Goal: Information Seeking & Learning: Learn about a topic

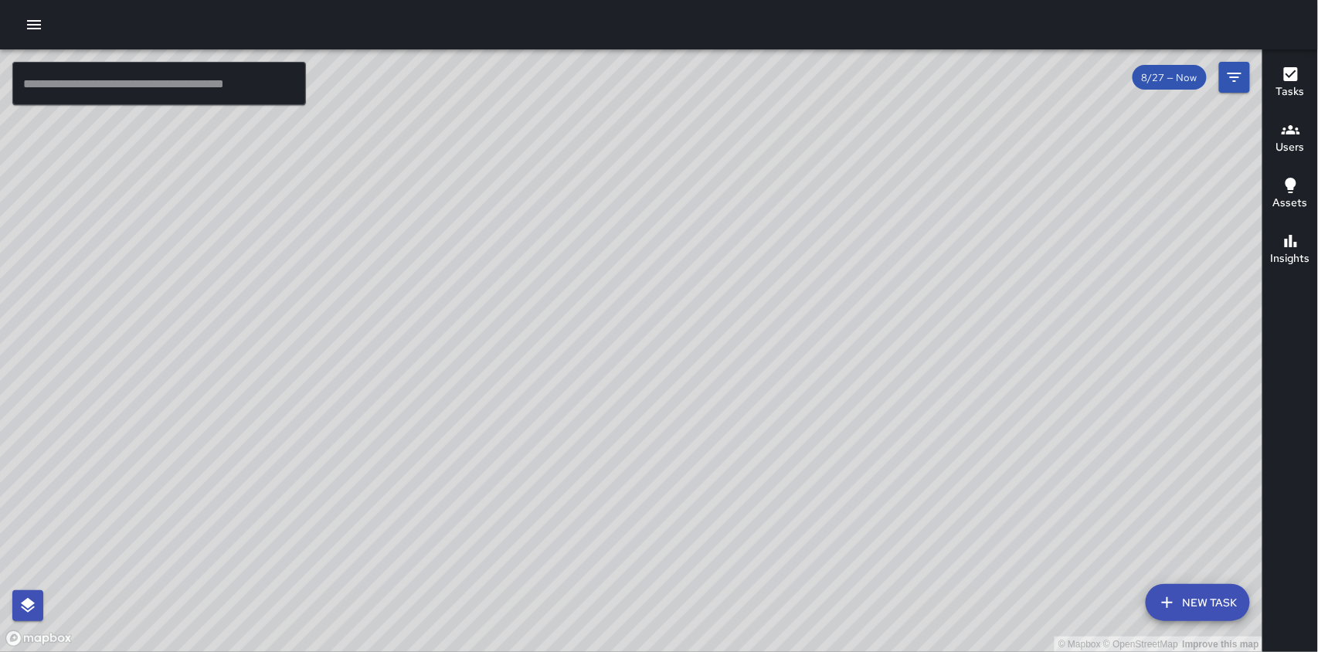
drag, startPoint x: 493, startPoint y: 459, endPoint x: 393, endPoint y: 457, distance: 99.7
click at [396, 460] on div "© Mapbox © OpenStreetMap Improve this map" at bounding box center [631, 350] width 1263 height 603
drag, startPoint x: 393, startPoint y: 457, endPoint x: 357, endPoint y: 465, distance: 37.1
click at [357, 465] on div "© Mapbox © OpenStreetMap Improve this map" at bounding box center [631, 350] width 1263 height 603
drag, startPoint x: 734, startPoint y: 392, endPoint x: 469, endPoint y: 512, distance: 290.8
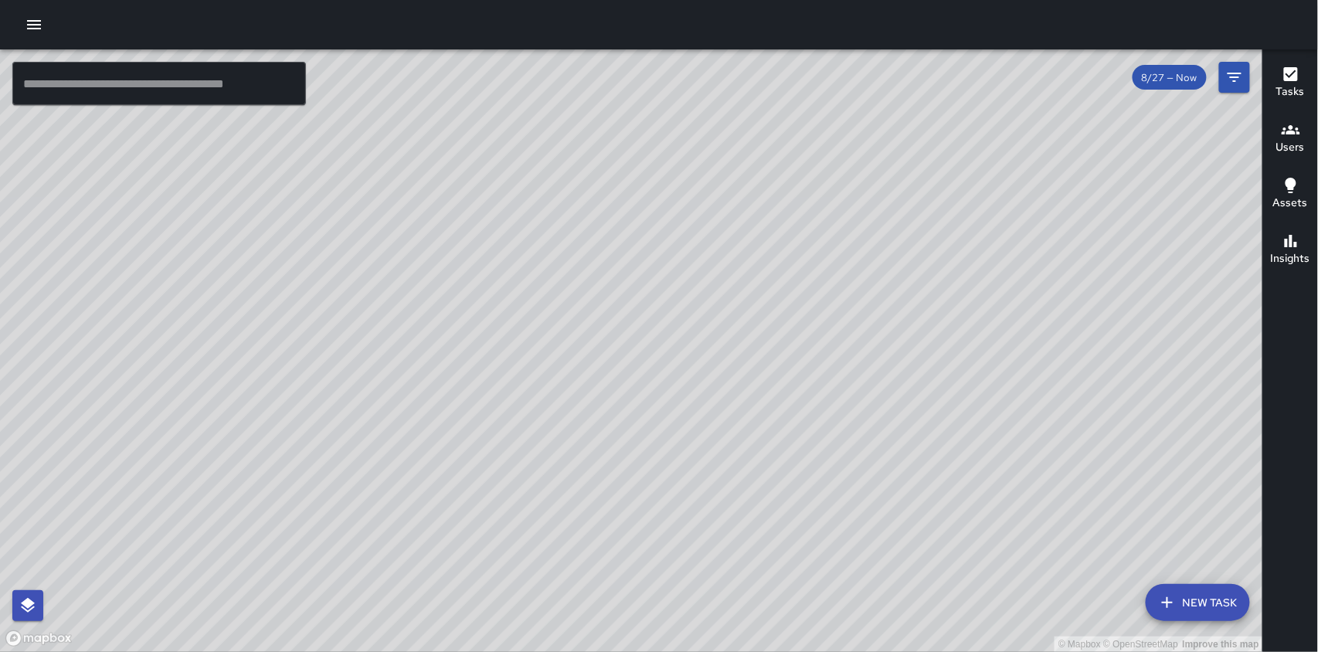
click at [469, 512] on div "© Mapbox © OpenStreetMap Improve this map" at bounding box center [631, 350] width 1263 height 603
drag, startPoint x: 603, startPoint y: 521, endPoint x: 522, endPoint y: 561, distance: 89.8
click at [524, 568] on div "© Mapbox © OpenStreetMap Improve this map" at bounding box center [631, 350] width 1263 height 603
drag, startPoint x: 840, startPoint y: 581, endPoint x: 710, endPoint y: 399, distance: 223.6
click at [710, 399] on div "© Mapbox © OpenStreetMap Improve this map" at bounding box center [631, 350] width 1263 height 603
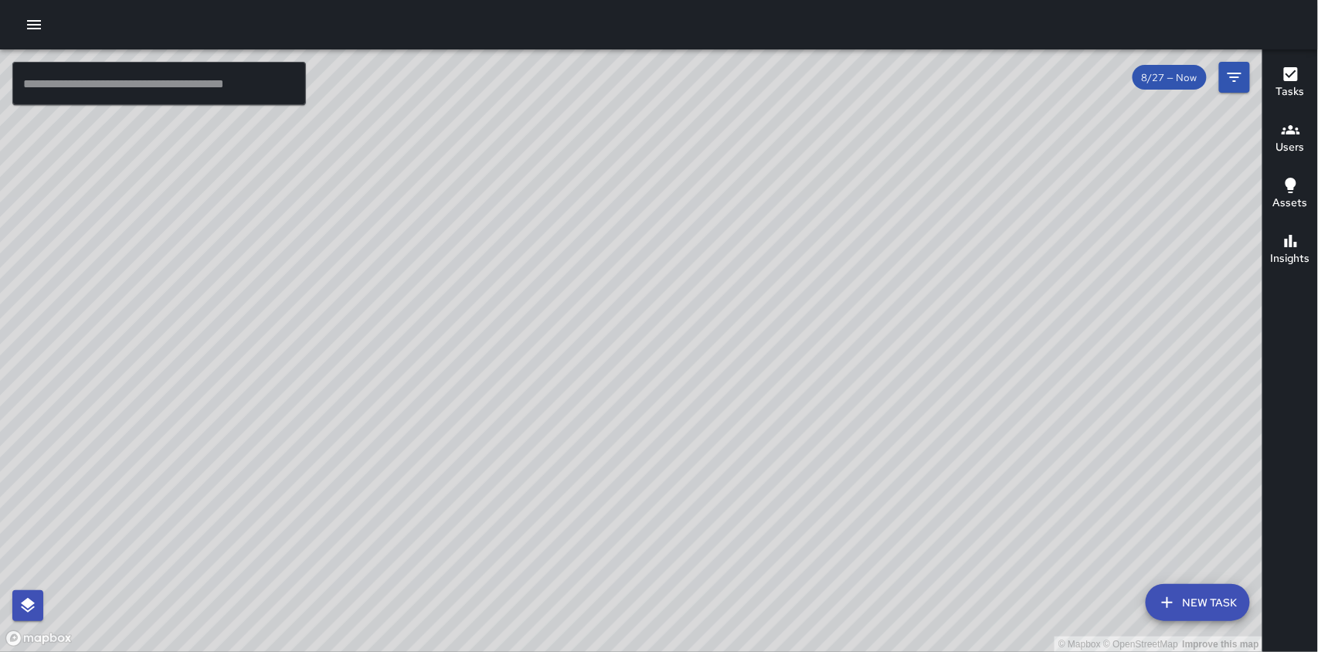
drag, startPoint x: 529, startPoint y: 212, endPoint x: 529, endPoint y: 406, distance: 193.9
click at [529, 406] on div "© Mapbox © OpenStreetMap Improve this map" at bounding box center [631, 350] width 1263 height 603
drag, startPoint x: 651, startPoint y: 316, endPoint x: 584, endPoint y: 562, distance: 254.7
click at [584, 562] on div "© Mapbox © OpenStreetMap Improve this map" at bounding box center [631, 350] width 1263 height 603
drag, startPoint x: 762, startPoint y: 409, endPoint x: 578, endPoint y: 348, distance: 193.7
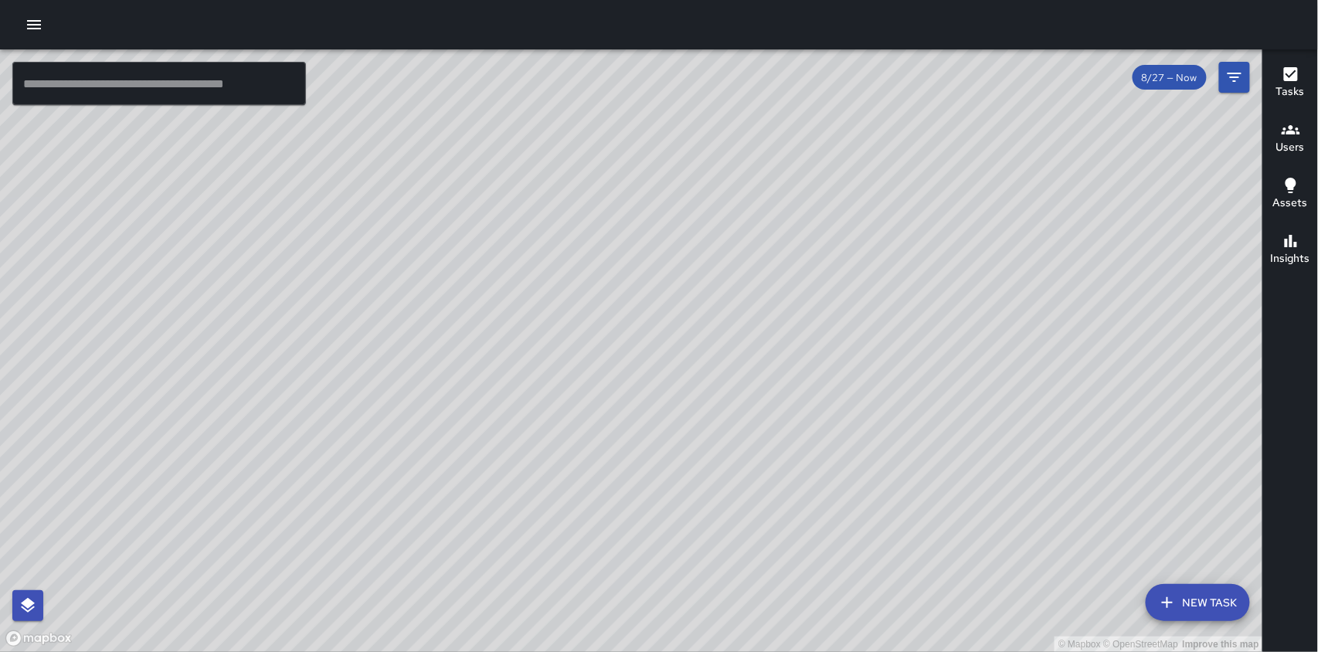
click at [578, 348] on div "© Mapbox © OpenStreetMap Improve this map" at bounding box center [631, 350] width 1263 height 603
drag, startPoint x: 773, startPoint y: 563, endPoint x: 576, endPoint y: 268, distance: 354.8
click at [576, 268] on div "© Mapbox © OpenStreetMap Improve this map" at bounding box center [631, 350] width 1263 height 603
drag, startPoint x: 664, startPoint y: 349, endPoint x: 654, endPoint y: 432, distance: 83.3
click at [654, 433] on div "© Mapbox © OpenStreetMap Improve this map" at bounding box center [631, 350] width 1263 height 603
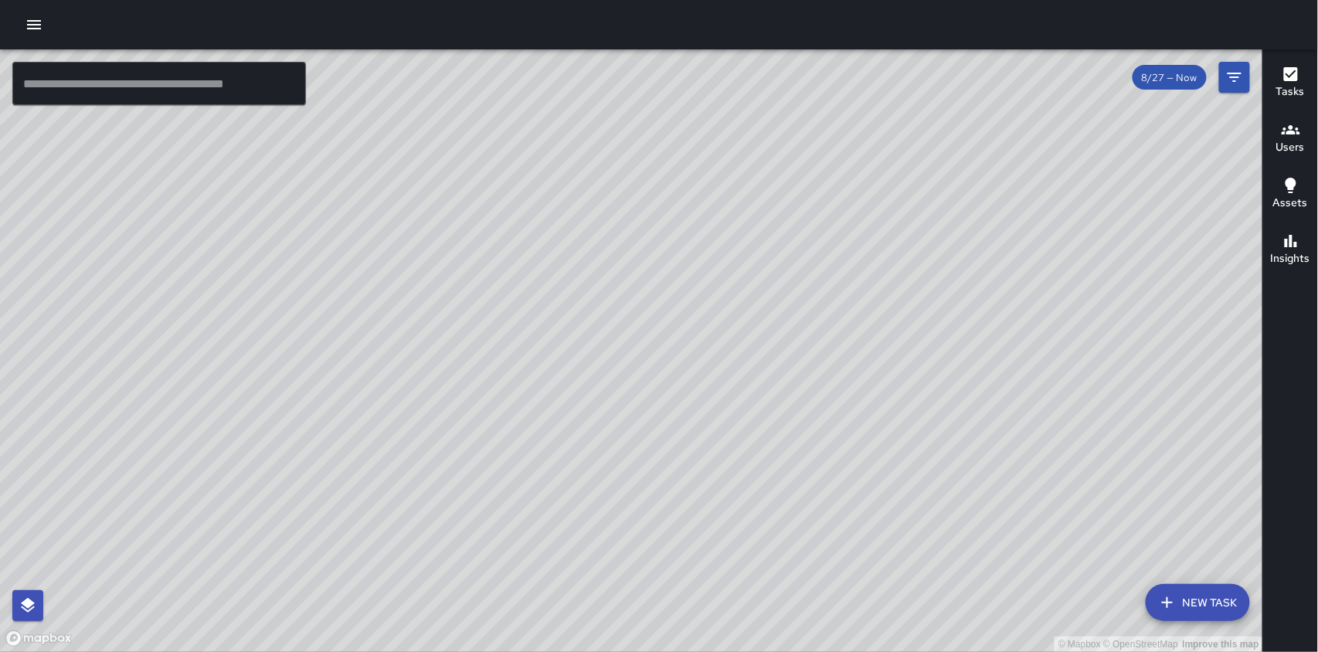
click at [39, 23] on icon "button" at bounding box center [34, 24] width 19 height 19
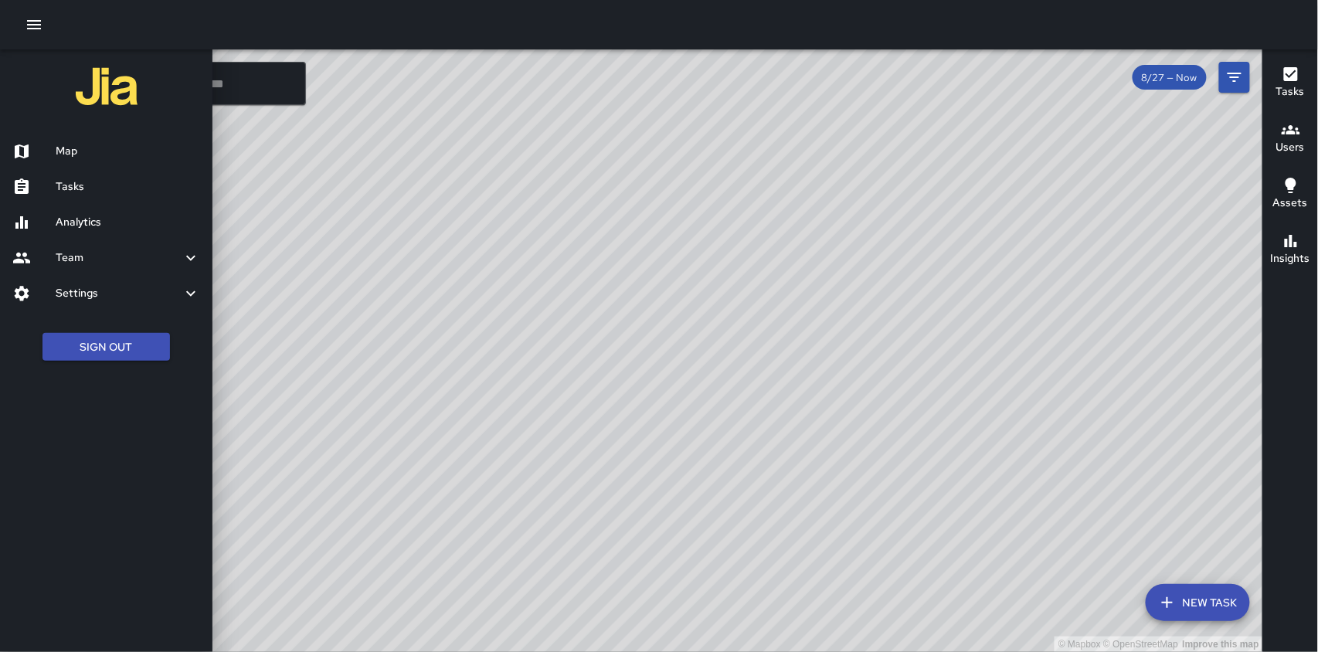
click at [70, 150] on h6 "Map" at bounding box center [128, 151] width 144 height 17
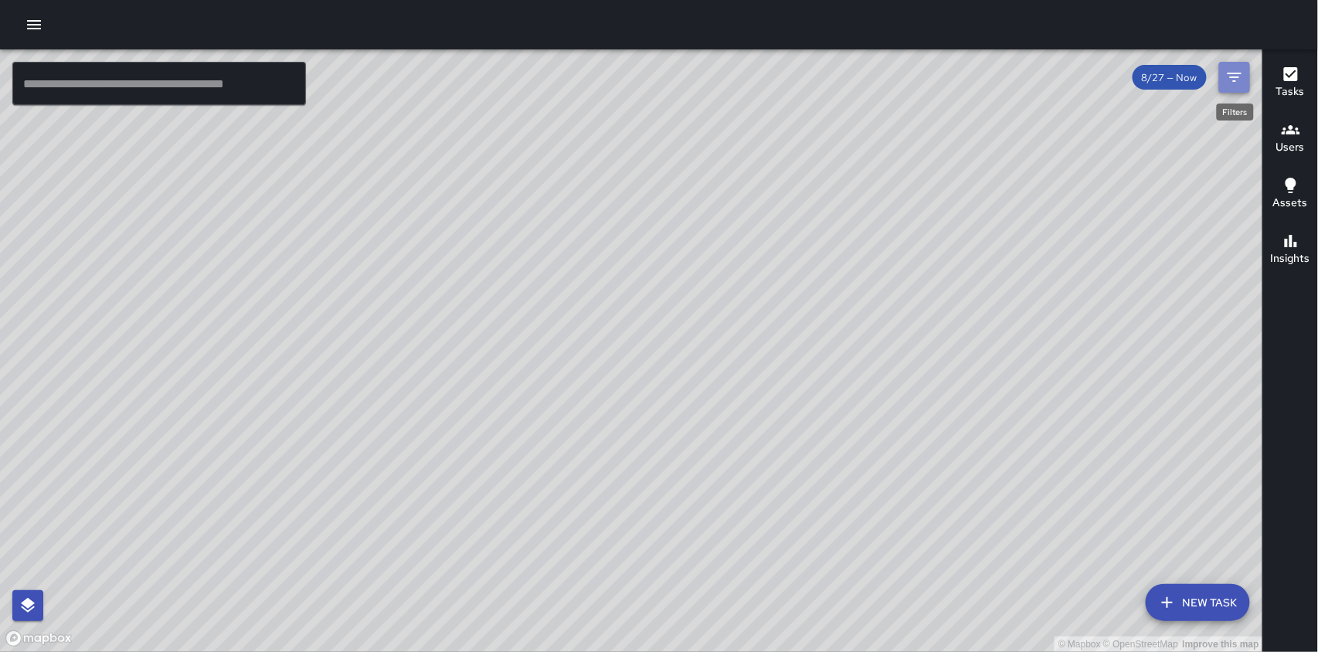
click at [1238, 76] on icon "Filters" at bounding box center [1234, 77] width 19 height 19
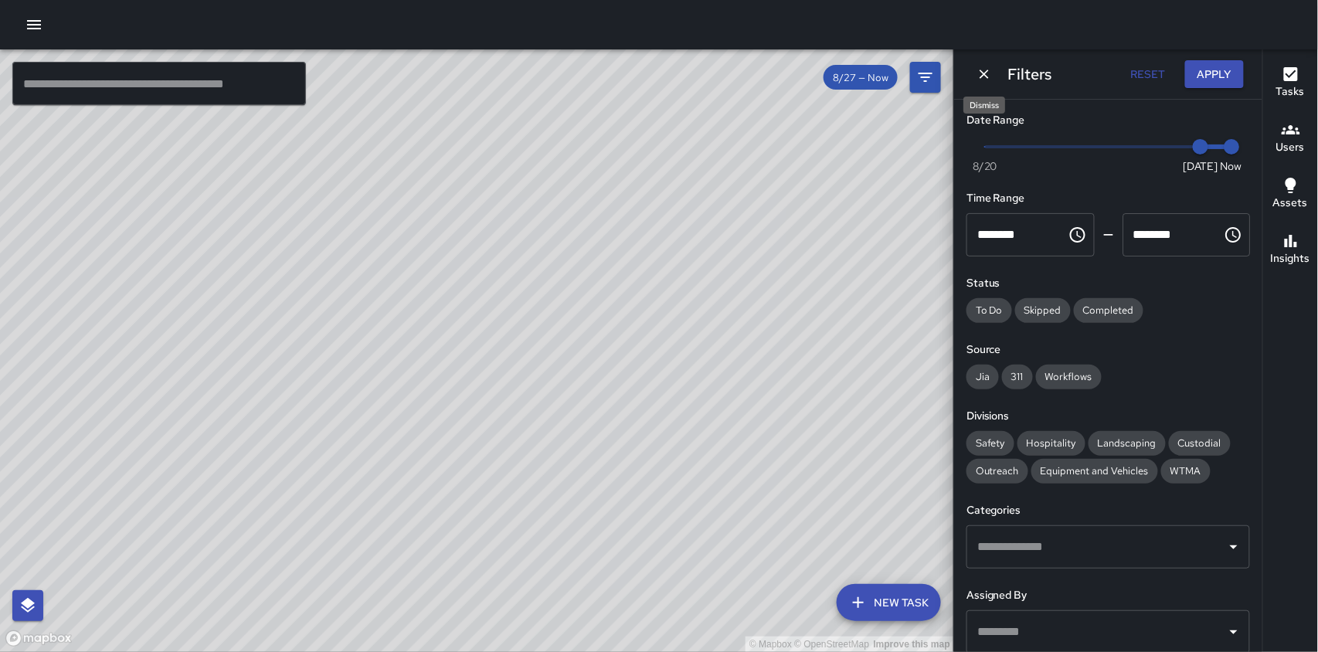
click at [988, 76] on icon "Dismiss" at bounding box center [983, 73] width 15 height 15
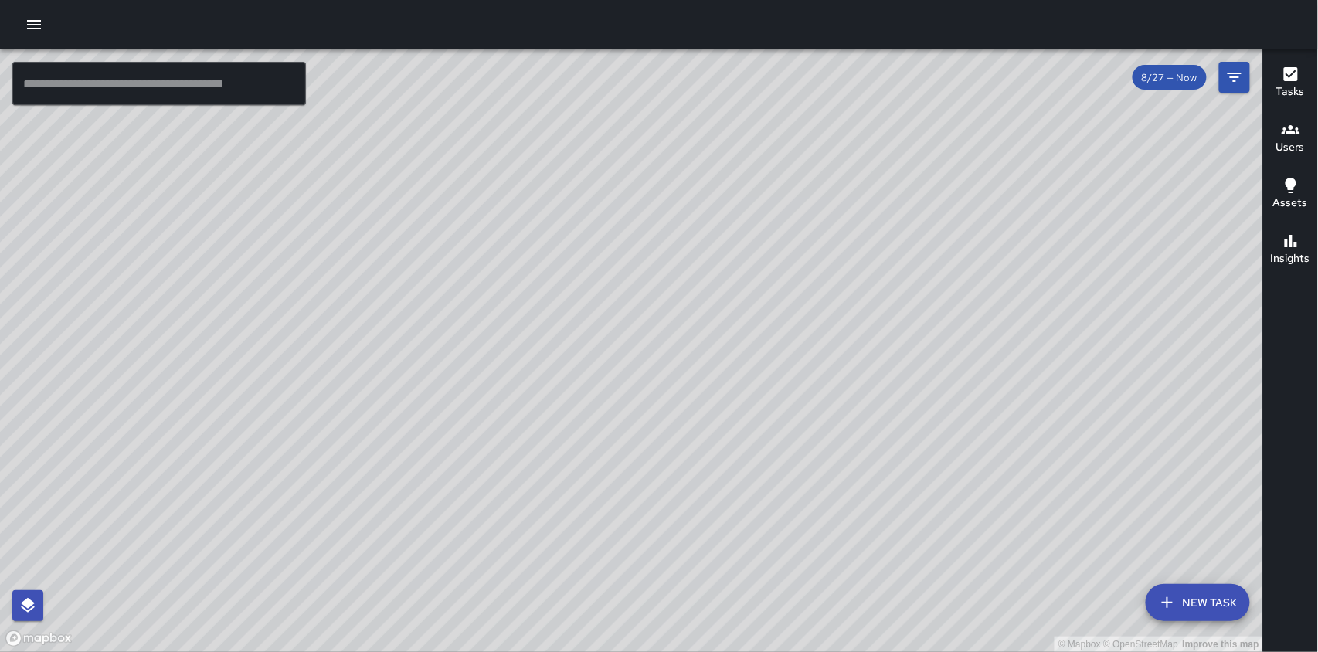
drag, startPoint x: 568, startPoint y: 311, endPoint x: 665, endPoint y: 386, distance: 123.3
click at [665, 386] on div "© Mapbox © OpenStreetMap Improve this map" at bounding box center [631, 350] width 1263 height 603
drag, startPoint x: 657, startPoint y: 365, endPoint x: 667, endPoint y: 359, distance: 12.1
click at [749, 514] on div "© Mapbox © OpenStreetMap Improve this map" at bounding box center [631, 350] width 1263 height 603
drag, startPoint x: 615, startPoint y: 295, endPoint x: 704, endPoint y: 473, distance: 198.6
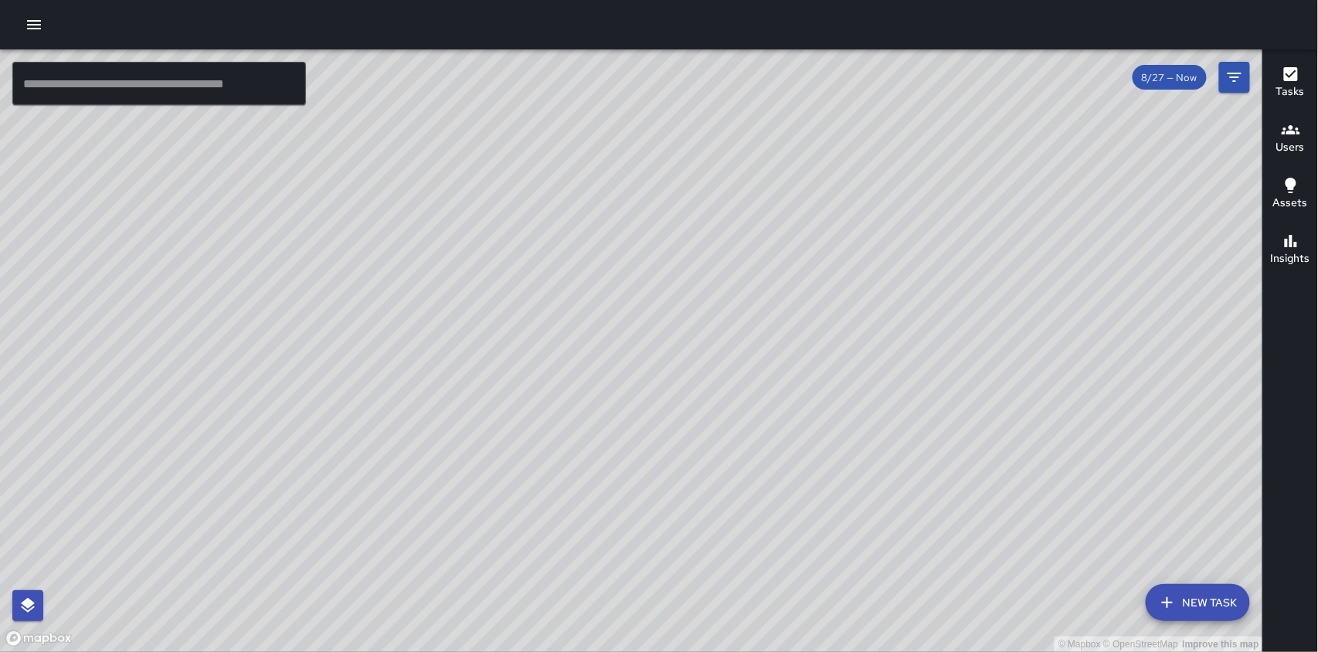
click at [708, 489] on div "© Mapbox © OpenStreetMap Improve this map" at bounding box center [631, 350] width 1263 height 603
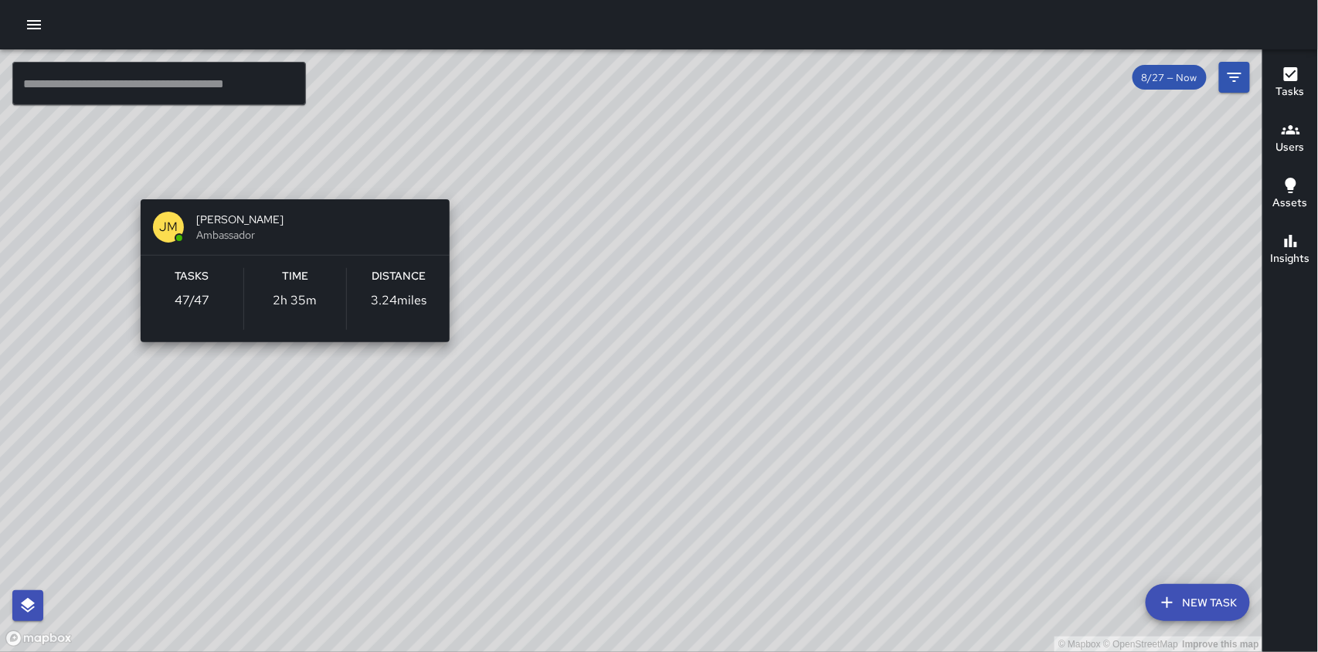
click at [134, 177] on div "© Mapbox © OpenStreetMap Improve this map [PERSON_NAME] [PERSON_NAME] Ambassado…" at bounding box center [631, 350] width 1263 height 603
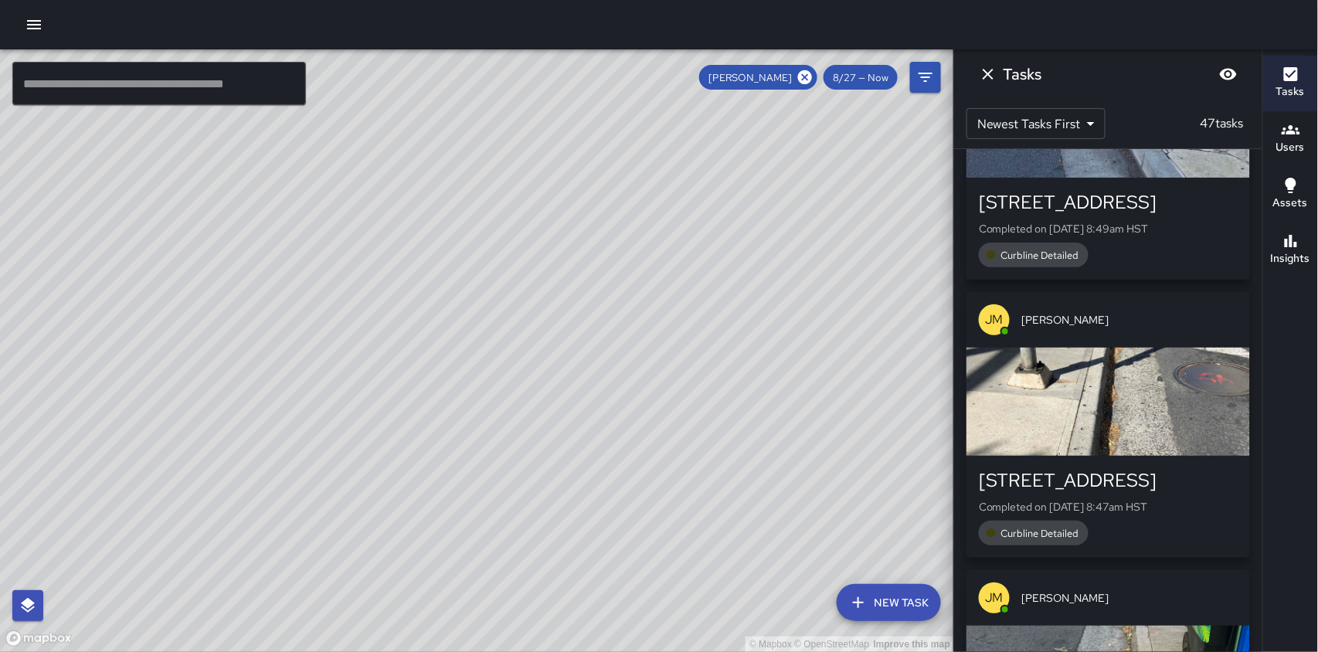
scroll to position [2135, 0]
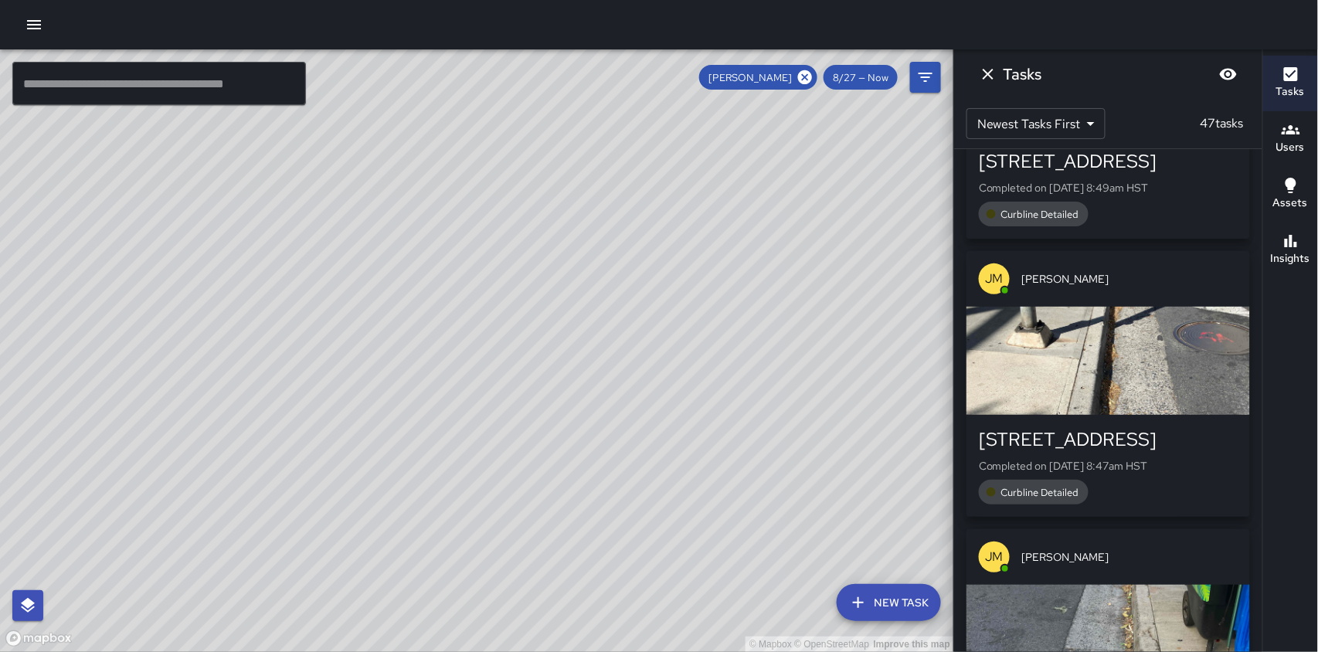
drag, startPoint x: 649, startPoint y: 433, endPoint x: 856, endPoint y: 270, distance: 263.5
click at [856, 270] on div "© Mapbox © OpenStreetMap Improve this map" at bounding box center [477, 350] width 954 height 603
drag, startPoint x: 438, startPoint y: 334, endPoint x: 461, endPoint y: 433, distance: 100.8
click at [461, 433] on div "© Mapbox © OpenStreetMap Improve this map" at bounding box center [477, 350] width 954 height 603
drag, startPoint x: 803, startPoint y: 73, endPoint x: 803, endPoint y: 85, distance: 12.4
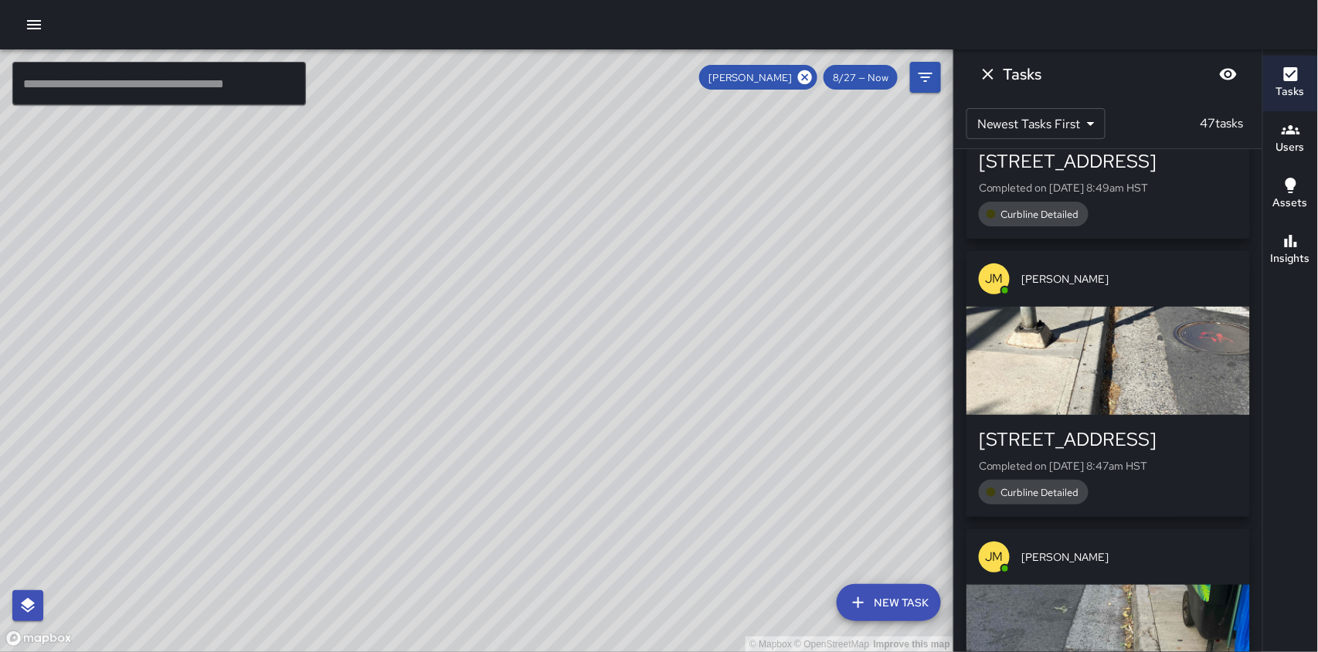
click at [805, 74] on icon at bounding box center [804, 77] width 17 height 17
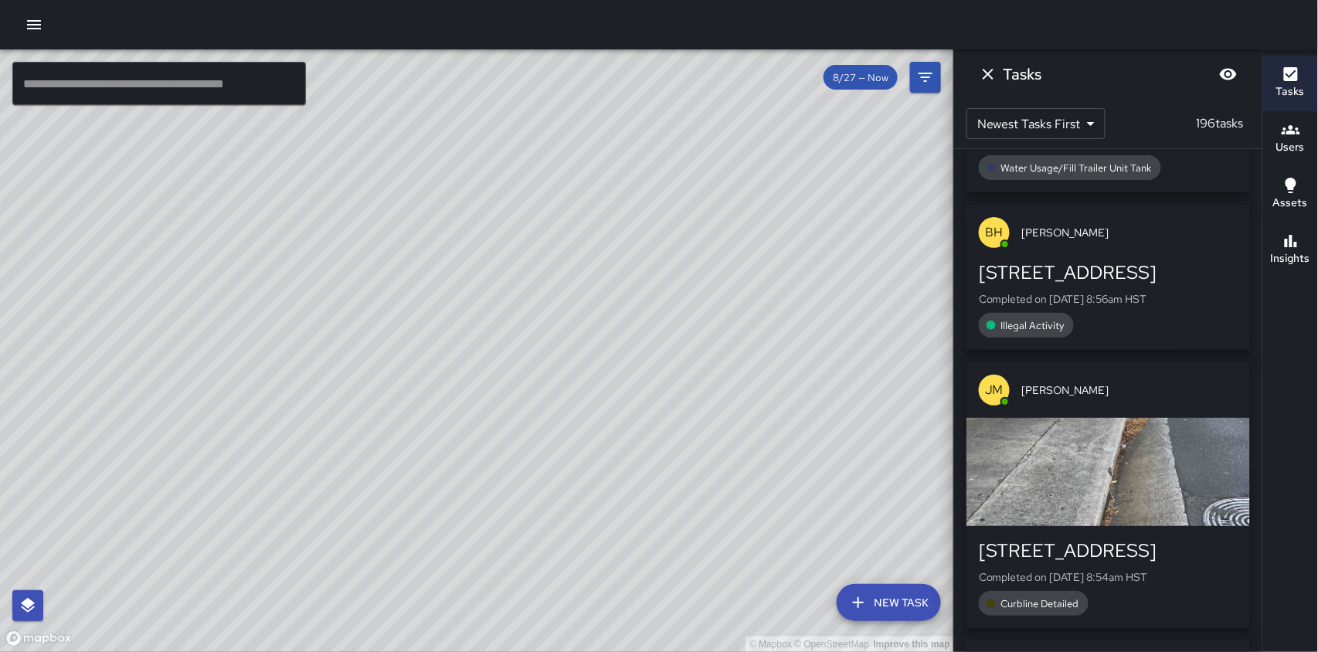
drag, startPoint x: 587, startPoint y: 501, endPoint x: 502, endPoint y: 348, distance: 174.3
click at [497, 343] on div "© Mapbox © OpenStreetMap Improve this map" at bounding box center [477, 350] width 954 height 603
drag, startPoint x: 783, startPoint y: 445, endPoint x: 511, endPoint y: 192, distance: 372.2
click at [511, 192] on div "© Mapbox © OpenStreetMap Improve this map" at bounding box center [477, 350] width 954 height 603
drag, startPoint x: 350, startPoint y: 306, endPoint x: 408, endPoint y: 531, distance: 232.1
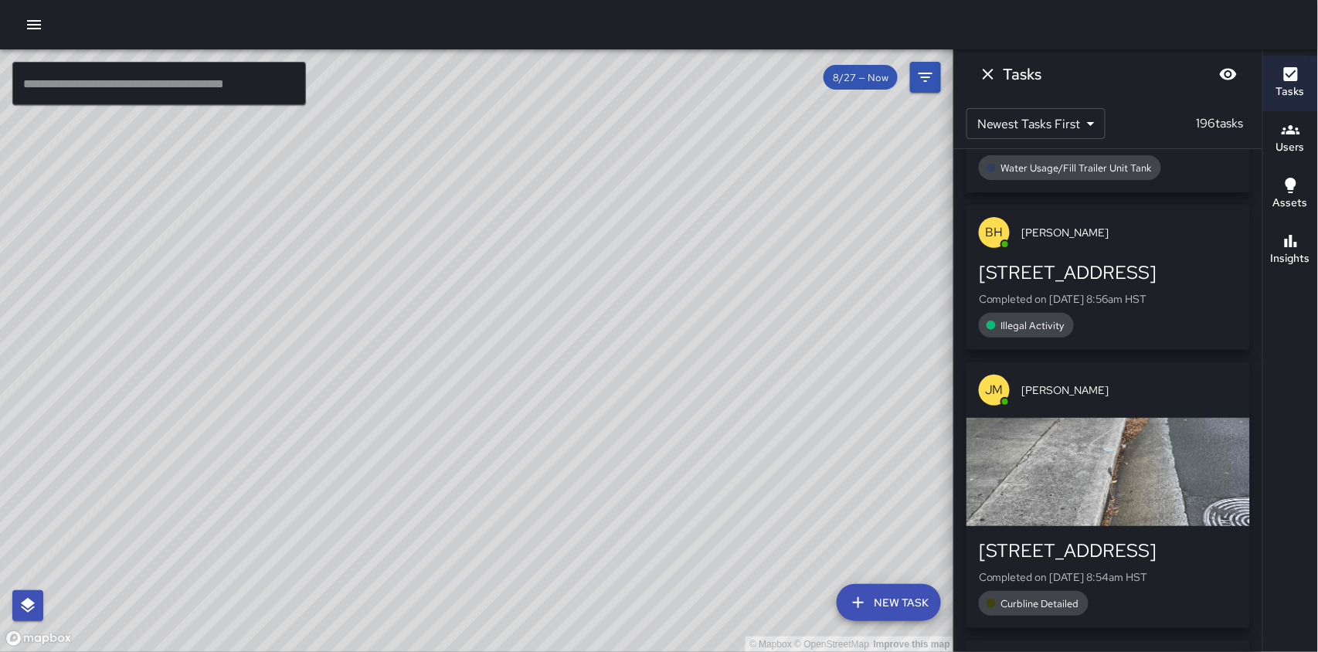
click at [406, 569] on div "© Mapbox © OpenStreetMap Improve this map" at bounding box center [477, 350] width 954 height 603
click at [1292, 133] on icon "button" at bounding box center [1291, 129] width 19 height 9
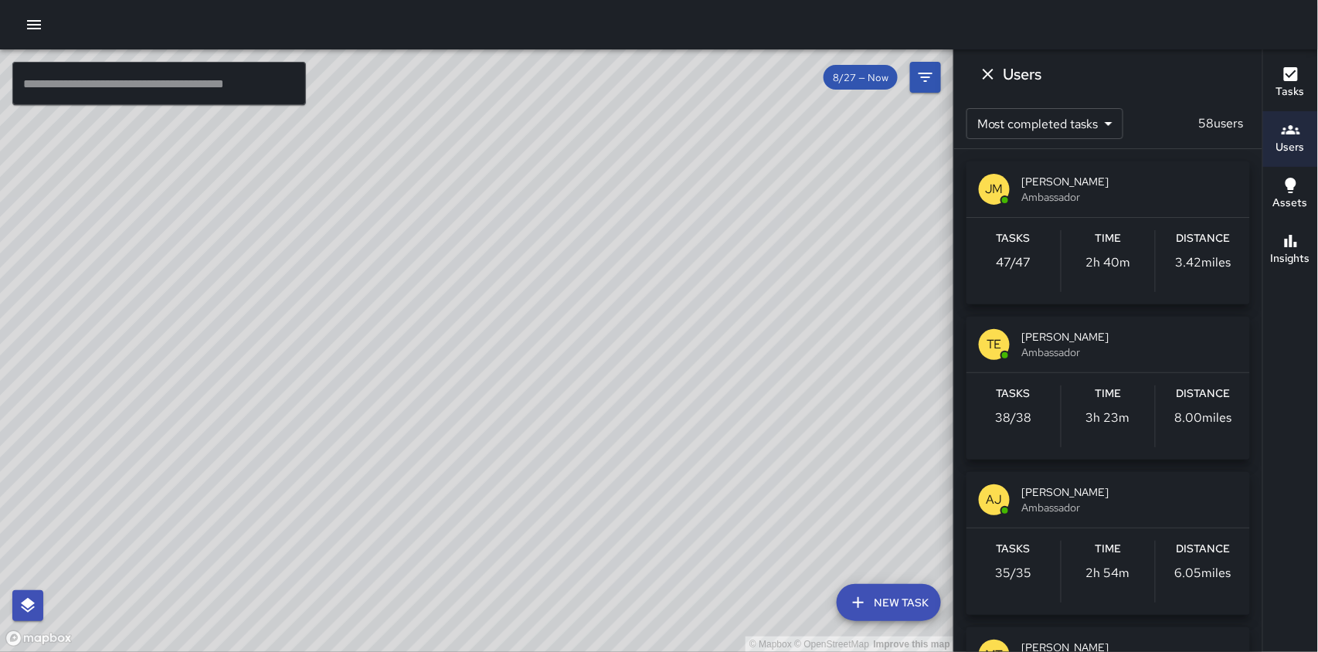
scroll to position [103, 0]
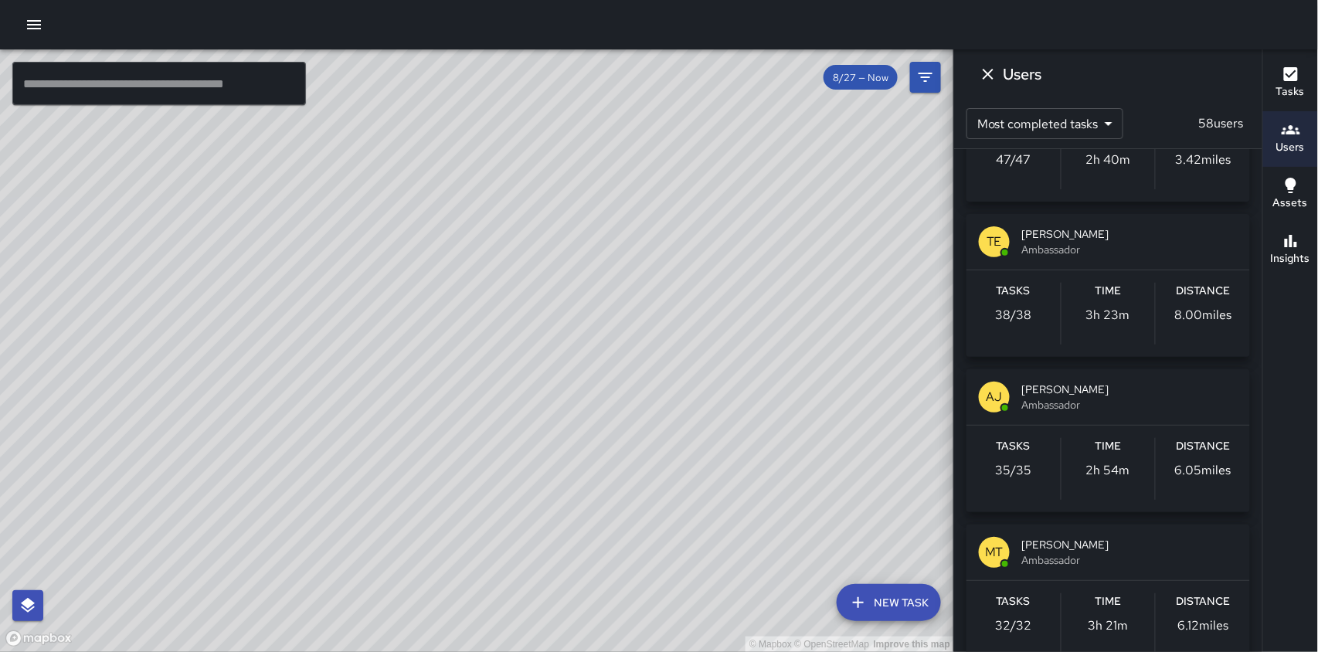
click at [1044, 242] on span "Ambassador" at bounding box center [1130, 249] width 216 height 15
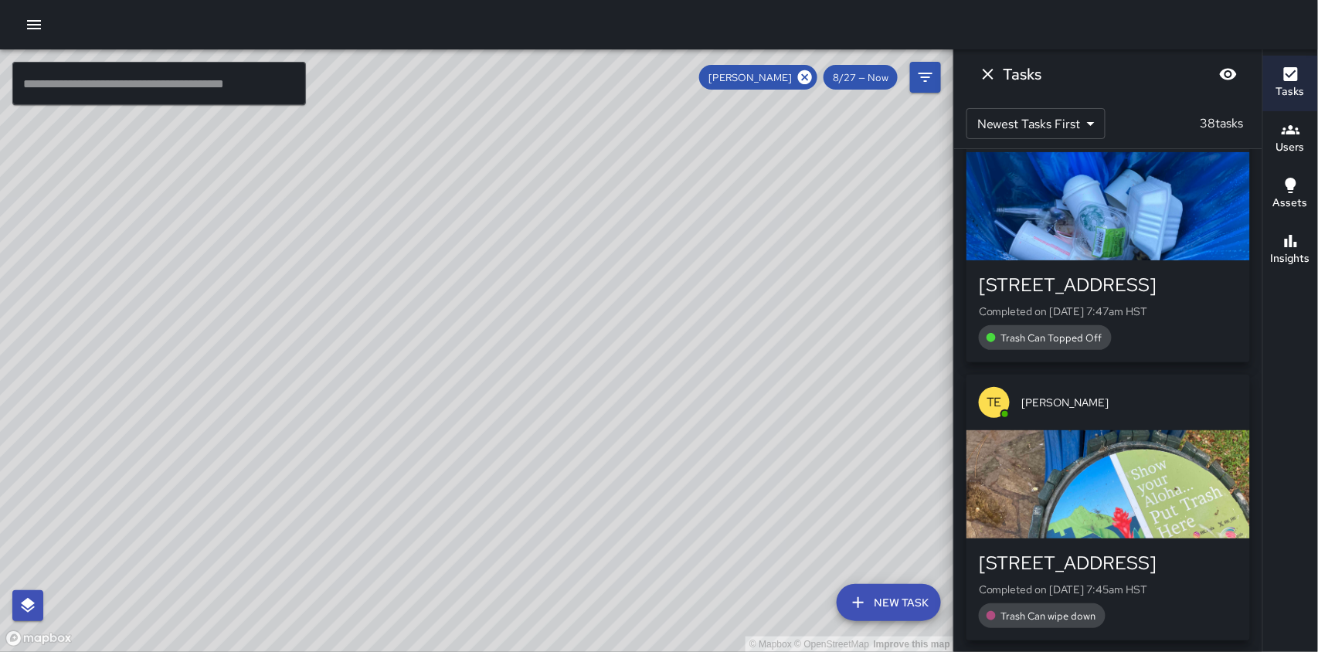
scroll to position [0, 0]
drag, startPoint x: 546, startPoint y: 292, endPoint x: 567, endPoint y: 396, distance: 106.4
click at [567, 396] on div "© Mapbox © OpenStreetMap Improve this map" at bounding box center [477, 350] width 954 height 603
click at [1298, 131] on icon "button" at bounding box center [1291, 130] width 19 height 19
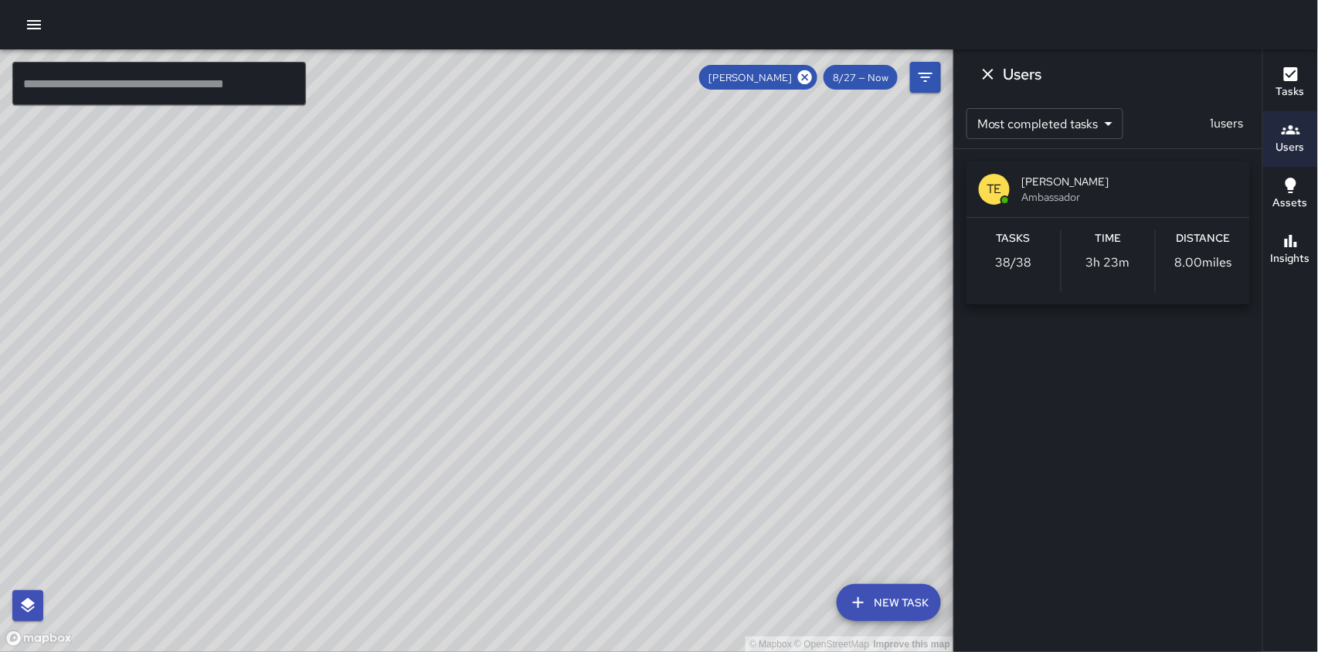
drag, startPoint x: 806, startPoint y: 76, endPoint x: 1123, endPoint y: 119, distance: 319.7
click at [808, 76] on icon at bounding box center [804, 77] width 17 height 17
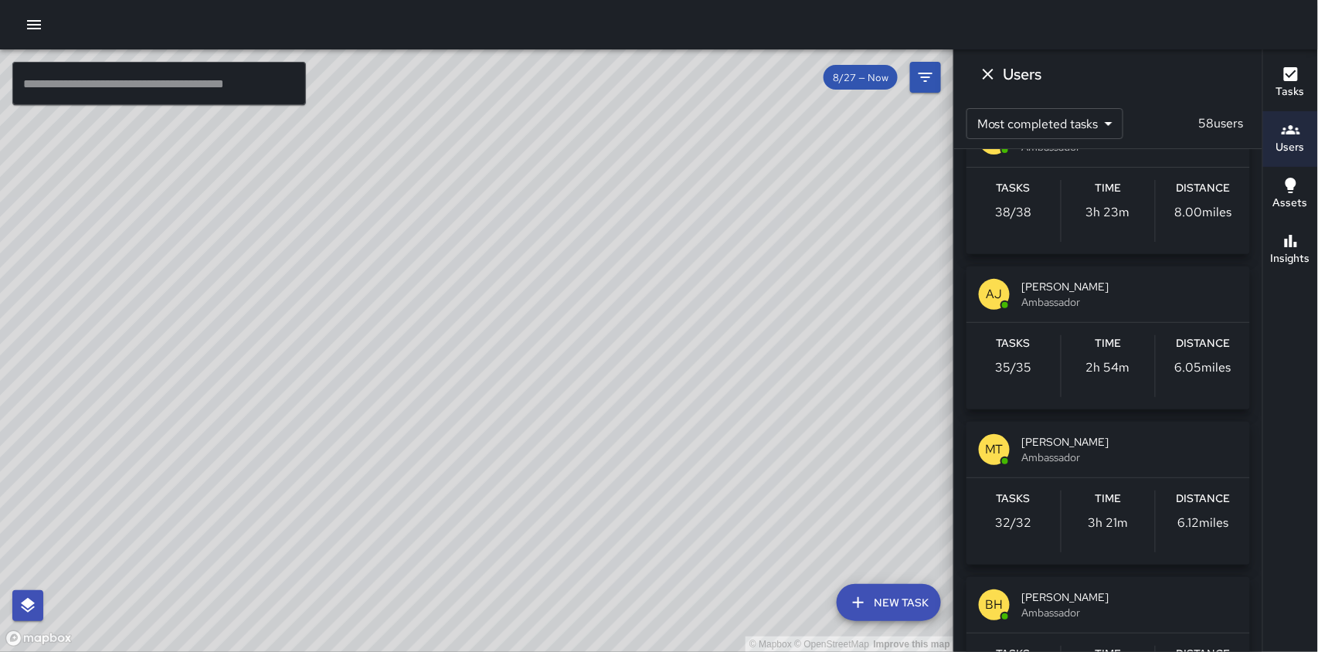
scroll to position [309, 0]
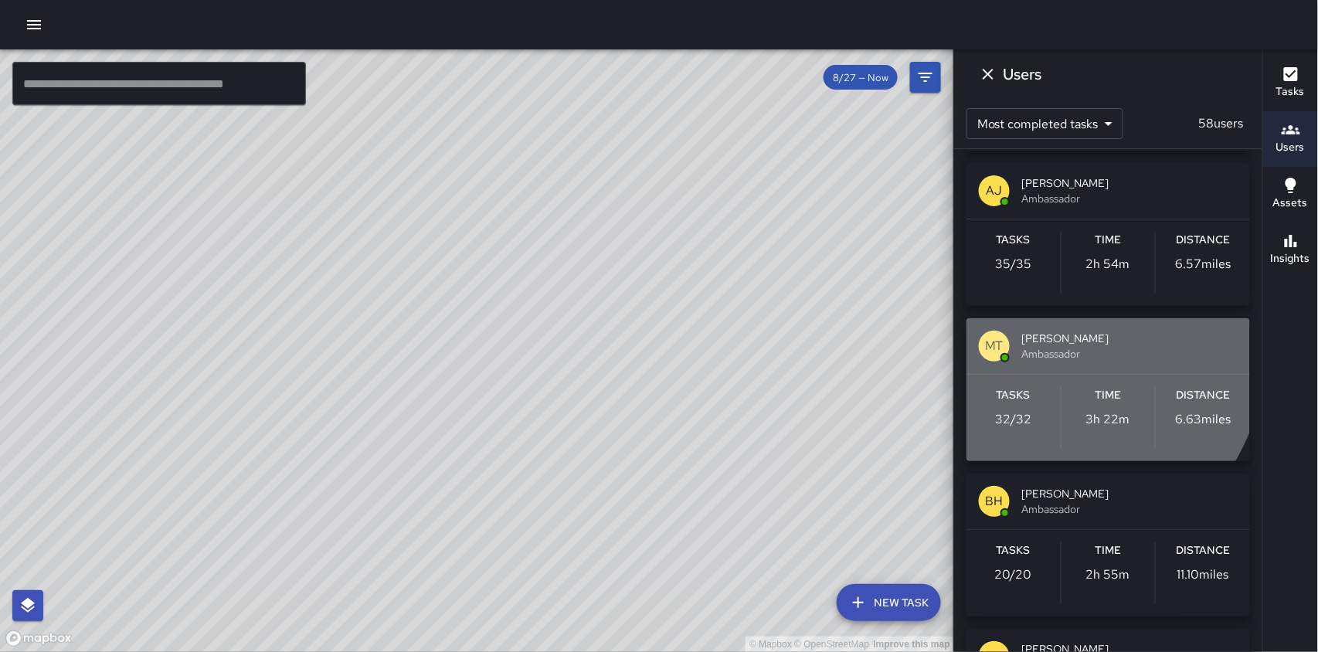
click at [1031, 342] on span "[PERSON_NAME]" at bounding box center [1130, 338] width 216 height 15
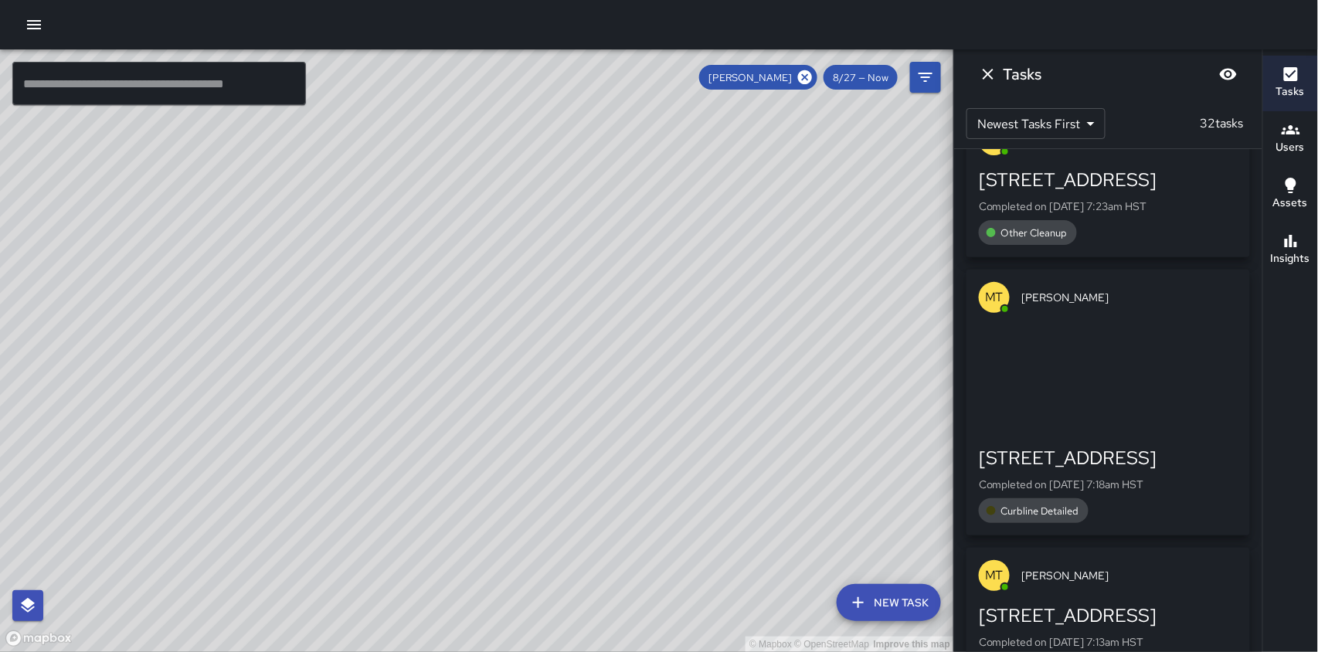
scroll to position [2753, 0]
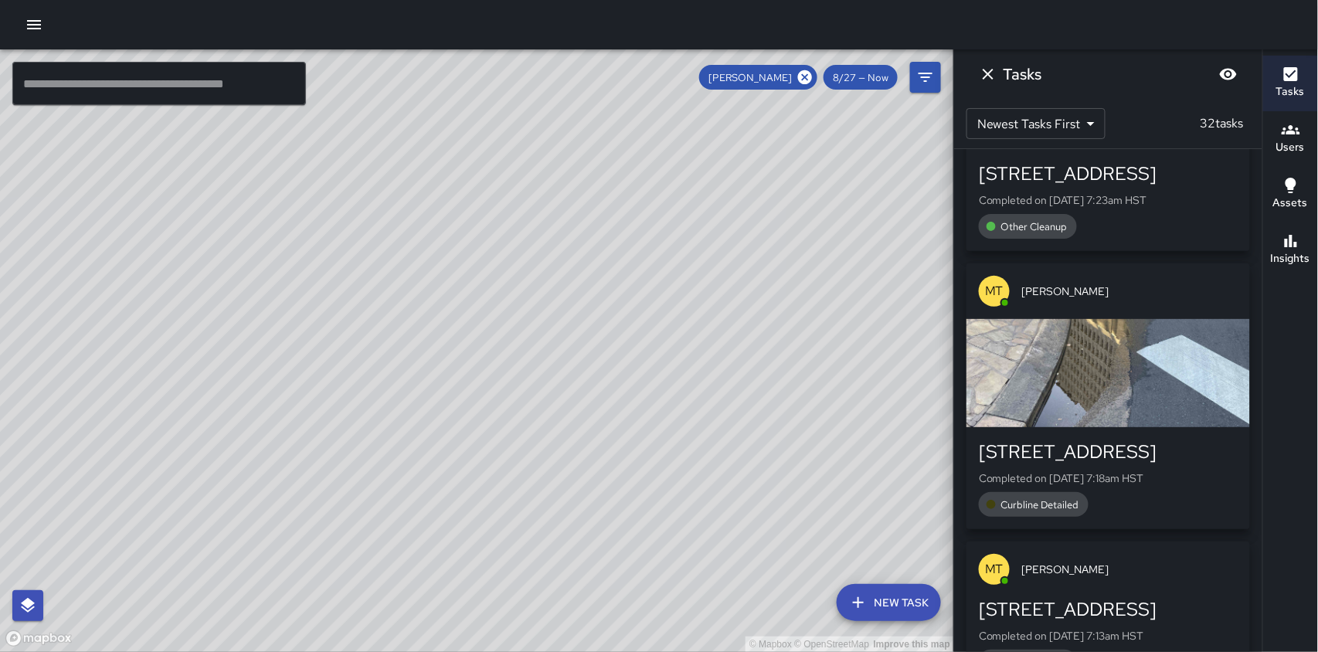
drag, startPoint x: 805, startPoint y: 80, endPoint x: 794, endPoint y: 138, distance: 58.2
click at [806, 81] on icon at bounding box center [805, 77] width 14 height 14
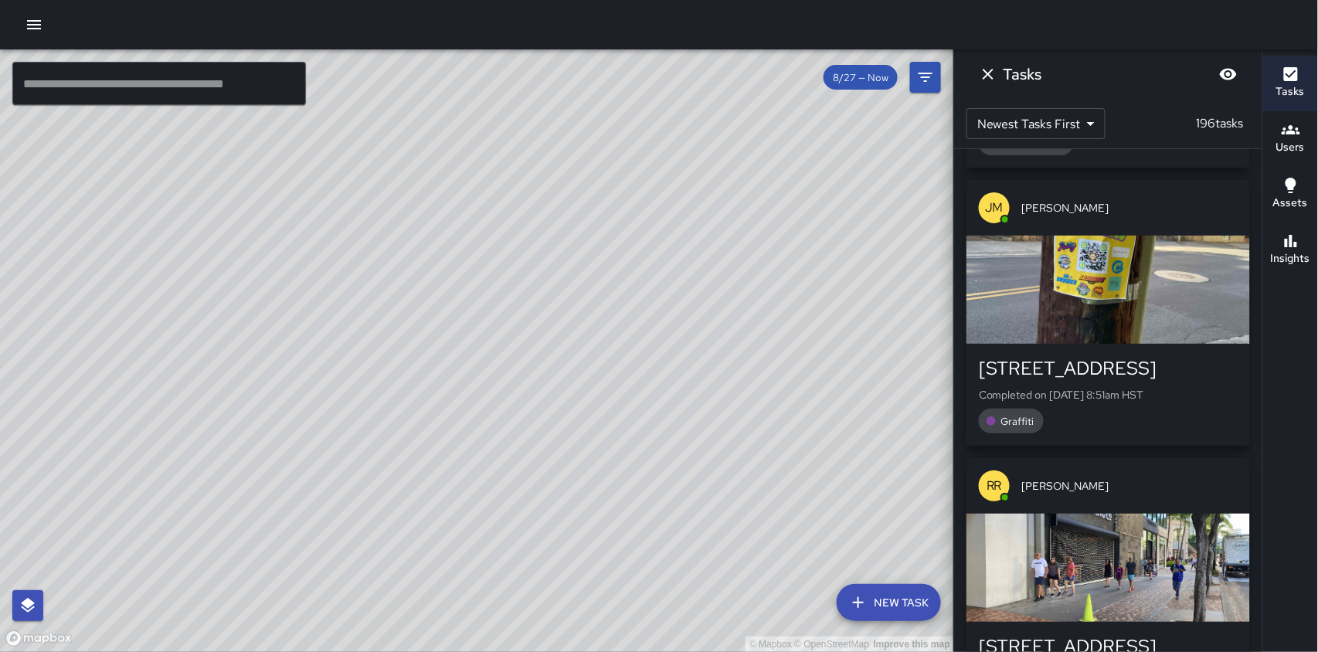
drag, startPoint x: 613, startPoint y: 192, endPoint x: 517, endPoint y: 423, distance: 251.1
click at [517, 423] on div "© Mapbox © OpenStreetMap Improve this map" at bounding box center [477, 350] width 954 height 603
drag, startPoint x: 302, startPoint y: 362, endPoint x: 415, endPoint y: 554, distance: 223.0
click at [414, 567] on div "© Mapbox © OpenStreetMap Improve this map" at bounding box center [477, 350] width 954 height 603
click at [365, 201] on div "© Mapbox © OpenStreetMap Improve this map MT [PERSON_NAME] Ambassador Tasks 32 …" at bounding box center [477, 350] width 954 height 603
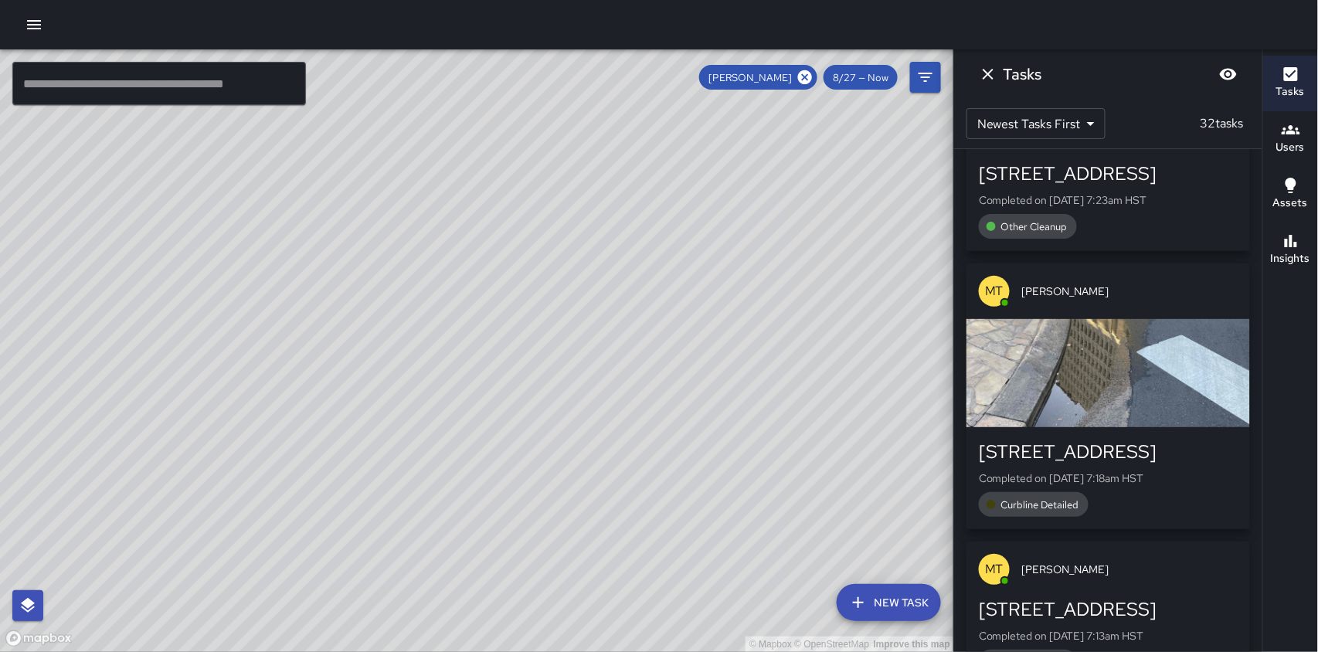
drag, startPoint x: 386, startPoint y: 290, endPoint x: 523, endPoint y: 576, distance: 317.5
click at [523, 576] on div "© Mapbox © OpenStreetMap Improve this map" at bounding box center [477, 350] width 954 height 603
click at [812, 75] on icon at bounding box center [805, 77] width 14 height 14
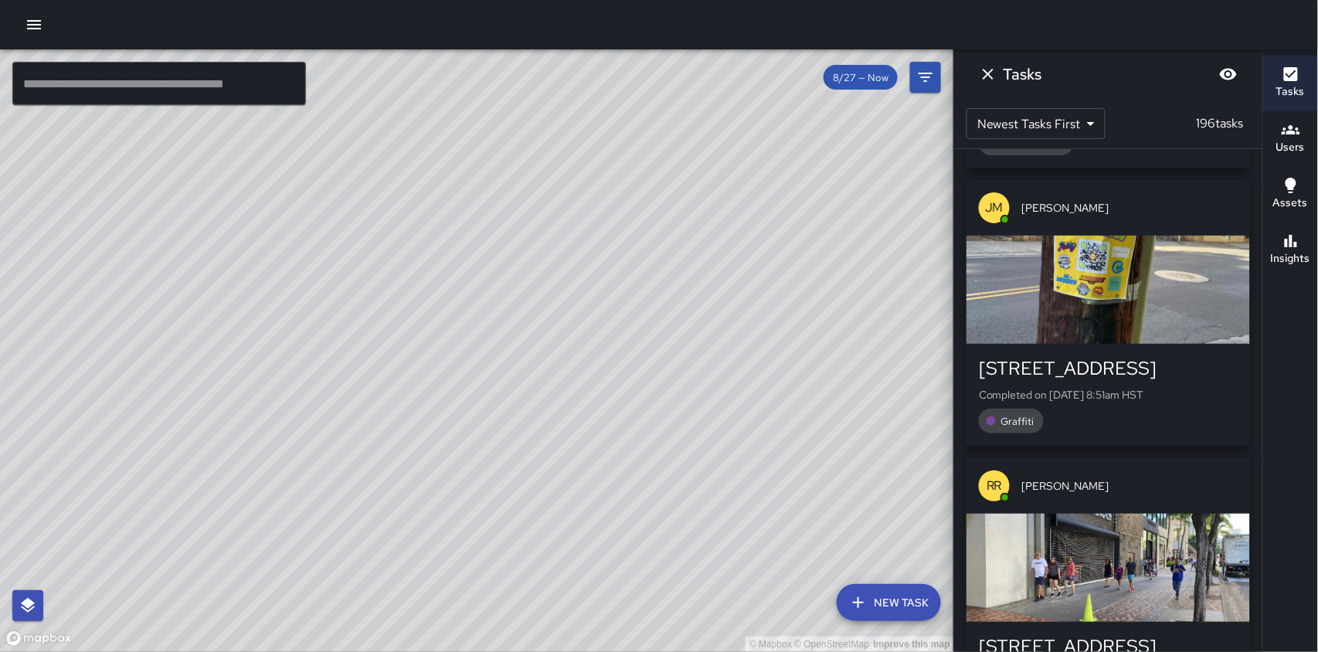
drag, startPoint x: 570, startPoint y: 477, endPoint x: 526, endPoint y: 284, distance: 198.1
click at [526, 284] on div "© Mapbox © OpenStreetMap Improve this map" at bounding box center [477, 350] width 954 height 603
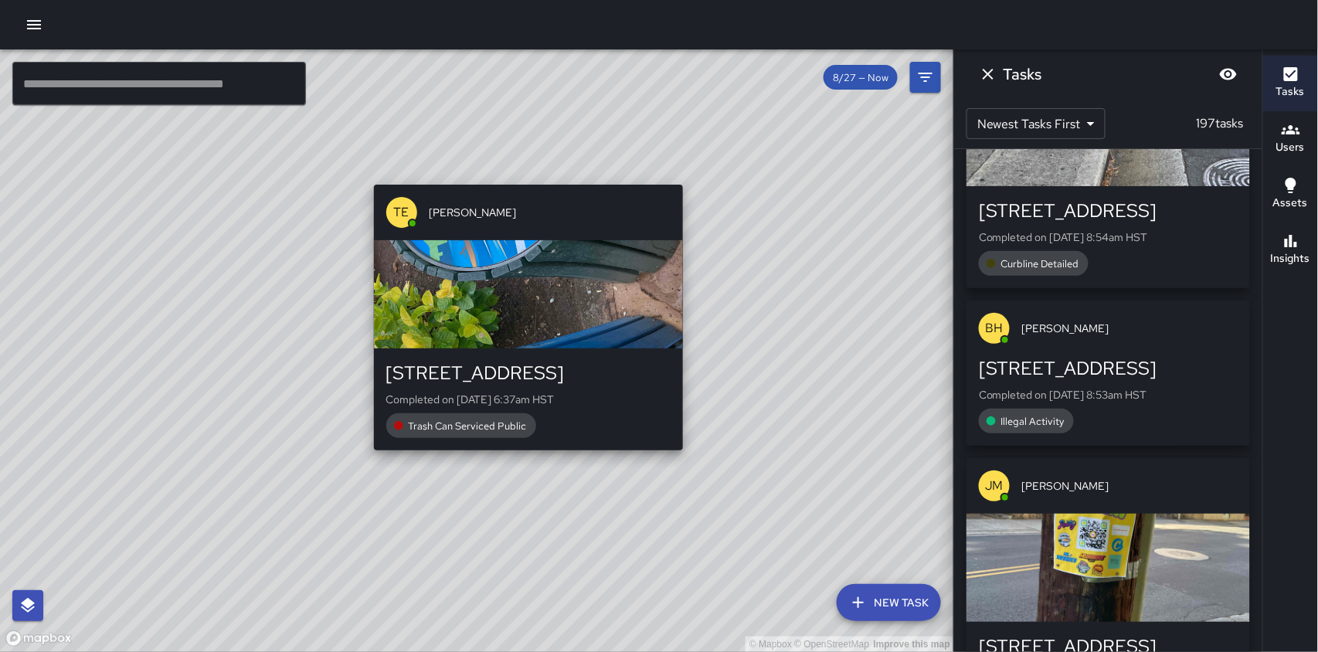
click at [529, 482] on div "© Mapbox © OpenStreetMap Improve this map TE [PERSON_NAME] [STREET_ADDRESS] Com…" at bounding box center [477, 350] width 954 height 603
click at [516, 490] on div "© Mapbox © OpenStreetMap Improve this map TE [PERSON_NAME] [STREET_ADDRESS] Com…" at bounding box center [477, 350] width 954 height 603
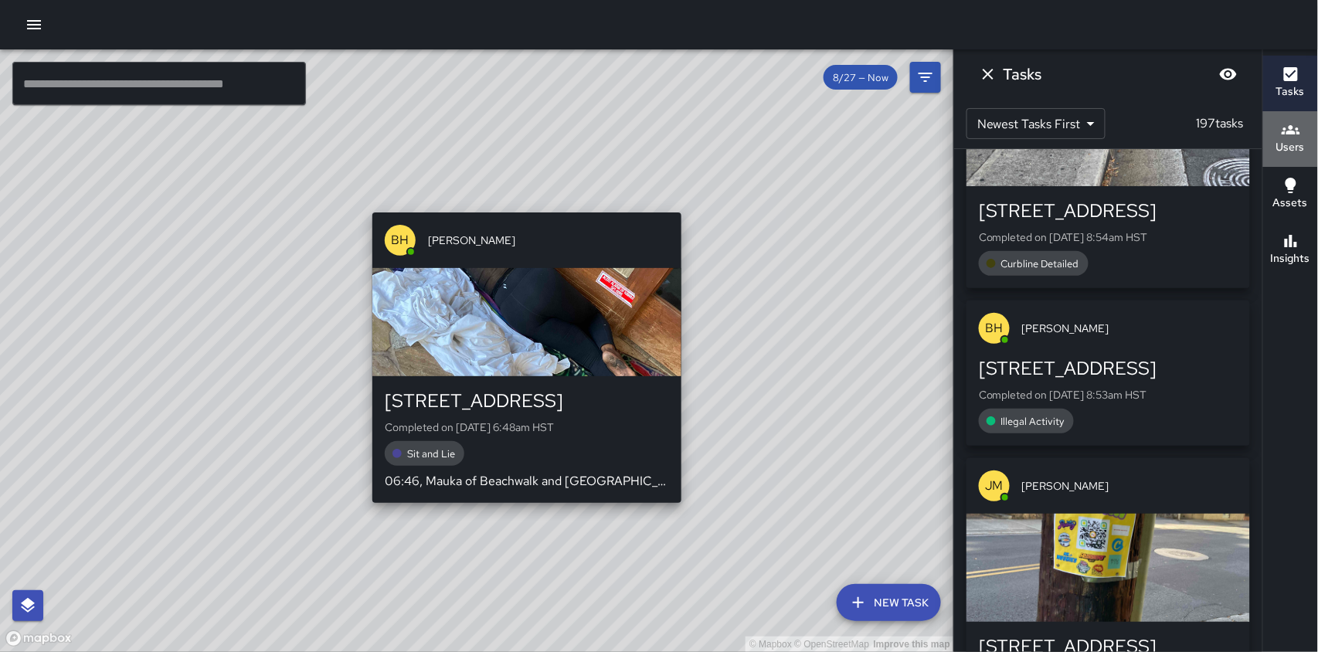
click at [1297, 142] on h6 "Users" at bounding box center [1290, 147] width 29 height 17
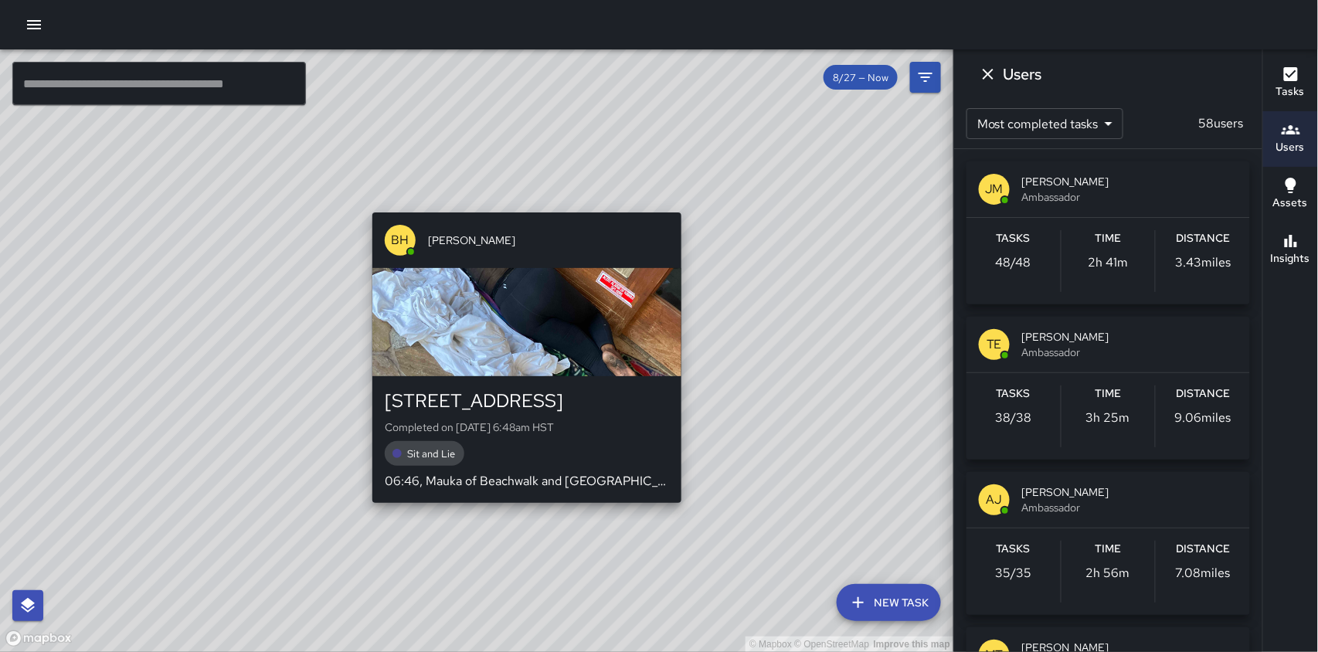
click at [1027, 331] on span "[PERSON_NAME]" at bounding box center [1130, 336] width 216 height 15
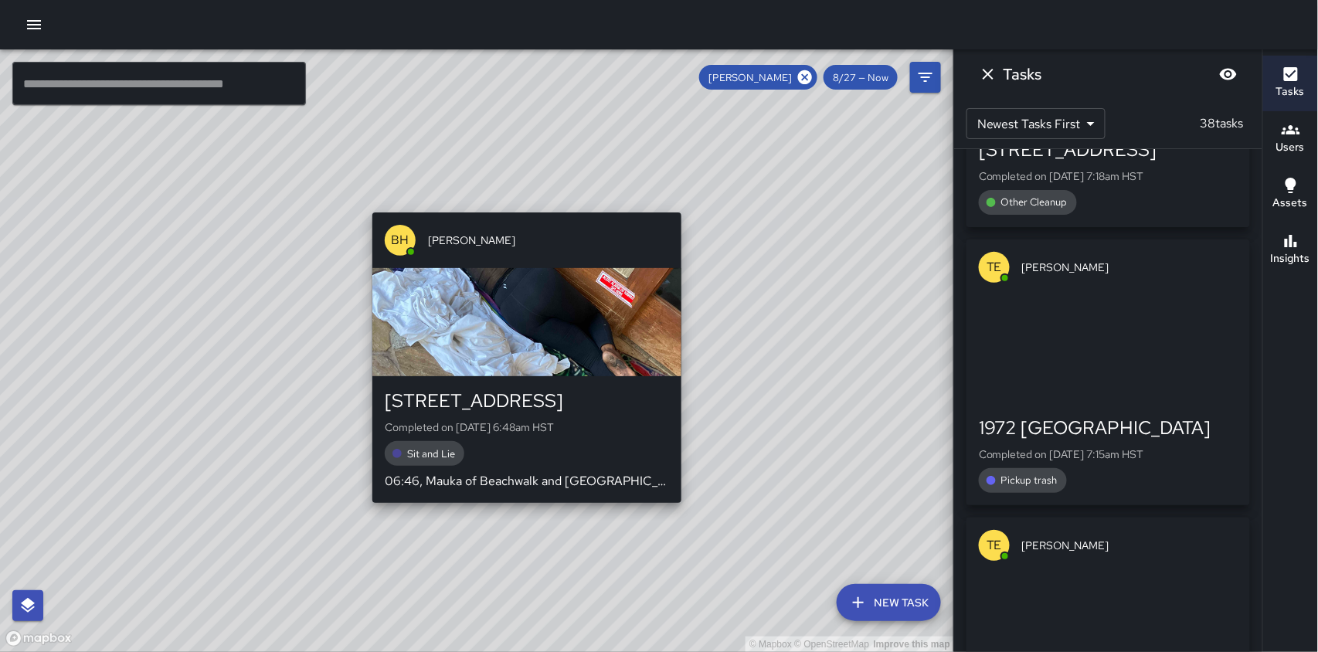
scroll to position [4951, 0]
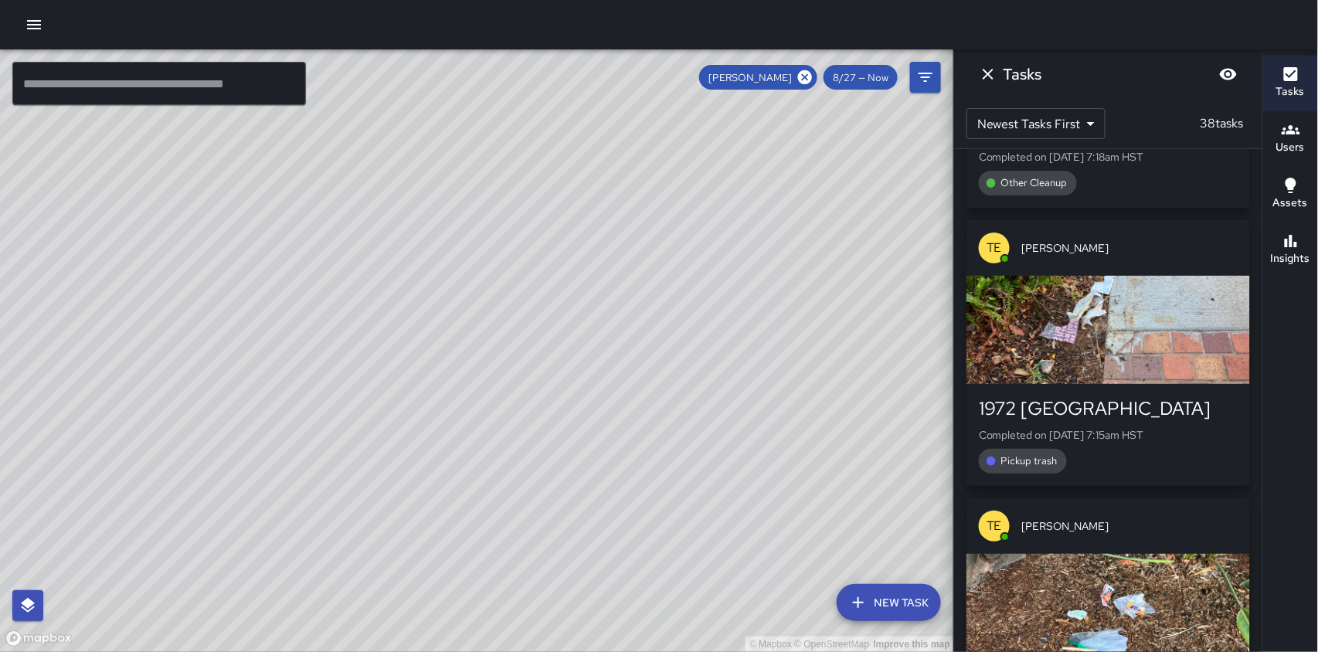
click at [760, 444] on div "© Mapbox © OpenStreetMap Improve this map" at bounding box center [477, 350] width 954 height 603
click at [816, 79] on div "[PERSON_NAME]" at bounding box center [758, 77] width 118 height 25
click at [806, 78] on icon at bounding box center [804, 77] width 17 height 17
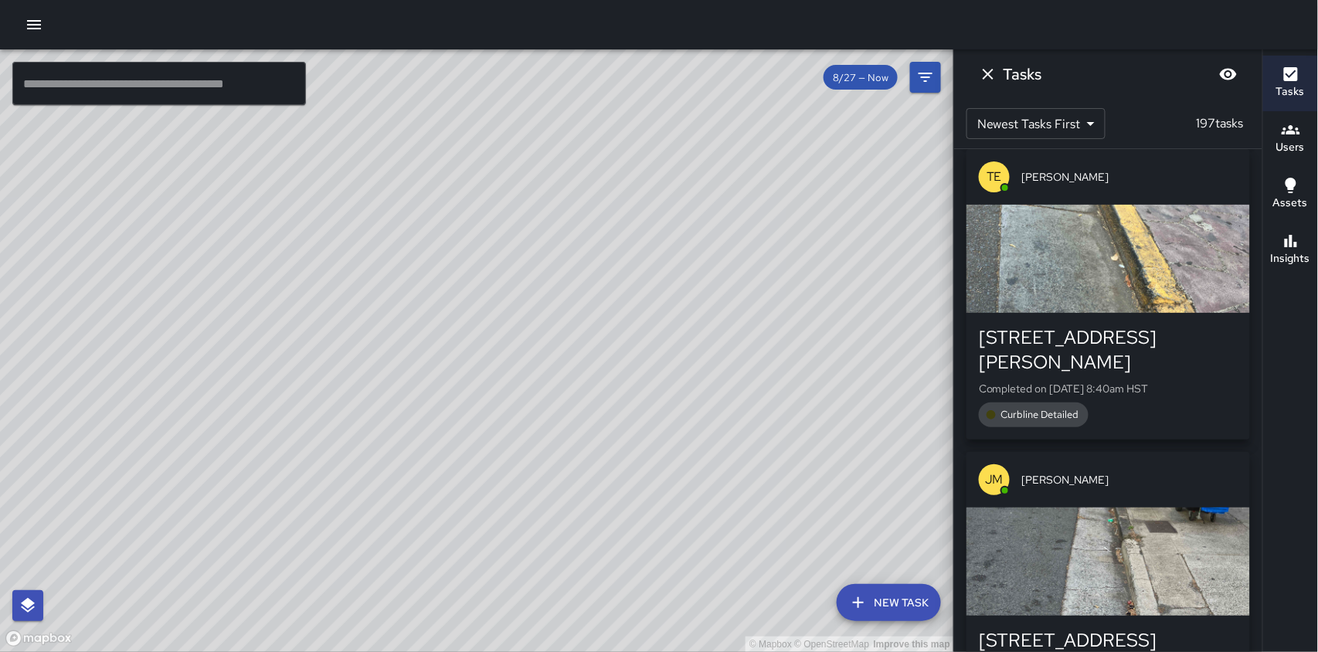
click at [1290, 129] on icon "button" at bounding box center [1291, 129] width 19 height 9
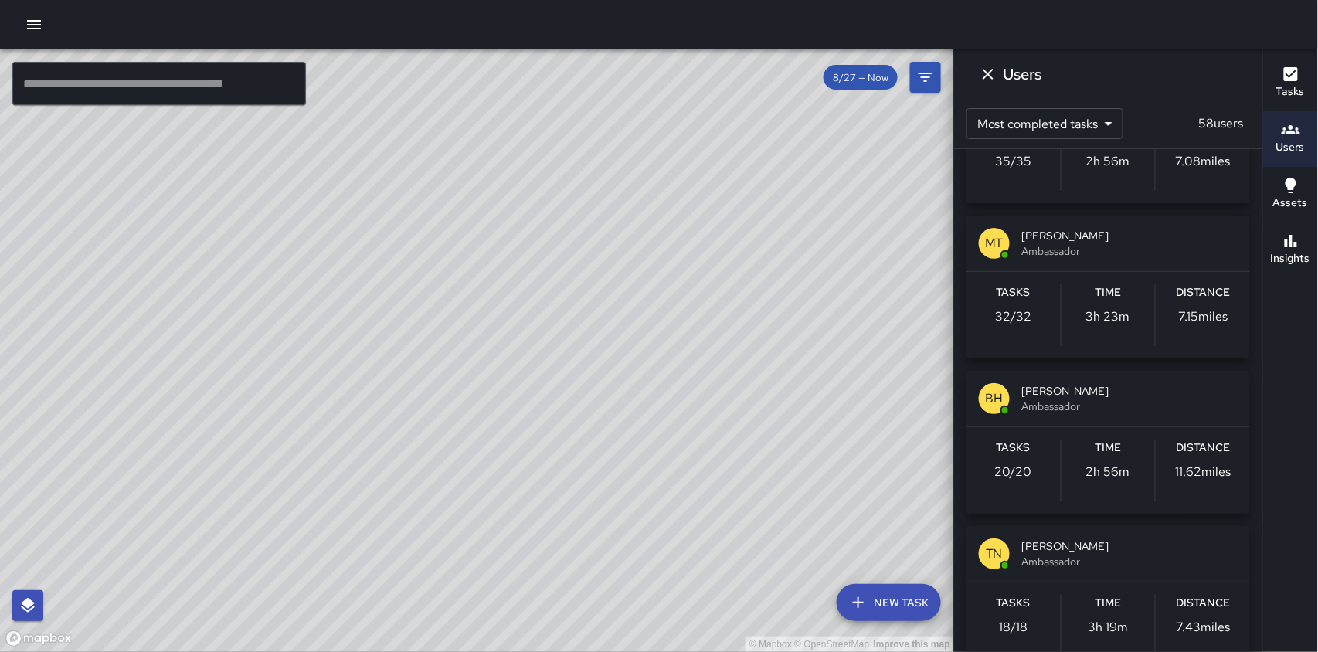
scroll to position [514, 0]
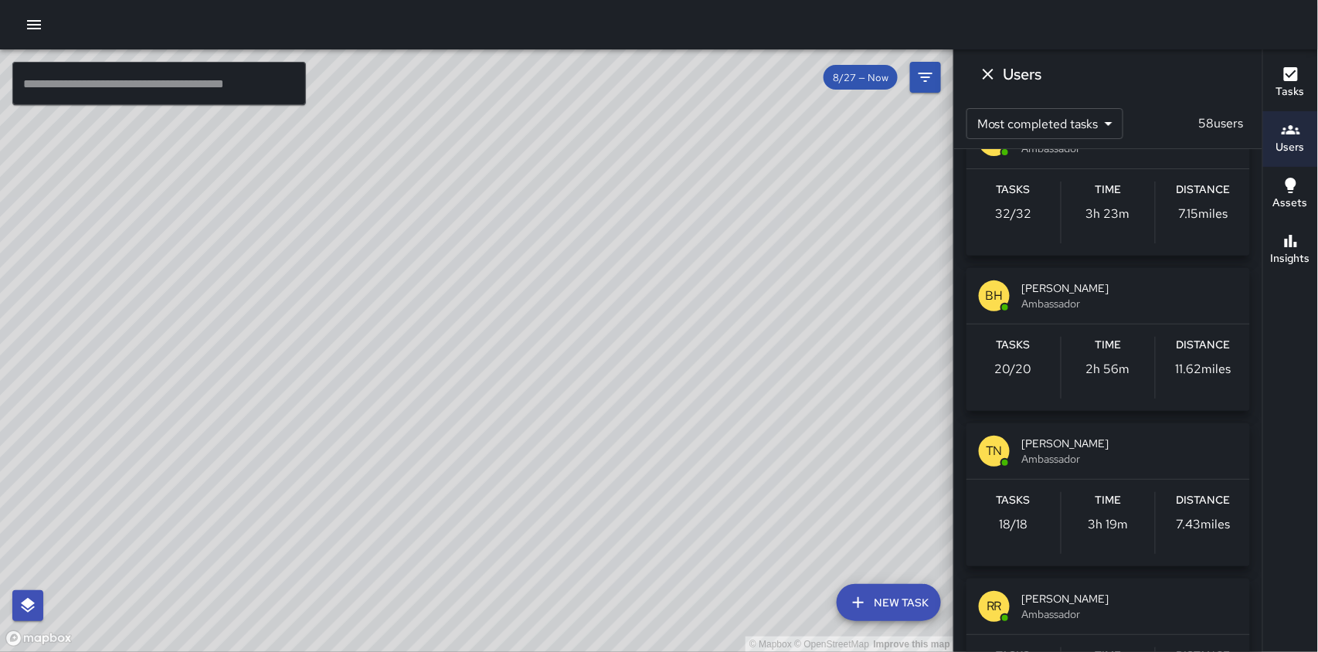
drag, startPoint x: 1020, startPoint y: 288, endPoint x: 1017, endPoint y: 296, distance: 8.6
click at [1020, 289] on div "BH [PERSON_NAME] Ambassador" at bounding box center [1108, 296] width 284 height 56
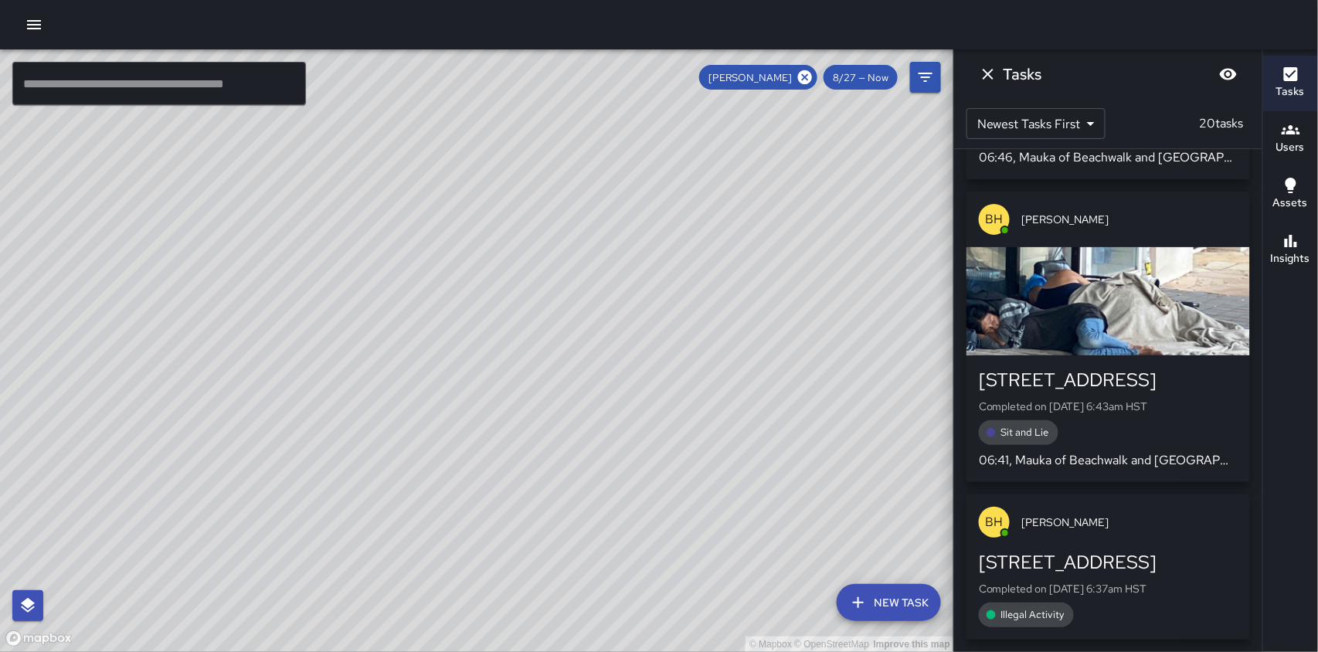
scroll to position [0, 0]
drag, startPoint x: 355, startPoint y: 236, endPoint x: 394, endPoint y: 496, distance: 262.5
click at [395, 501] on div "© Mapbox © OpenStreetMap Improve this map" at bounding box center [477, 350] width 954 height 603
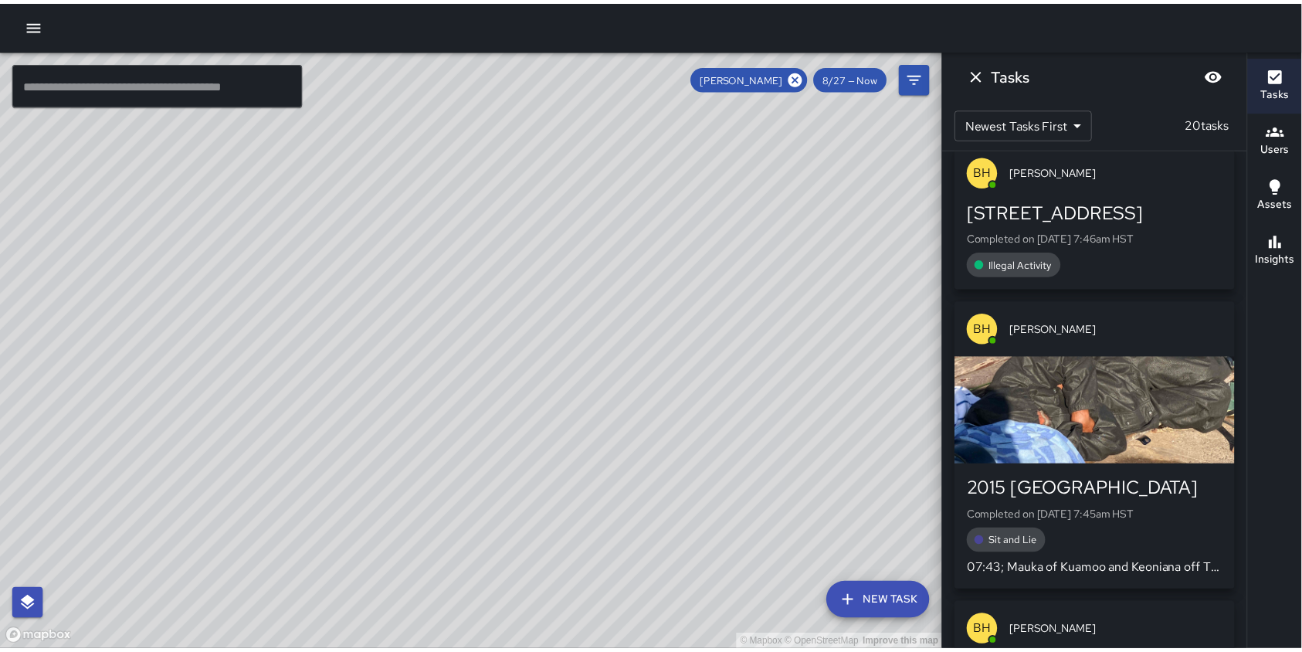
scroll to position [823, 0]
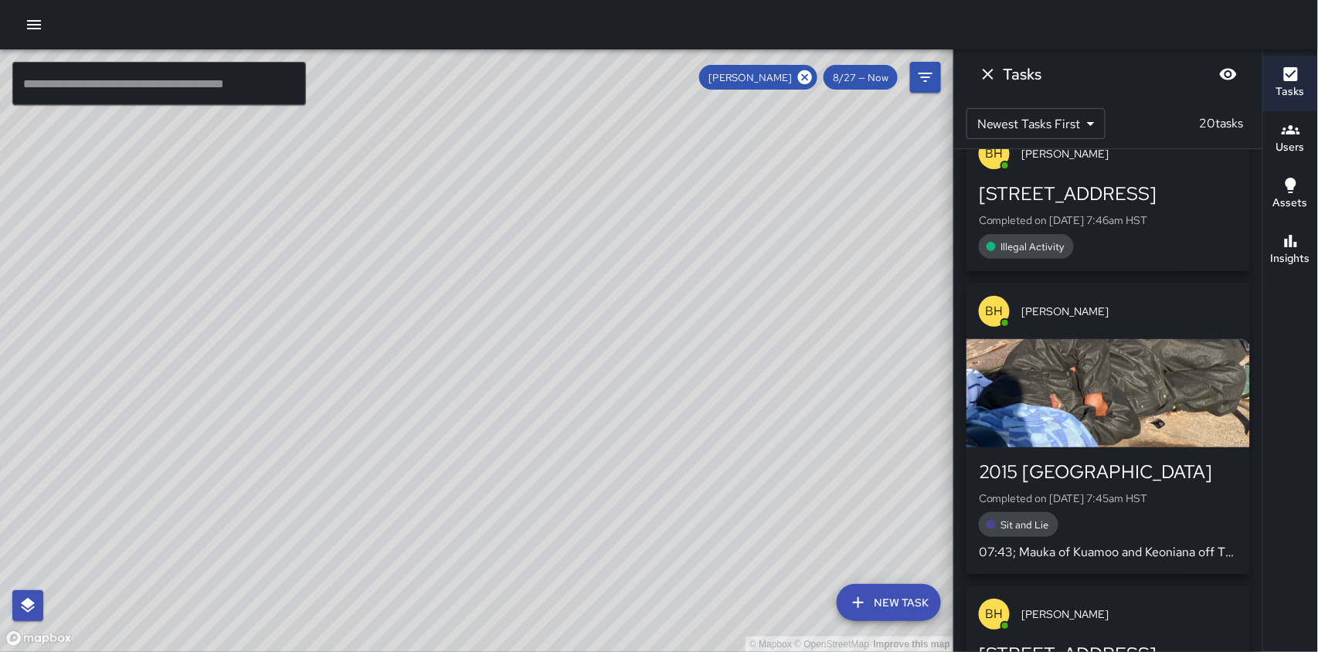
drag, startPoint x: 474, startPoint y: 486, endPoint x: 472, endPoint y: -80, distance: 566.2
click at [472, 0] on html "© Mapbox © OpenStreetMap Improve this map ​ New Task [PERSON_NAME] 8/27 — Now M…" at bounding box center [659, 326] width 1318 height 652
drag, startPoint x: 470, startPoint y: 275, endPoint x: 477, endPoint y: 380, distance: 105.3
click at [479, 382] on div "© Mapbox © OpenStreetMap Improve this map" at bounding box center [477, 350] width 954 height 603
drag, startPoint x: 538, startPoint y: 355, endPoint x: 322, endPoint y: 321, distance: 218.2
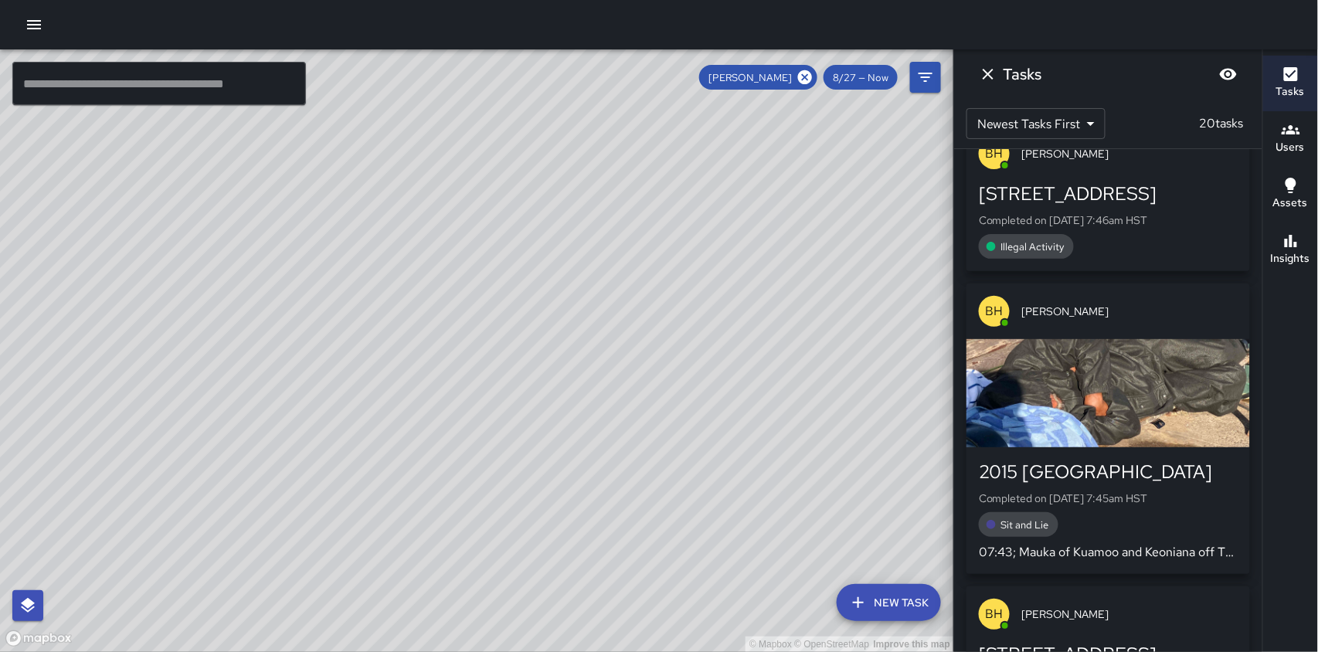
click at [322, 321] on div "© Mapbox © OpenStreetMap Improve this map" at bounding box center [477, 350] width 954 height 603
drag, startPoint x: 482, startPoint y: 493, endPoint x: 427, endPoint y: 335, distance: 166.9
click at [427, 335] on div "© Mapbox © OpenStreetMap Improve this map" at bounding box center [477, 350] width 954 height 603
drag, startPoint x: 438, startPoint y: 552, endPoint x: 382, endPoint y: 591, distance: 67.7
click at [382, 591] on div "© Mapbox © OpenStreetMap Improve this map" at bounding box center [477, 350] width 954 height 603
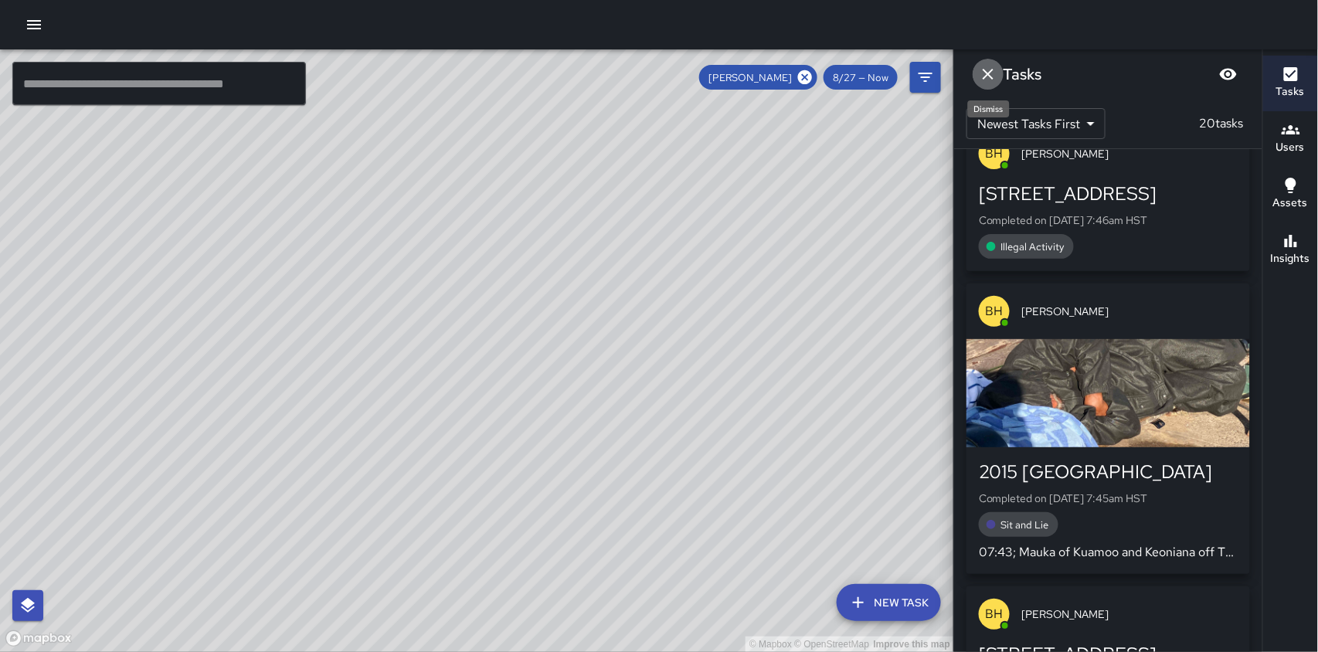
click at [989, 76] on icon "Dismiss" at bounding box center [988, 74] width 11 height 11
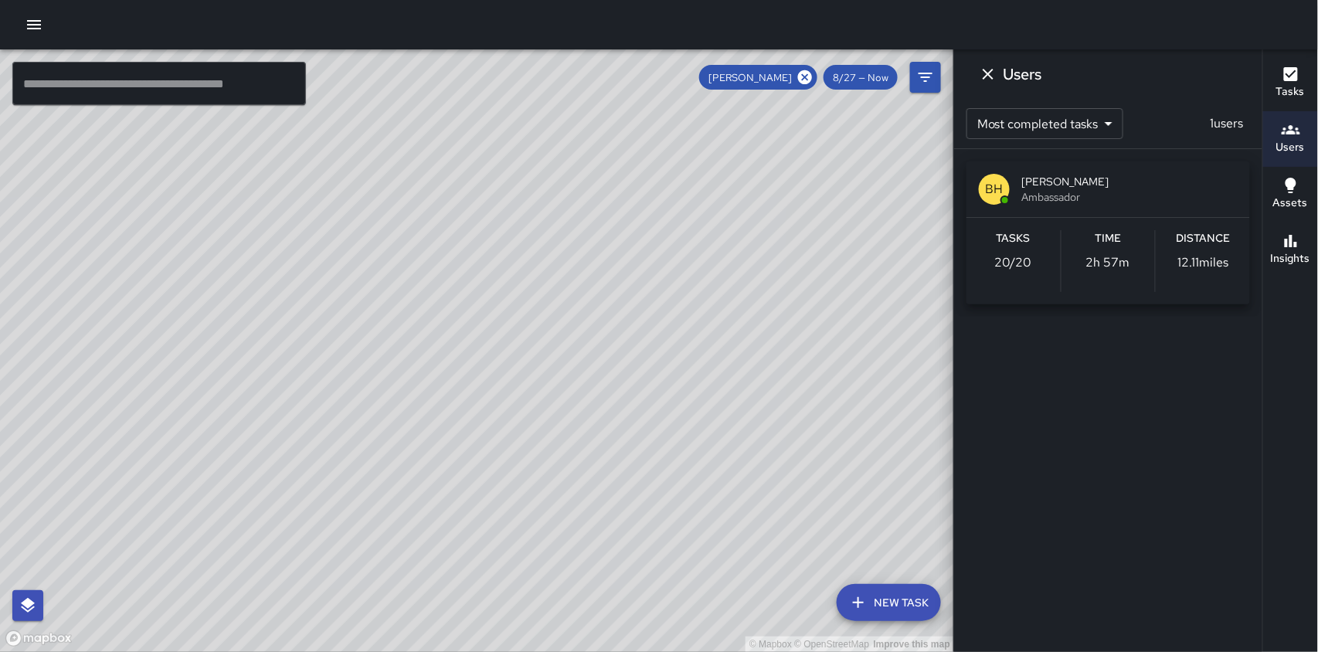
drag, startPoint x: 363, startPoint y: 197, endPoint x: 596, endPoint y: 236, distance: 235.8
click at [596, 236] on div "© Mapbox © OpenStreetMap Improve this map" at bounding box center [477, 350] width 954 height 603
click at [35, 24] on icon "button" at bounding box center [34, 24] width 19 height 19
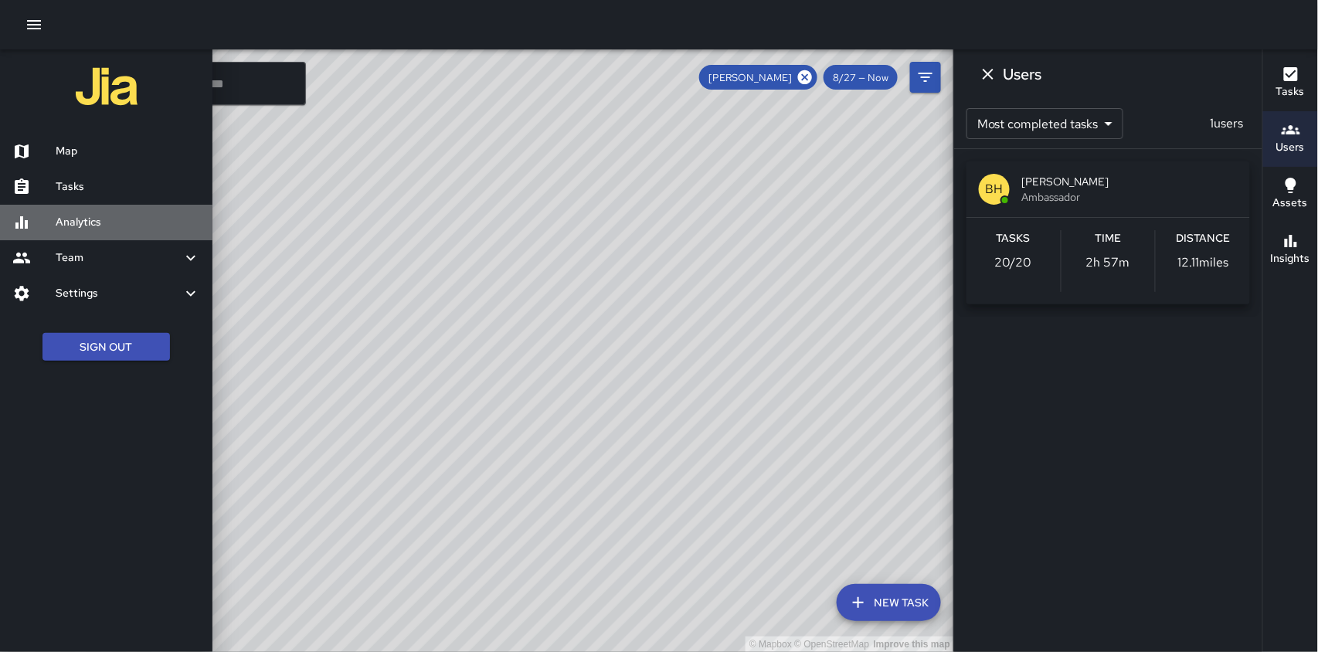
click at [22, 225] on icon at bounding box center [21, 222] width 12 height 12
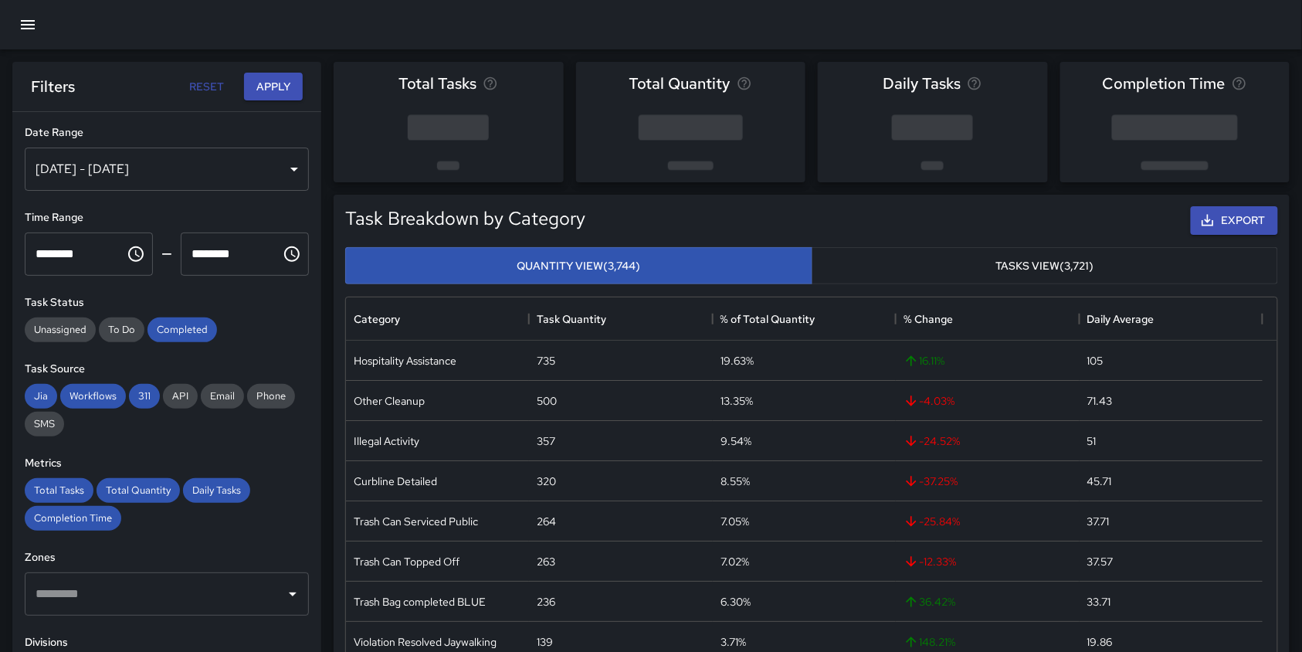
scroll to position [205, 0]
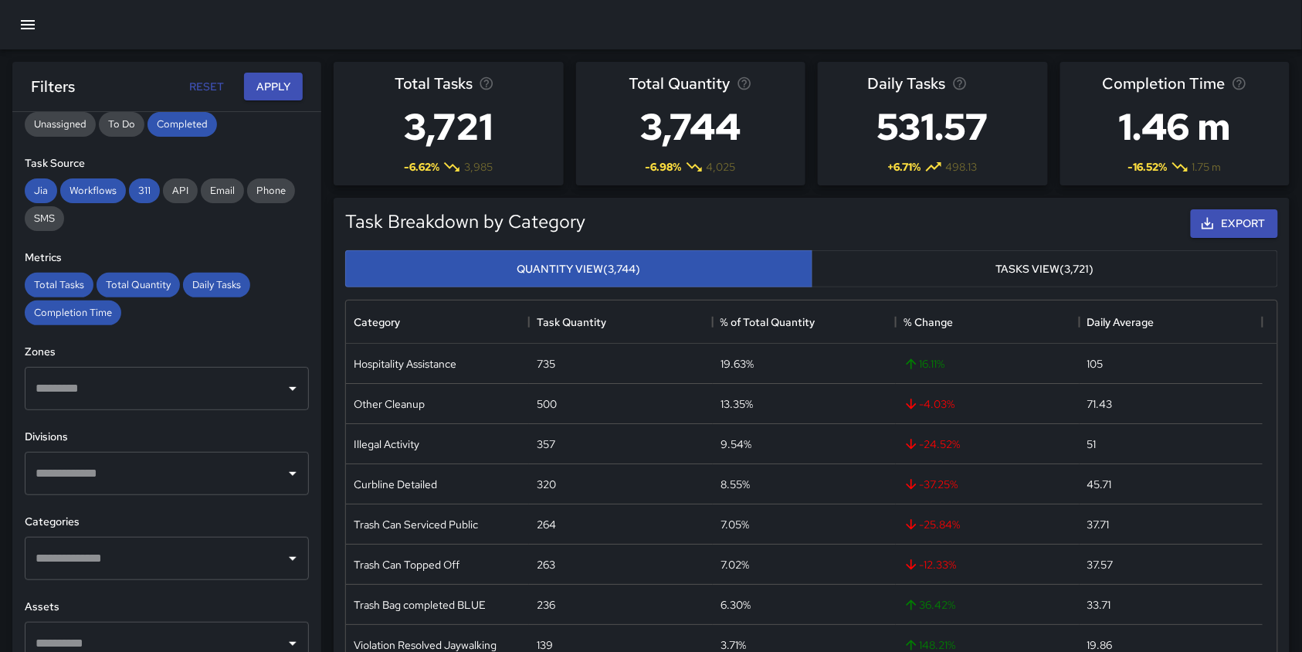
click at [284, 474] on icon "Open" at bounding box center [293, 473] width 19 height 19
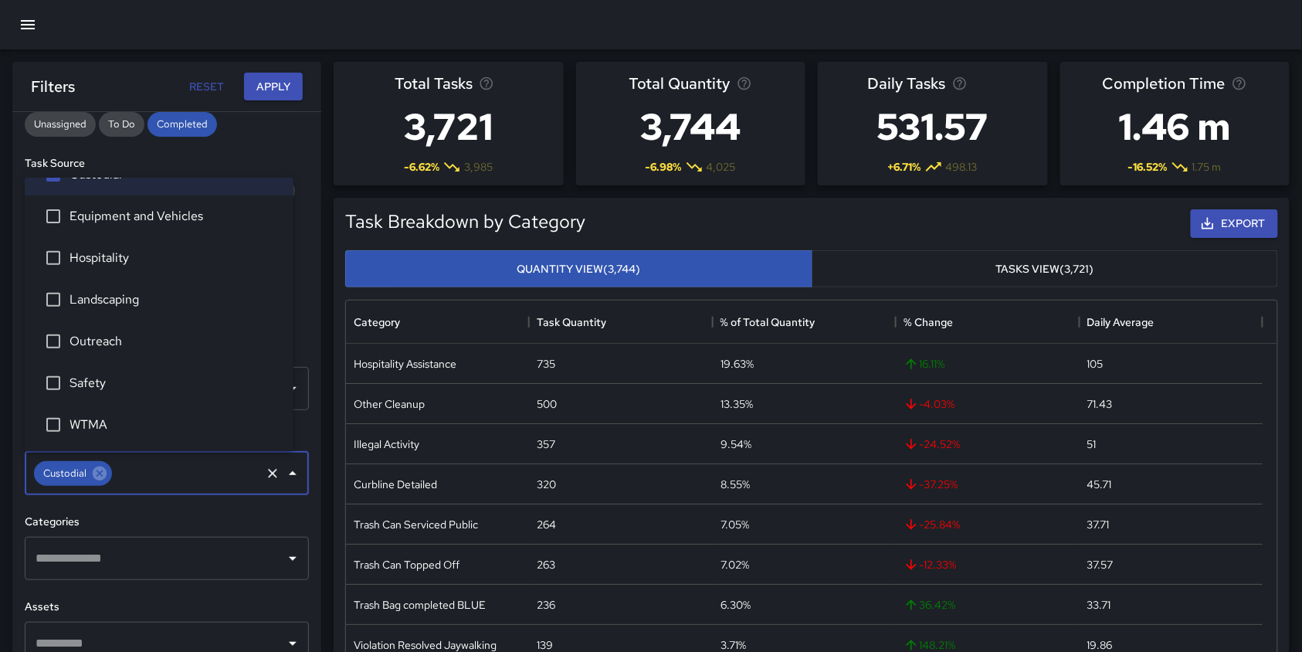
scroll to position [31, 0]
click at [250, 517] on h6 "Categories" at bounding box center [167, 522] width 284 height 17
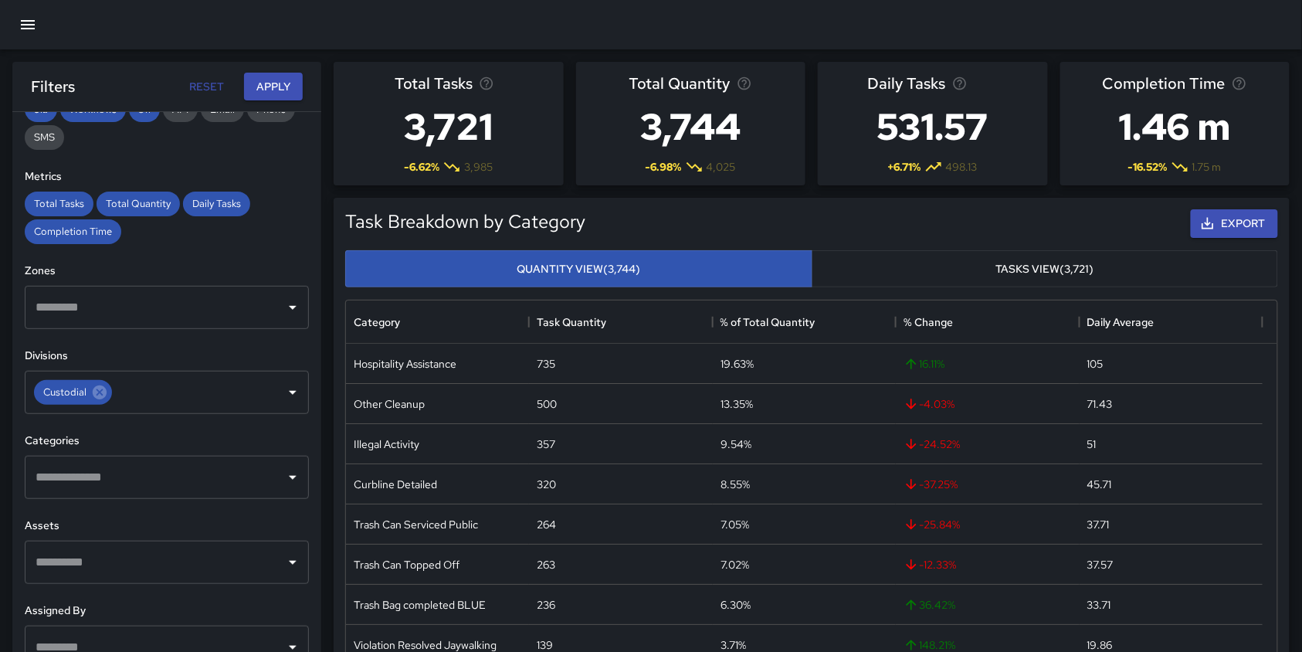
scroll to position [338, 0]
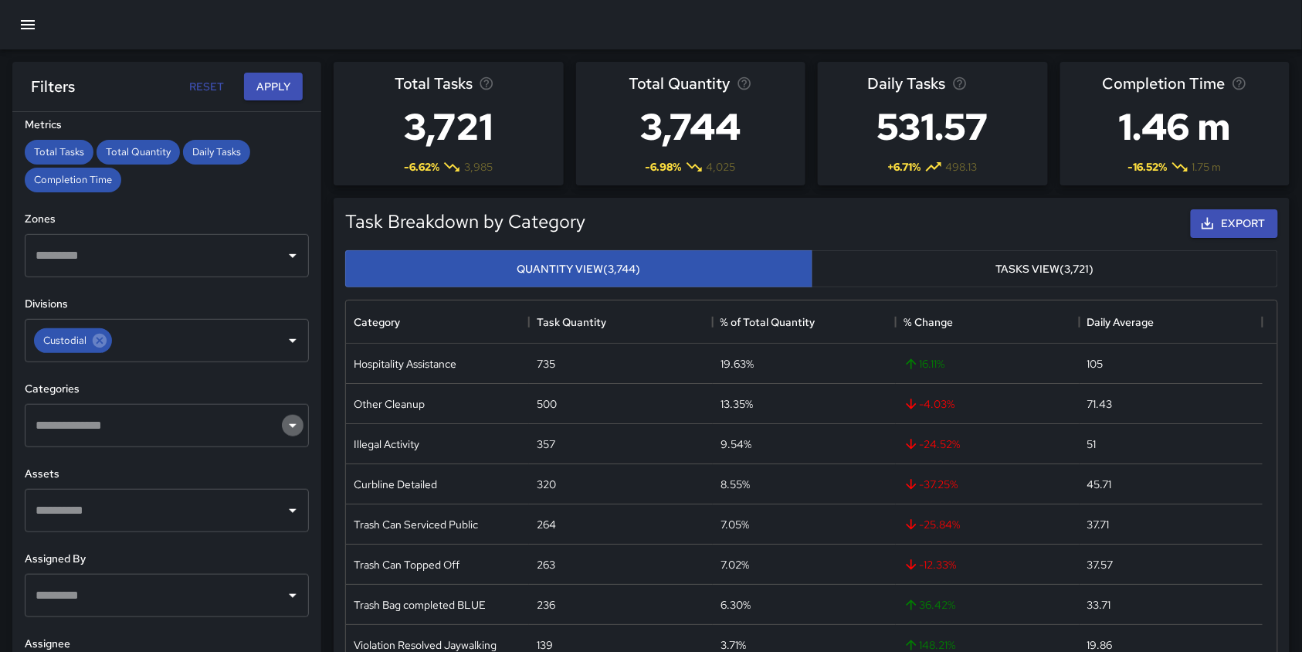
click at [284, 430] on icon "Open" at bounding box center [293, 425] width 19 height 19
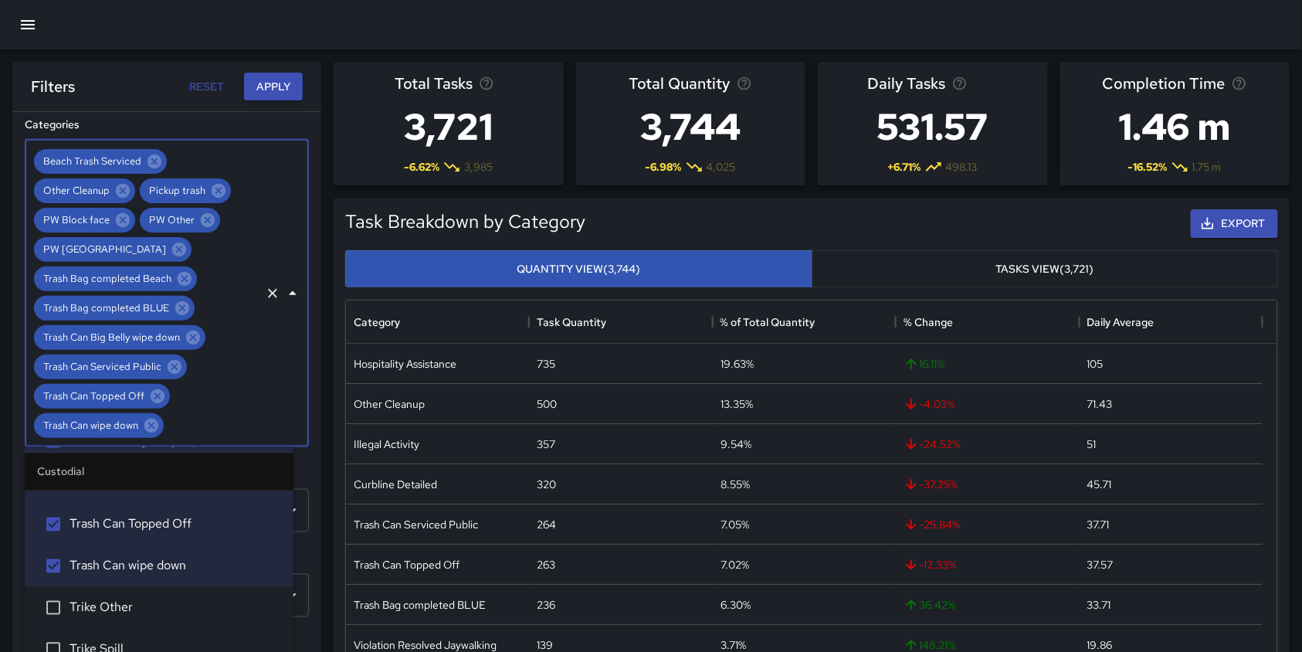
scroll to position [397, 0]
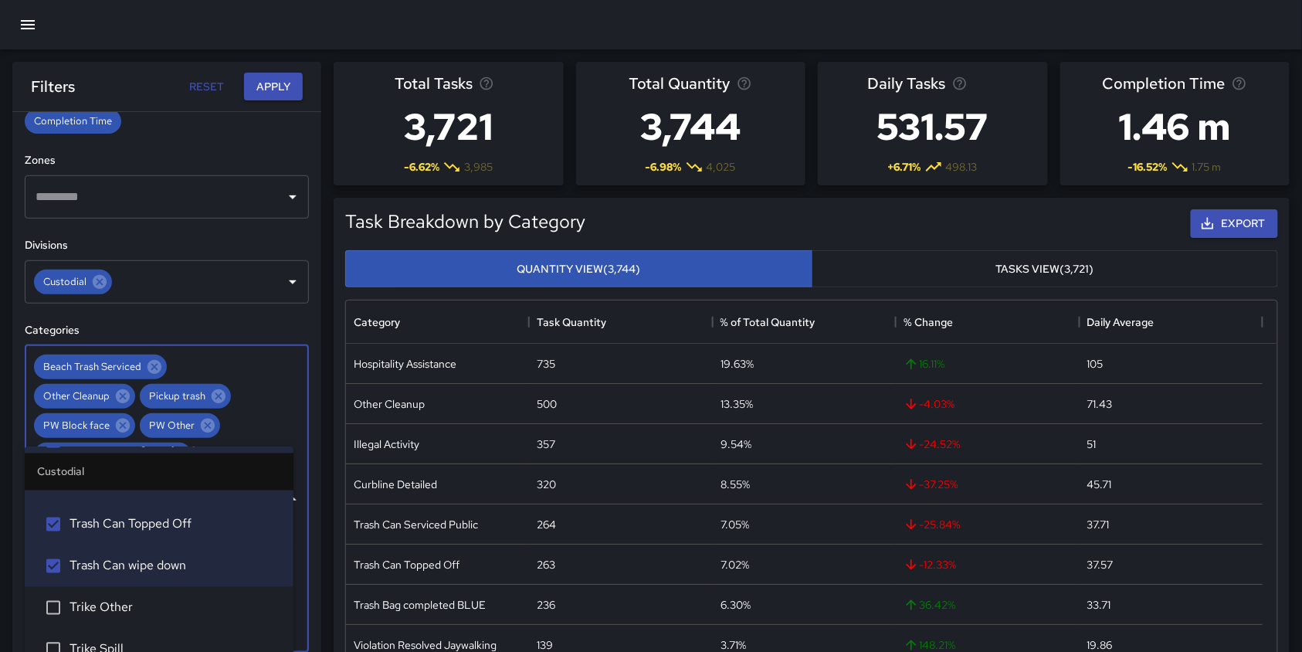
click at [283, 114] on div "**********" at bounding box center [166, 413] width 309 height 602
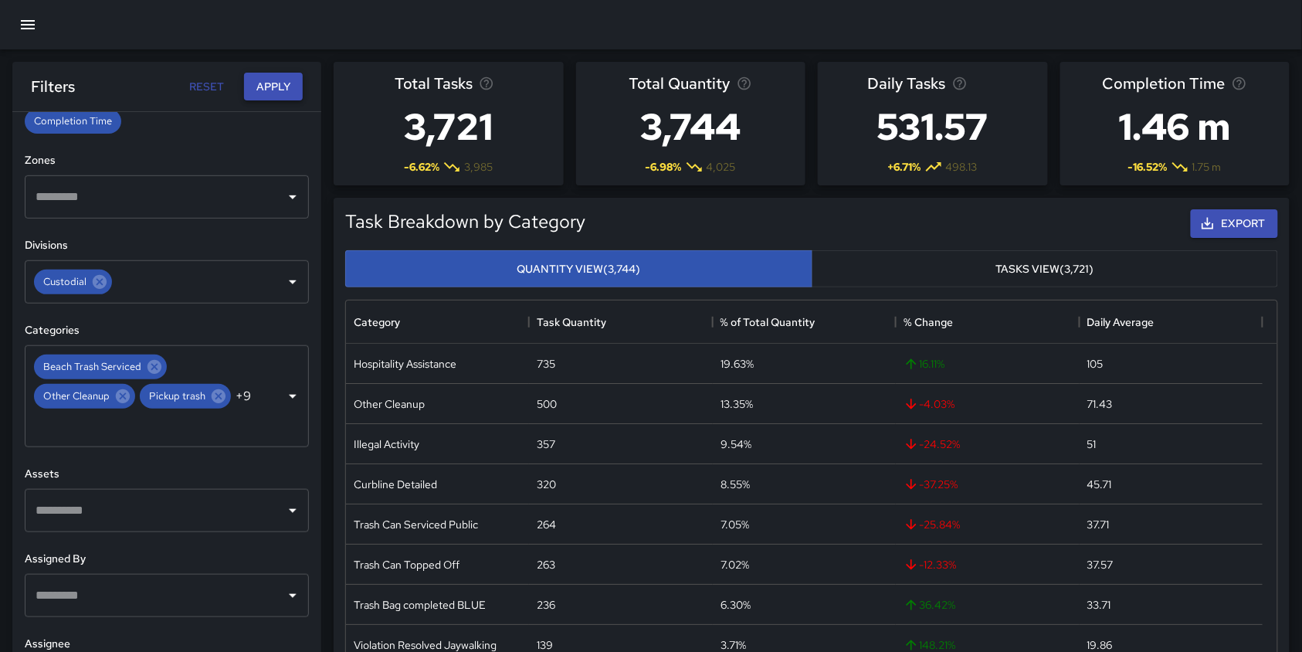
click at [250, 80] on button "Apply" at bounding box center [273, 87] width 59 height 29
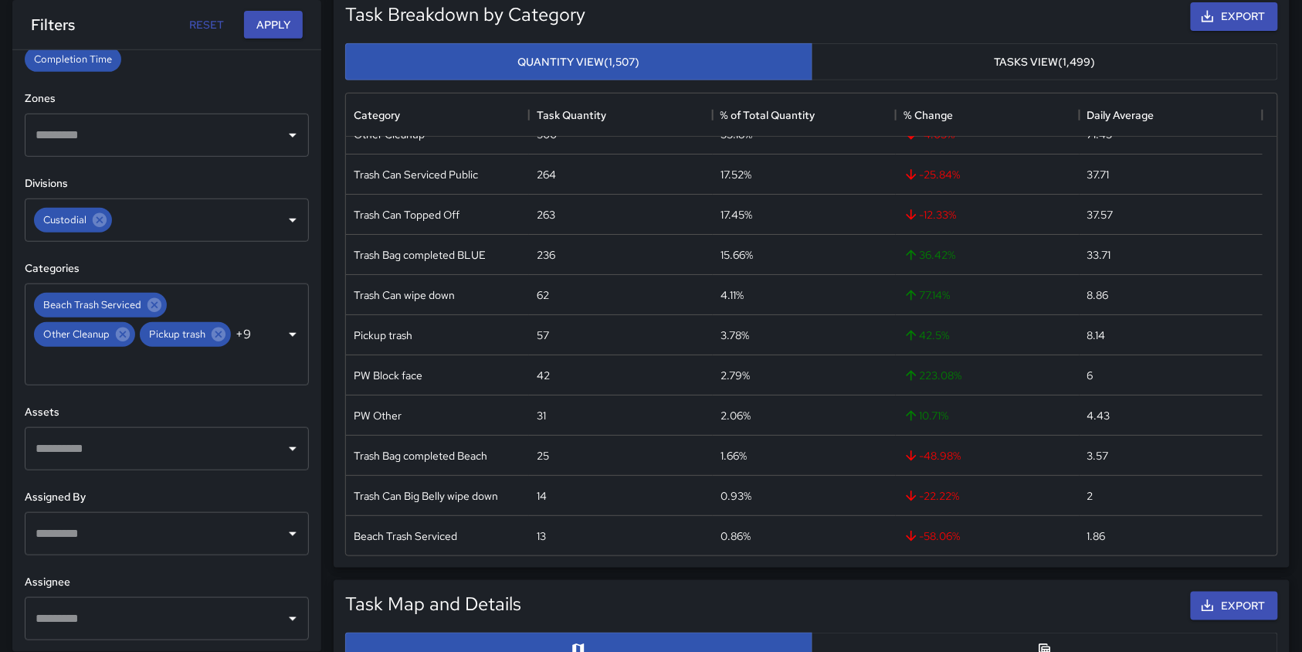
scroll to position [205, 0]
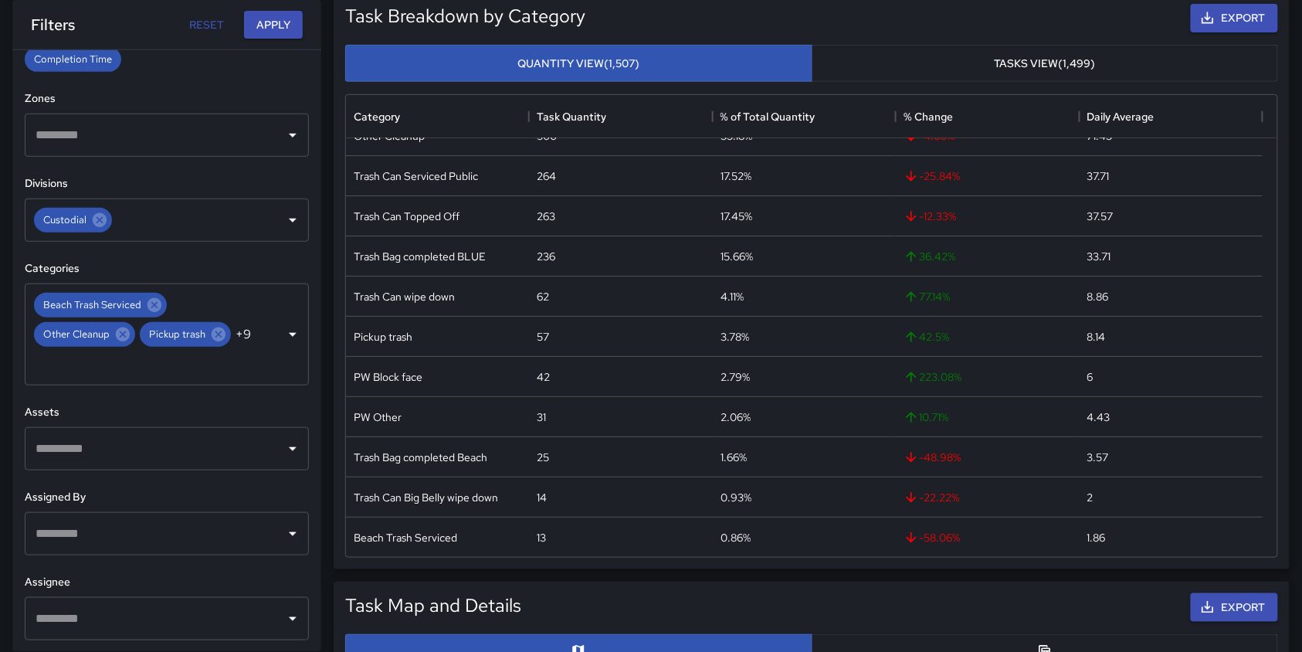
click at [1055, 69] on button "Tasks View (1,499)" at bounding box center [1045, 64] width 467 height 38
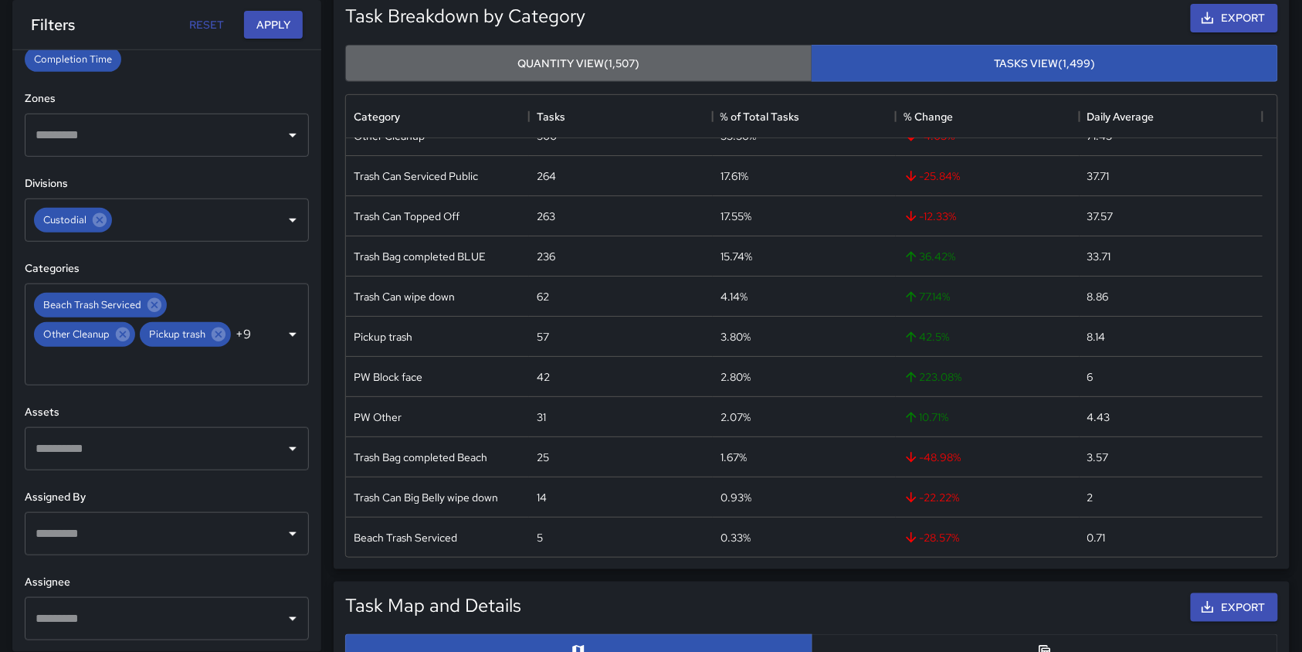
click at [609, 63] on button "Quantity View (1,507)" at bounding box center [578, 64] width 467 height 38
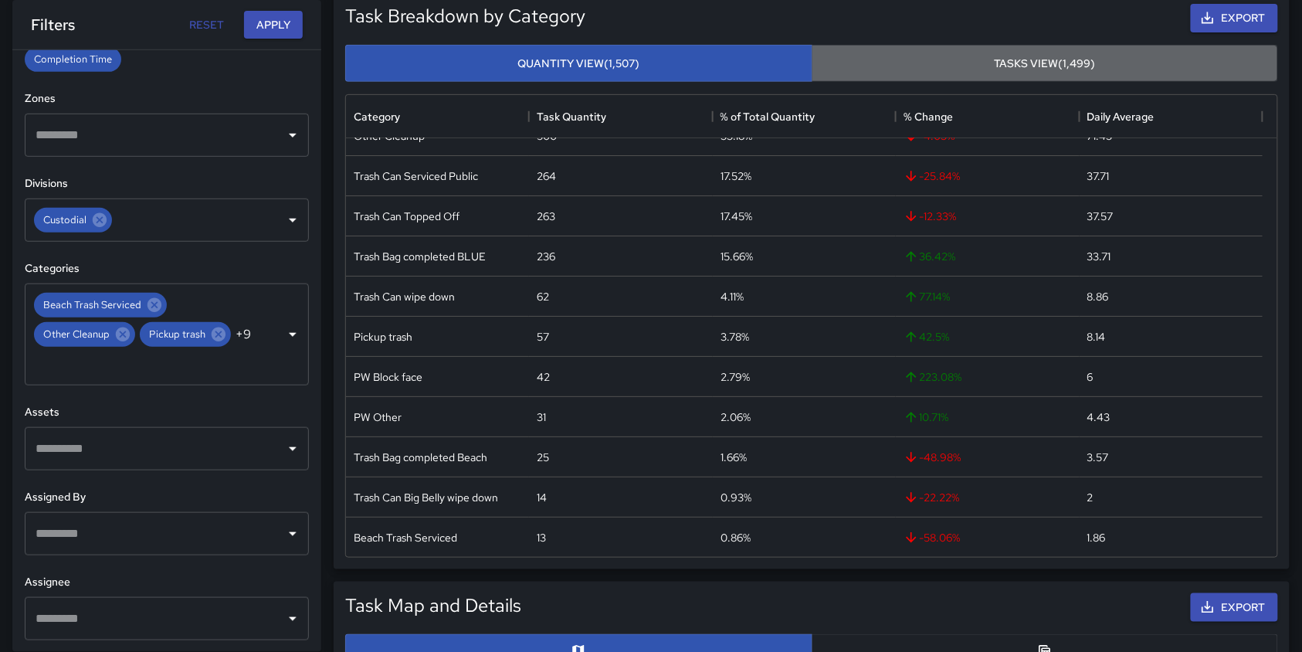
click at [1057, 59] on button "Tasks View (1,499)" at bounding box center [1045, 64] width 467 height 38
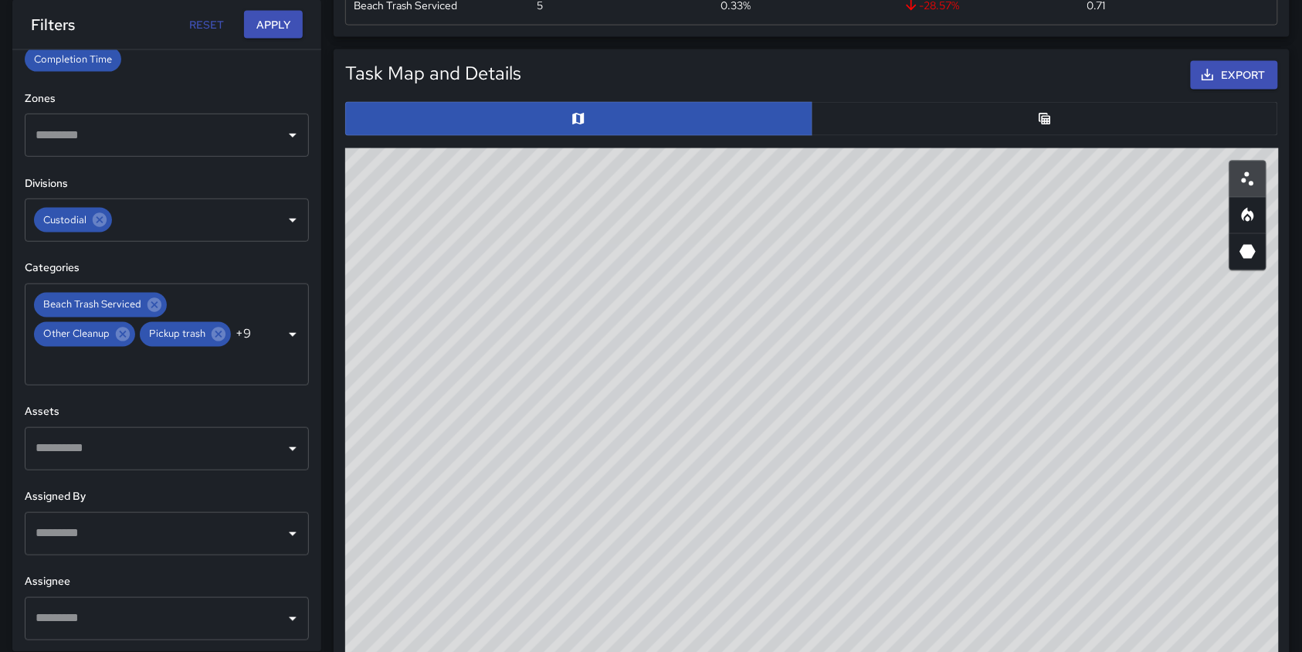
scroll to position [823, 0]
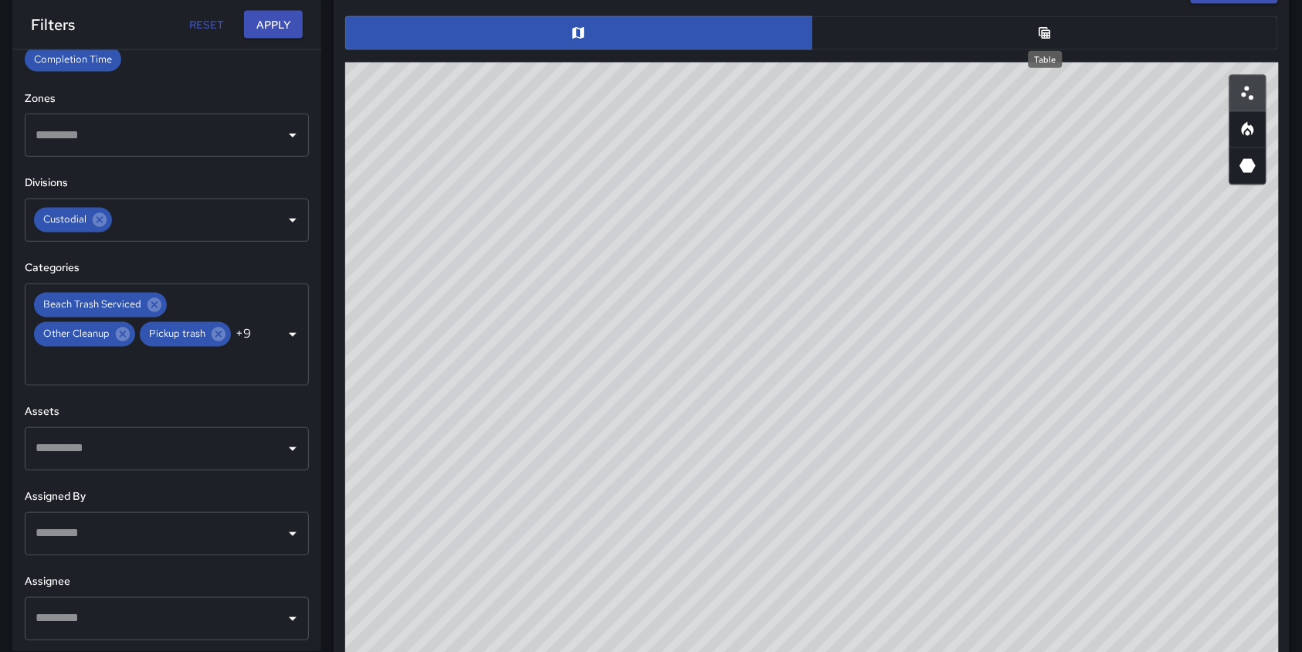
click at [1044, 32] on icon "Table" at bounding box center [1045, 33] width 12 height 12
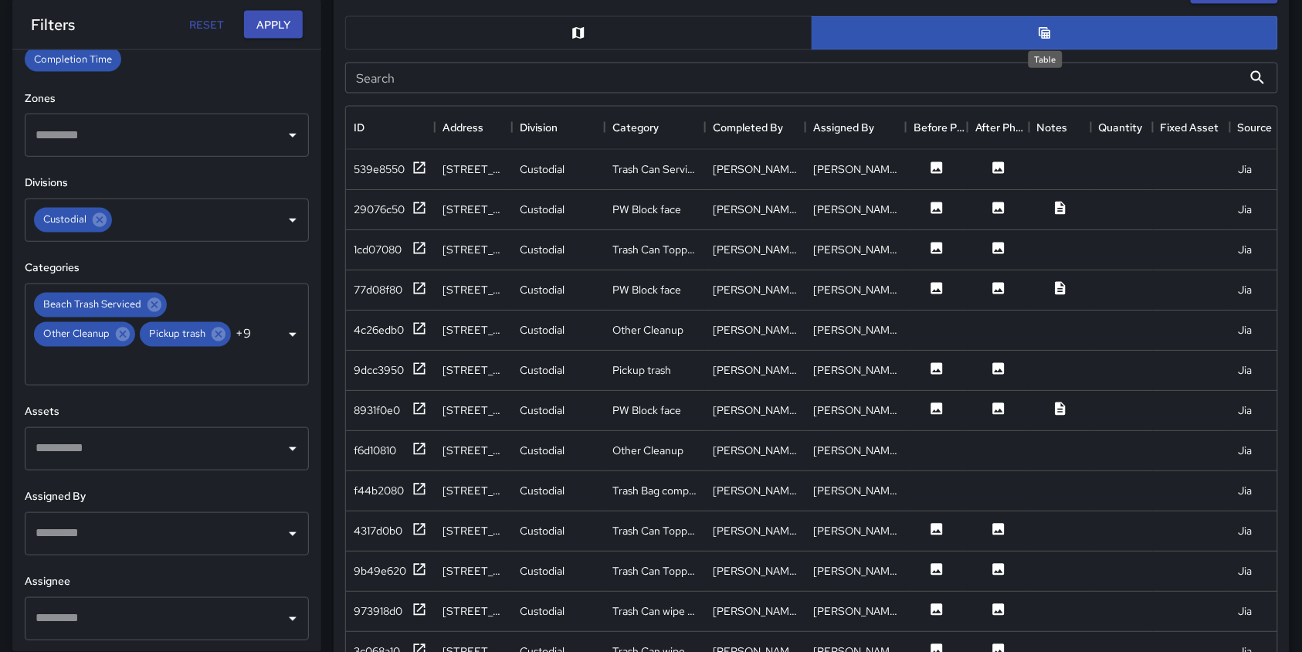
scroll to position [15, 15]
click at [930, 402] on icon at bounding box center [936, 408] width 15 height 15
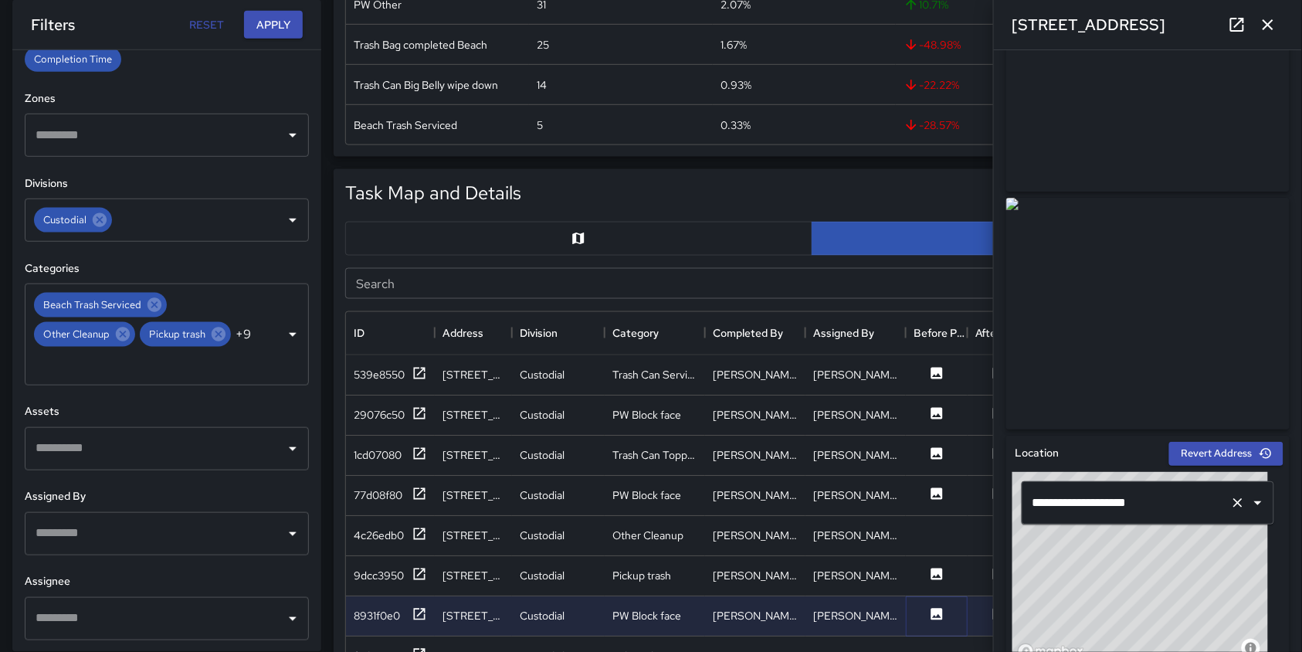
scroll to position [205, 0]
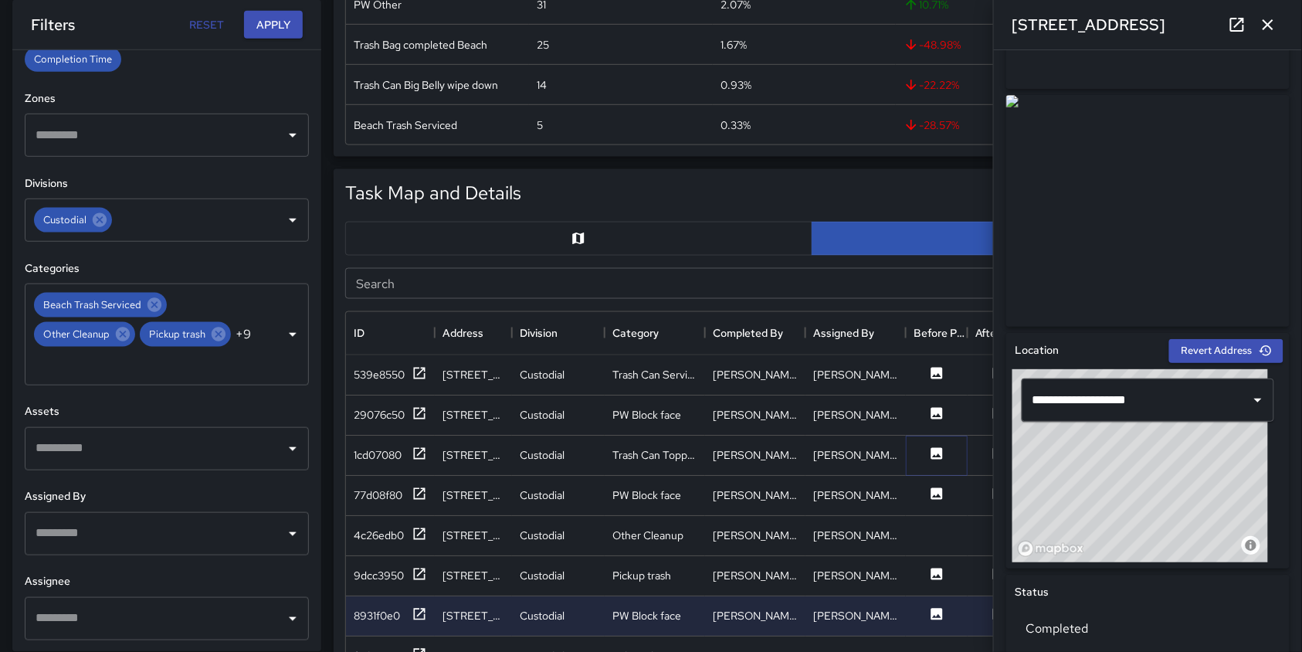
click at [937, 450] on icon at bounding box center [938, 453] width 12 height 12
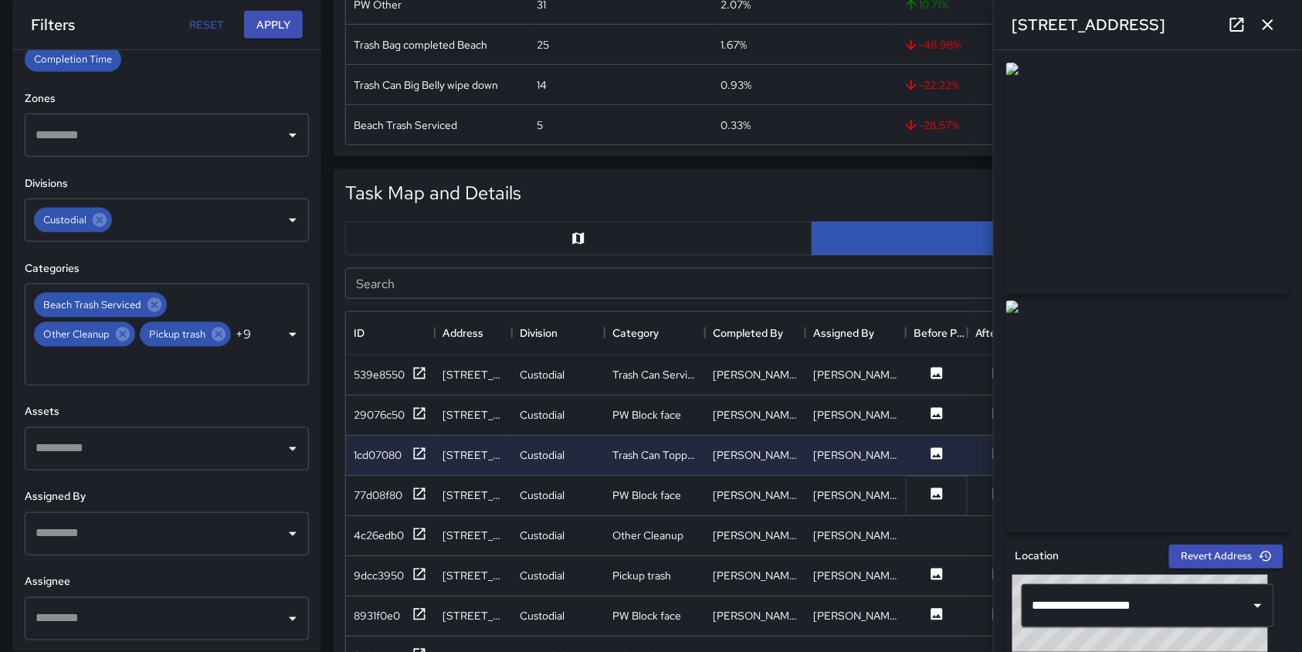
click at [933, 499] on icon at bounding box center [936, 493] width 15 height 15
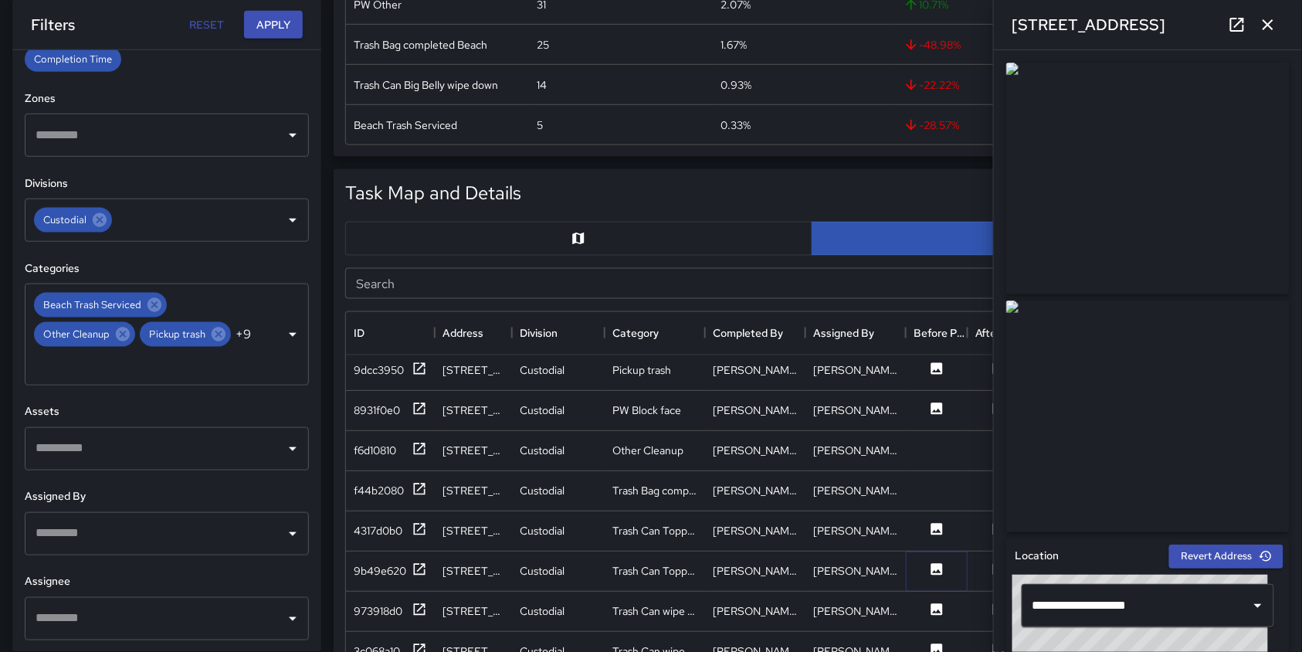
click at [936, 563] on icon at bounding box center [938, 569] width 12 height 12
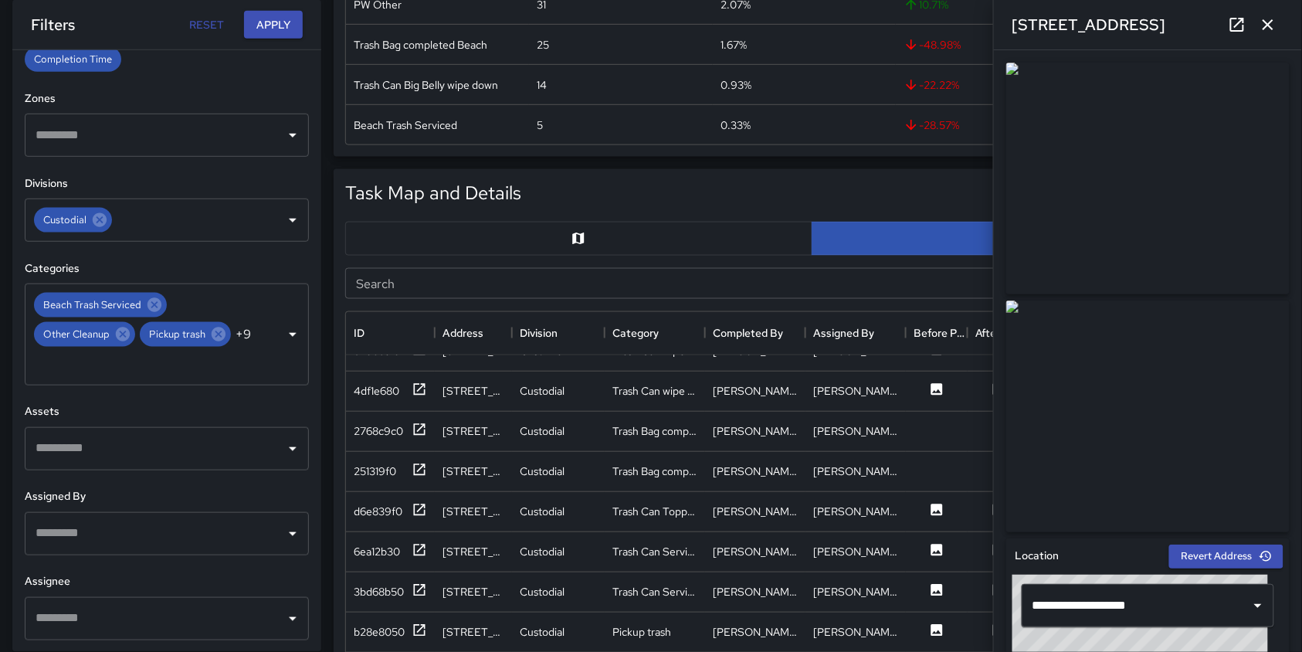
scroll to position [538, 0]
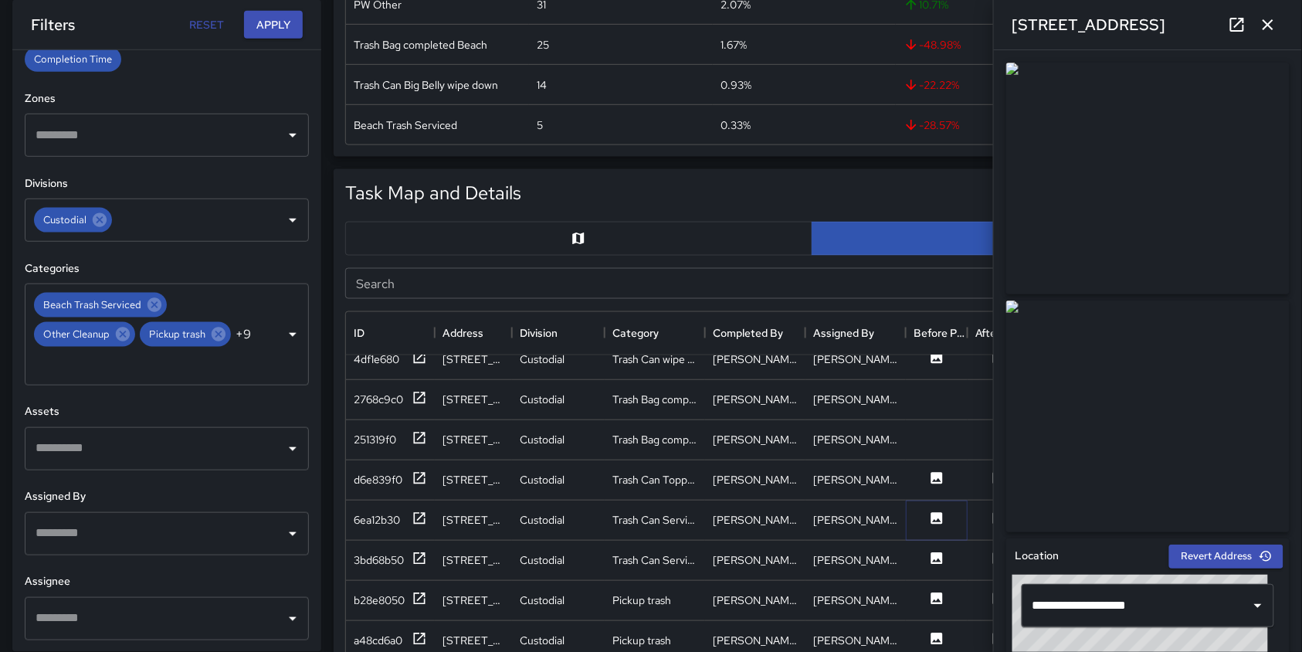
click at [939, 516] on icon at bounding box center [938, 518] width 12 height 12
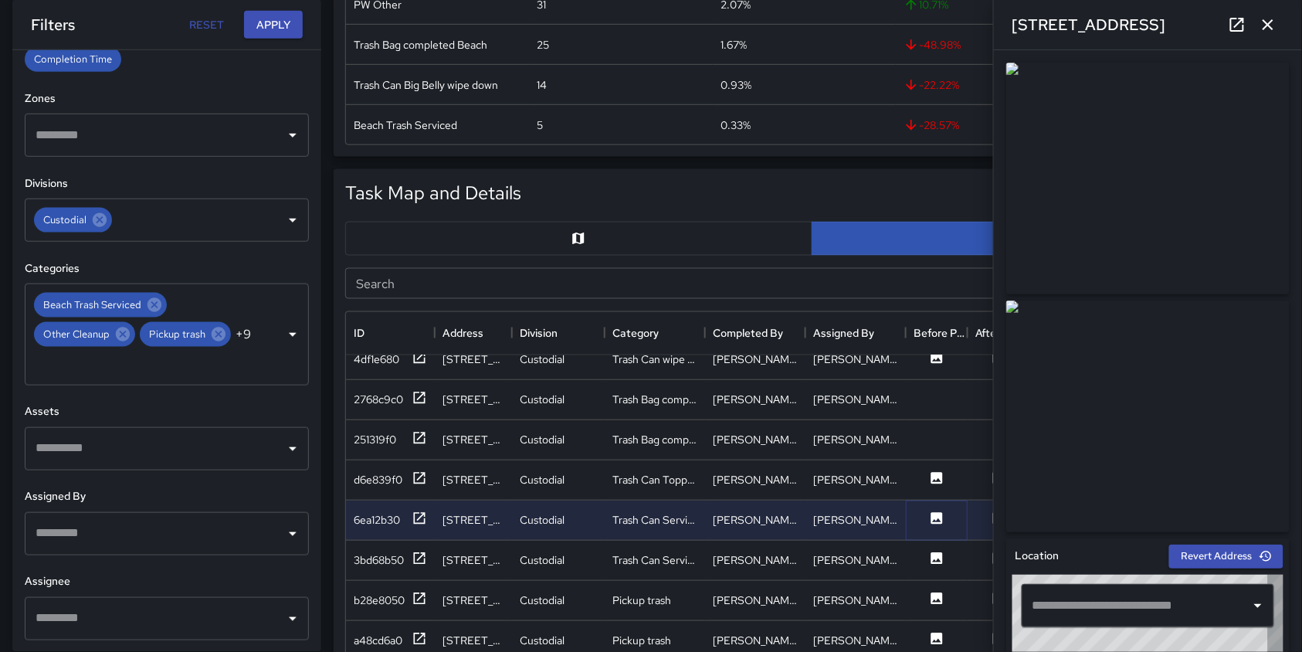
type input "**********"
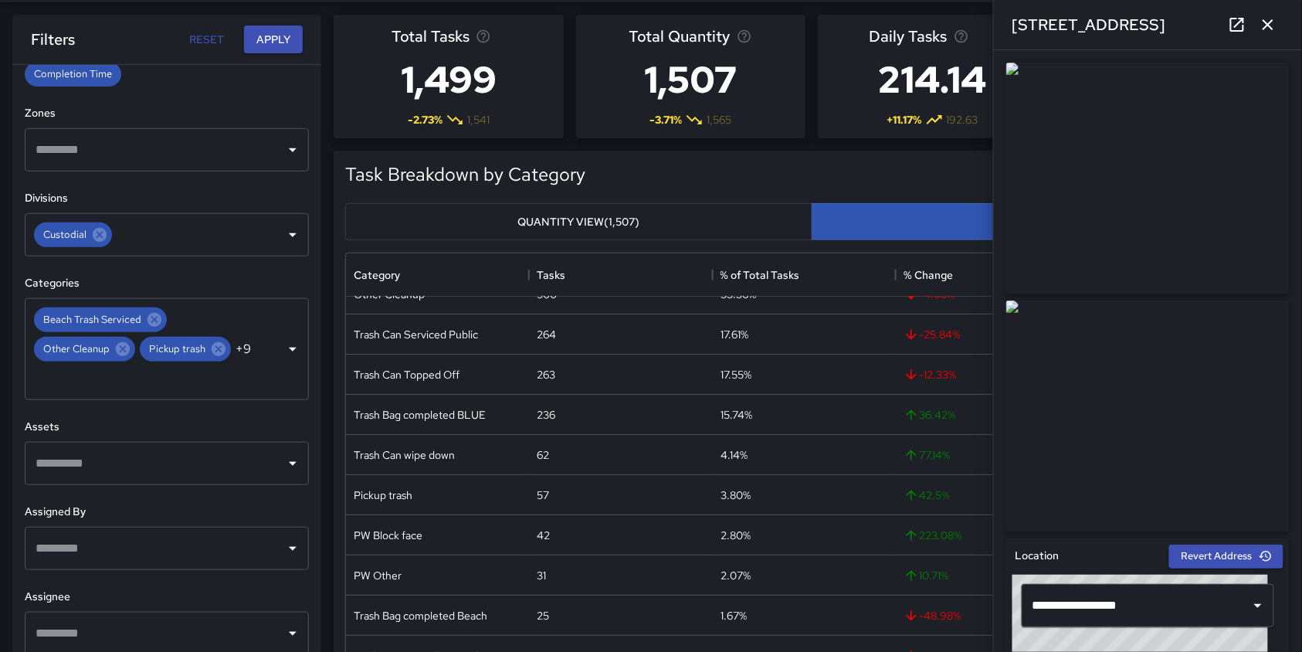
scroll to position [49, 0]
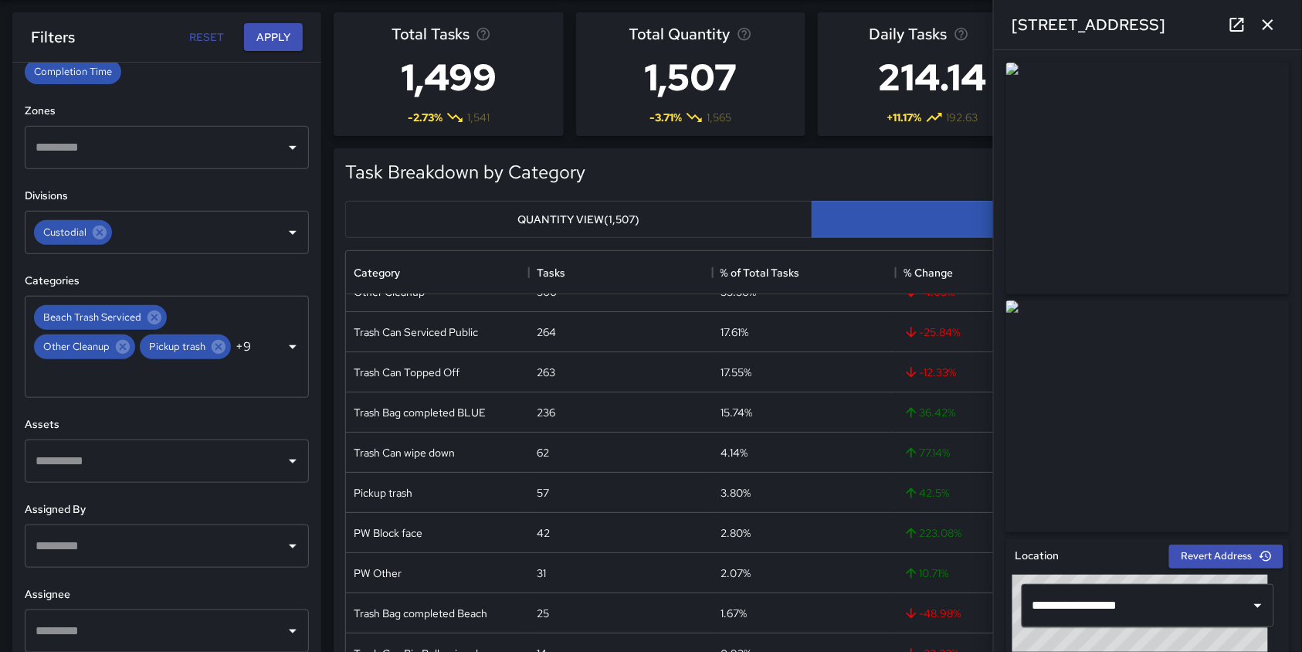
click at [1273, 19] on icon "button" at bounding box center [1268, 24] width 19 height 19
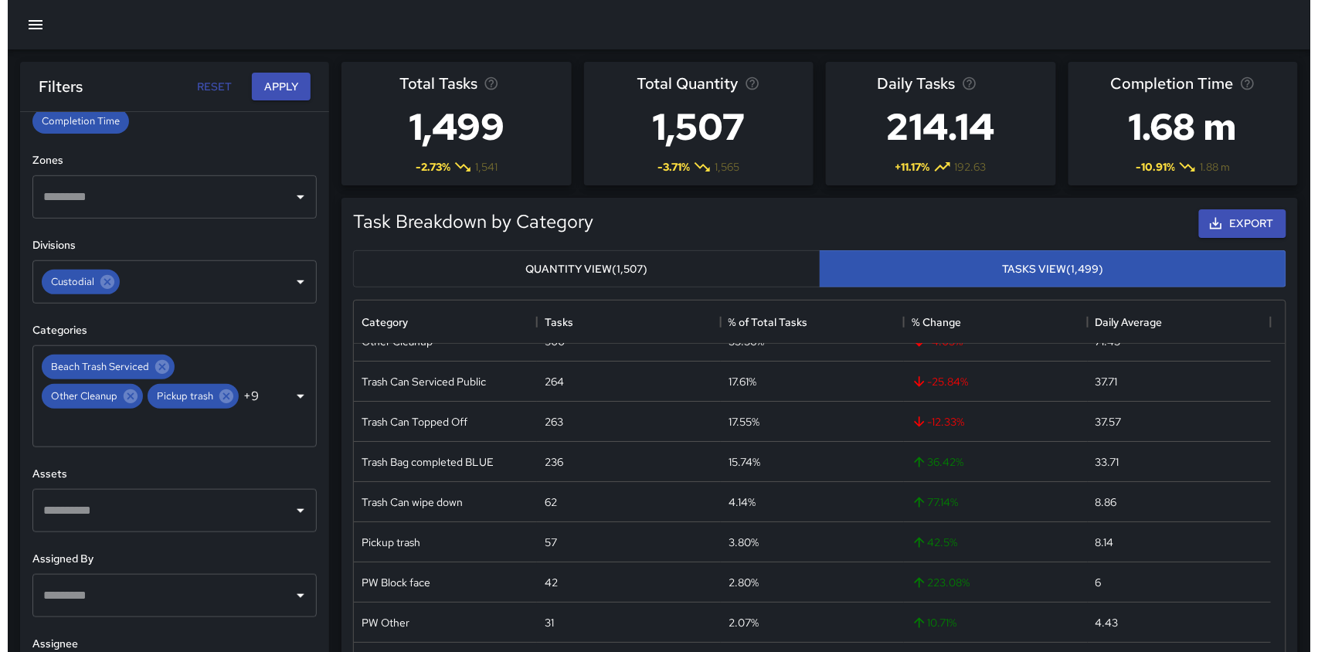
scroll to position [0, 0]
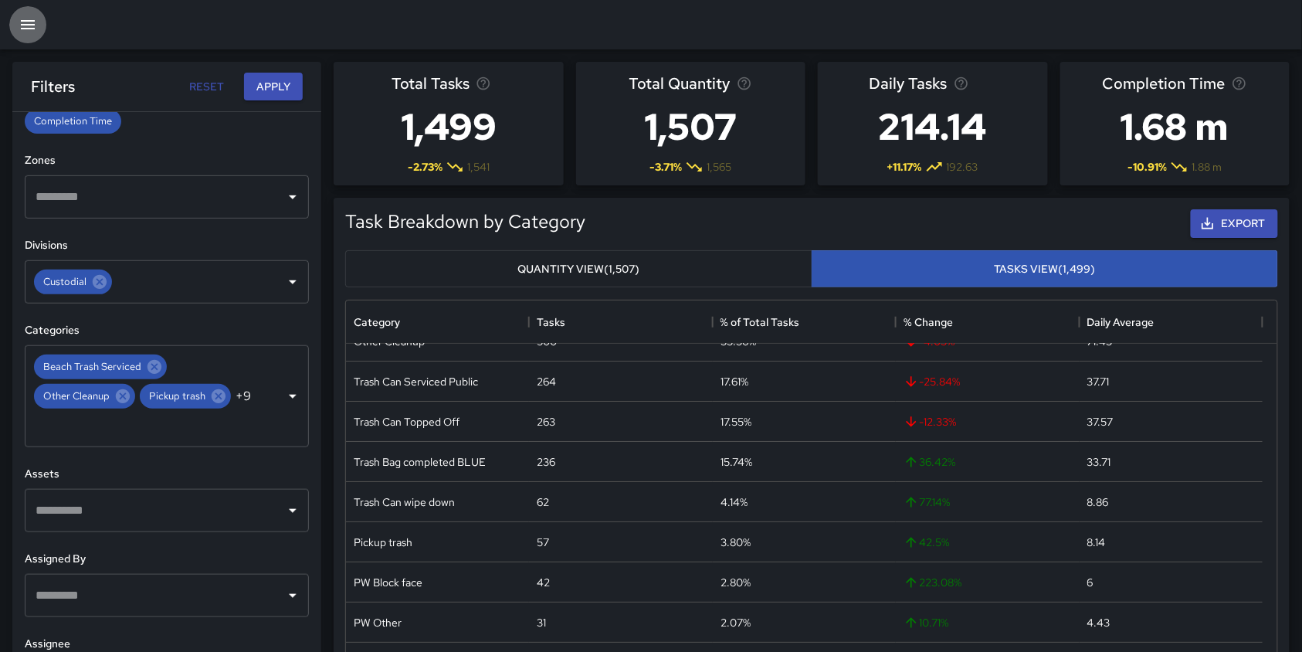
click at [29, 22] on icon "button" at bounding box center [28, 24] width 19 height 19
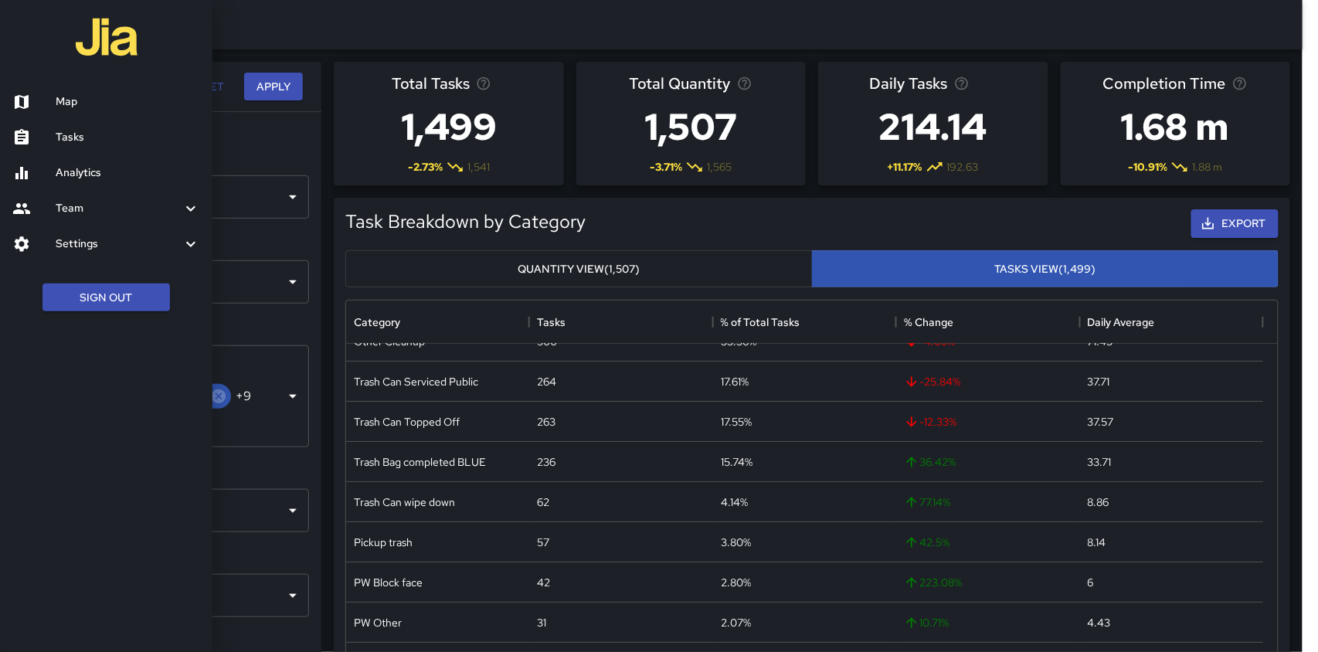
click at [59, 103] on h6 "Map" at bounding box center [128, 101] width 144 height 17
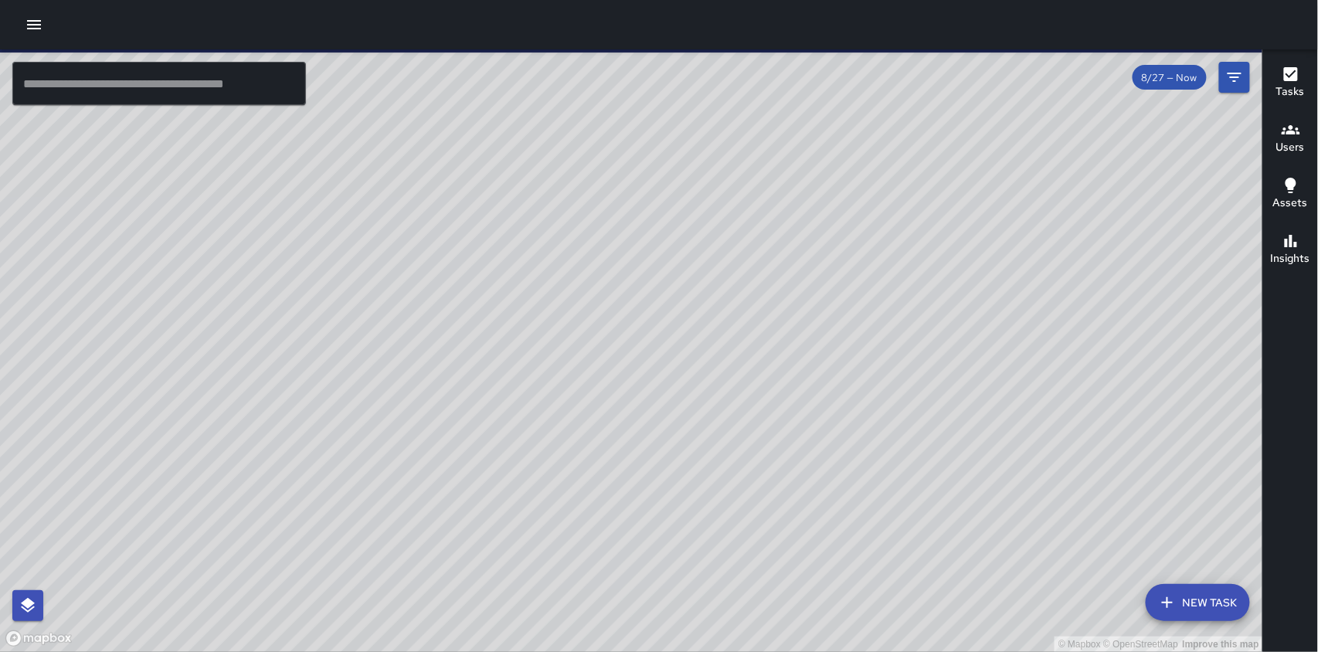
drag, startPoint x: 987, startPoint y: 396, endPoint x: 972, endPoint y: 447, distance: 54.0
click at [976, 460] on div "© Mapbox © OpenStreetMap Improve this map" at bounding box center [631, 350] width 1263 height 603
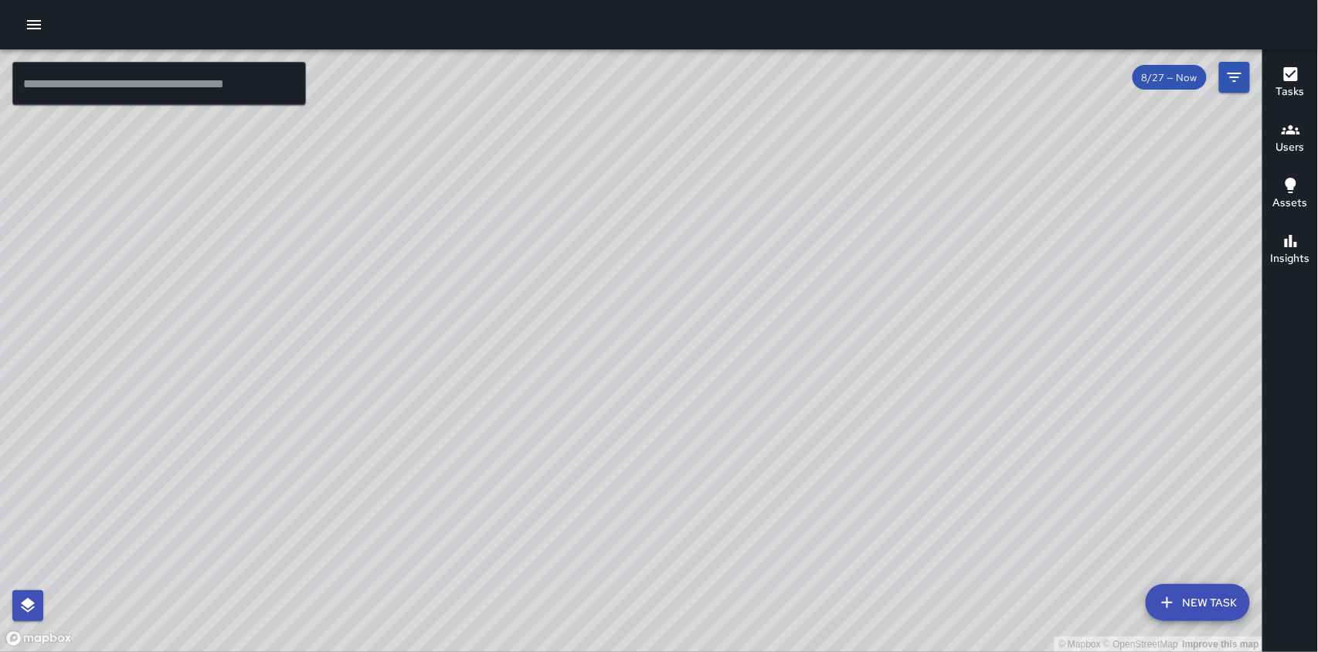
drag, startPoint x: 776, startPoint y: 321, endPoint x: 781, endPoint y: 409, distance: 88.2
click at [783, 410] on div "© Mapbox © OpenStreetMap Improve this map" at bounding box center [631, 350] width 1263 height 603
click at [722, 528] on div "© Mapbox © OpenStreetMap Improve this map" at bounding box center [631, 350] width 1263 height 603
click at [716, 533] on div "© Mapbox © OpenStreetMap Improve this map" at bounding box center [631, 350] width 1263 height 603
drag, startPoint x: 787, startPoint y: 536, endPoint x: 705, endPoint y: 294, distance: 255.5
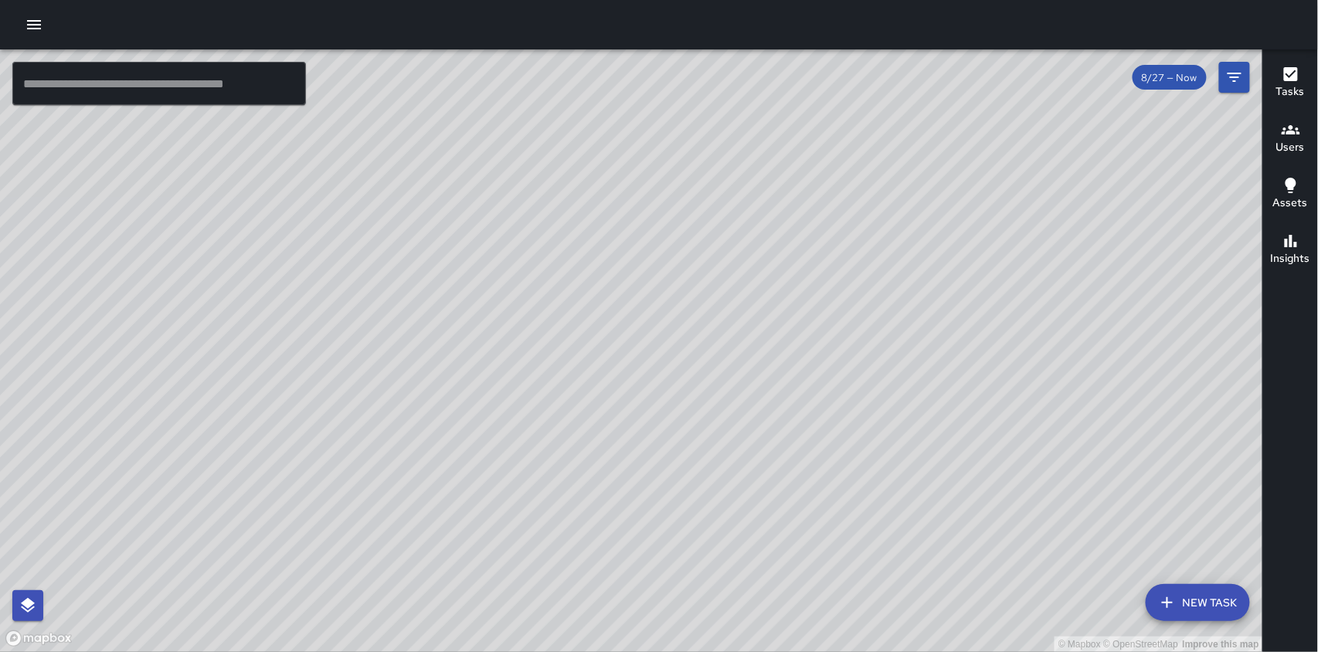
click at [705, 294] on div "© Mapbox © OpenStreetMap Improve this map" at bounding box center [631, 350] width 1263 height 603
drag, startPoint x: 813, startPoint y: 451, endPoint x: 579, endPoint y: 401, distance: 239.4
click at [578, 401] on div "© Mapbox © OpenStreetMap Improve this map" at bounding box center [631, 350] width 1263 height 603
click at [345, 305] on div "© Mapbox © OpenStreetMap Improve this map MT [PERSON_NAME] [STREET_ADDRESS] Com…" at bounding box center [631, 350] width 1263 height 603
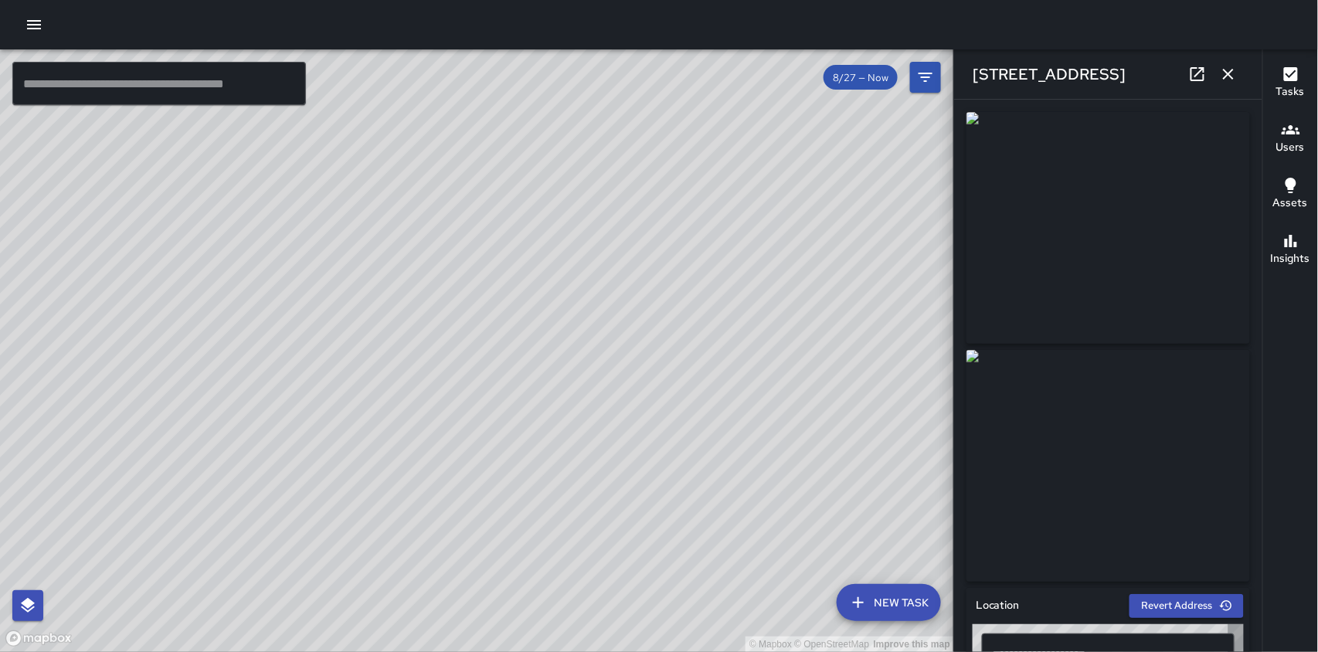
type input "**********"
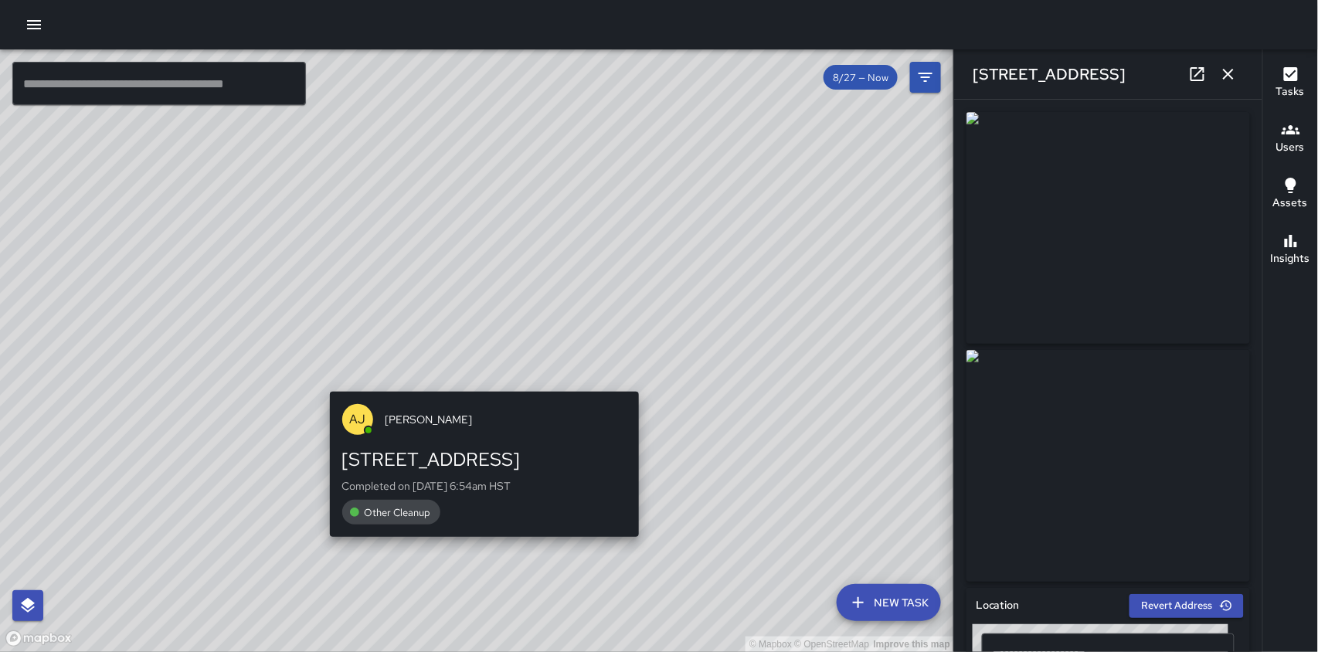
click at [478, 376] on div "© Mapbox © OpenStreetMap Improve this map [PERSON_NAME] [PERSON_NAME] [STREET_A…" at bounding box center [477, 350] width 954 height 603
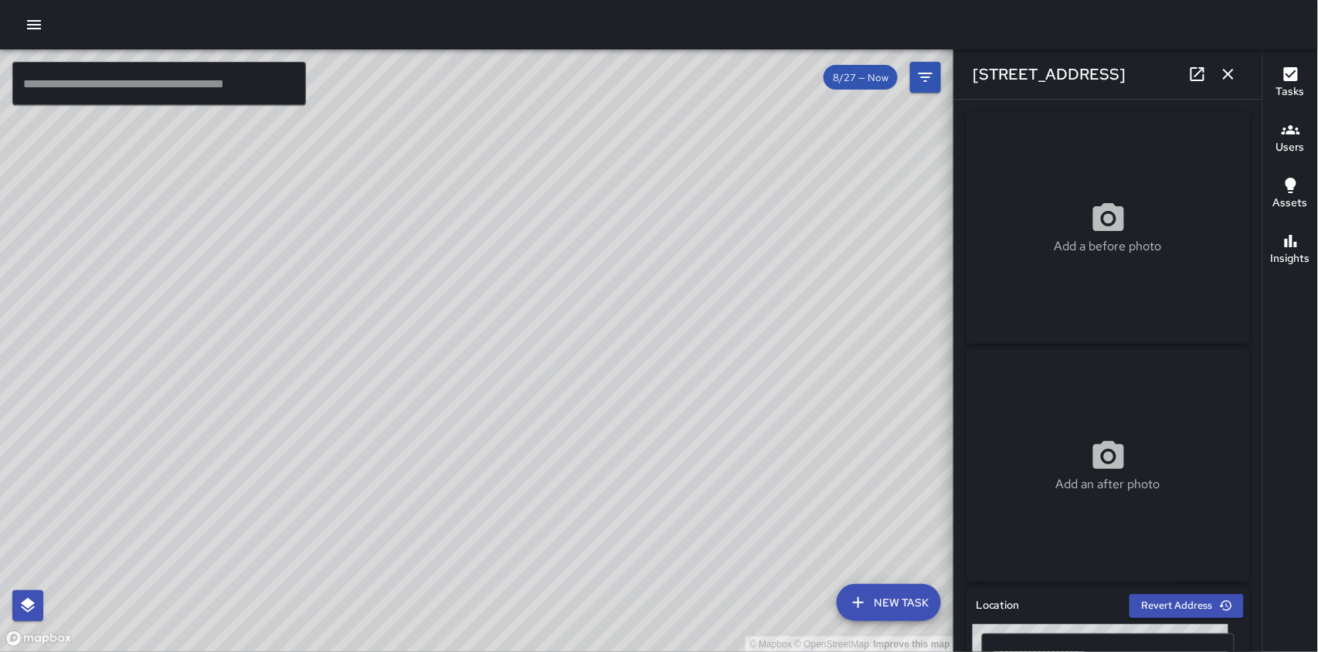
click at [612, 212] on div "© Mapbox © OpenStreetMap Improve this map MT [PERSON_NAME] [STREET_ADDRESS] Com…" at bounding box center [477, 350] width 954 height 603
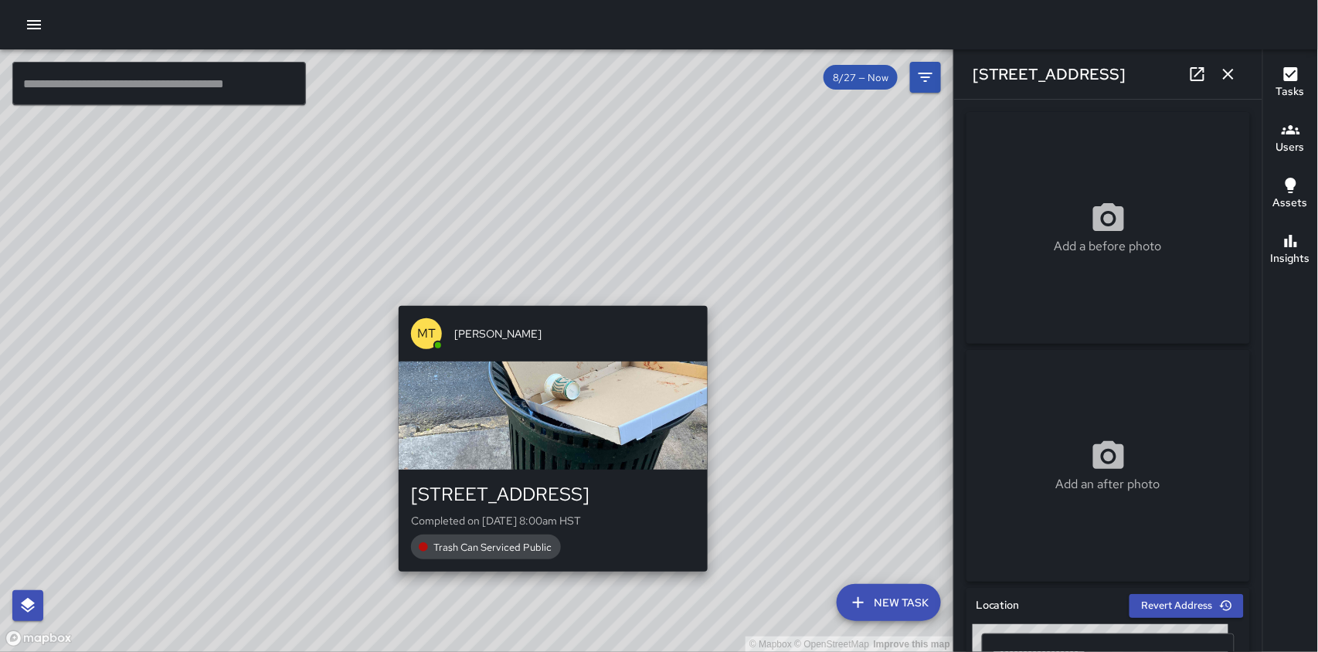
click at [507, 469] on div "button" at bounding box center [553, 416] width 309 height 108
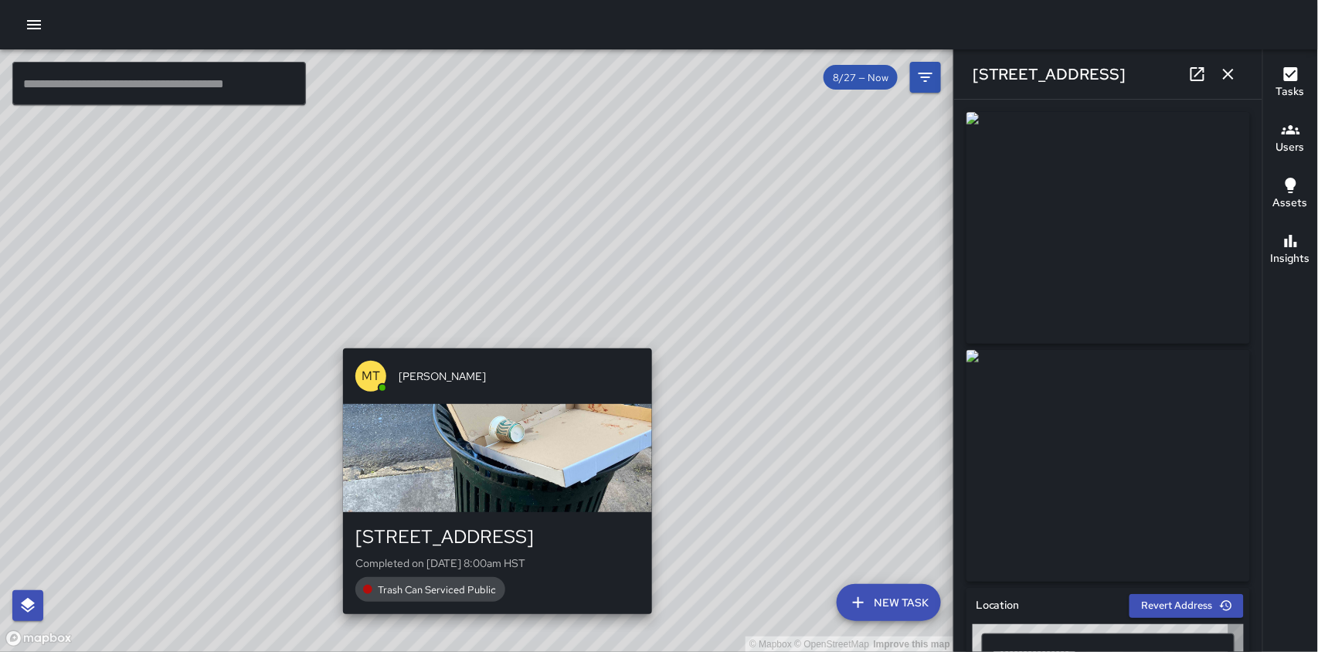
type input "**********"
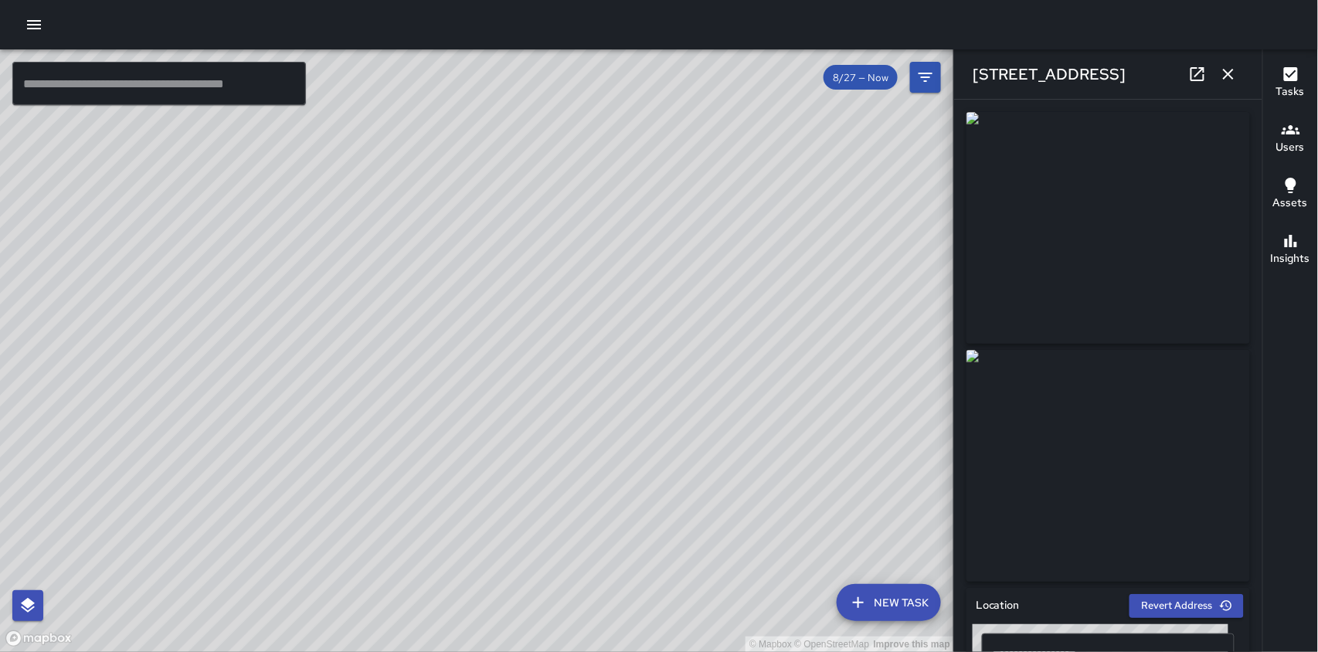
click at [1299, 139] on h6 "Users" at bounding box center [1290, 147] width 29 height 17
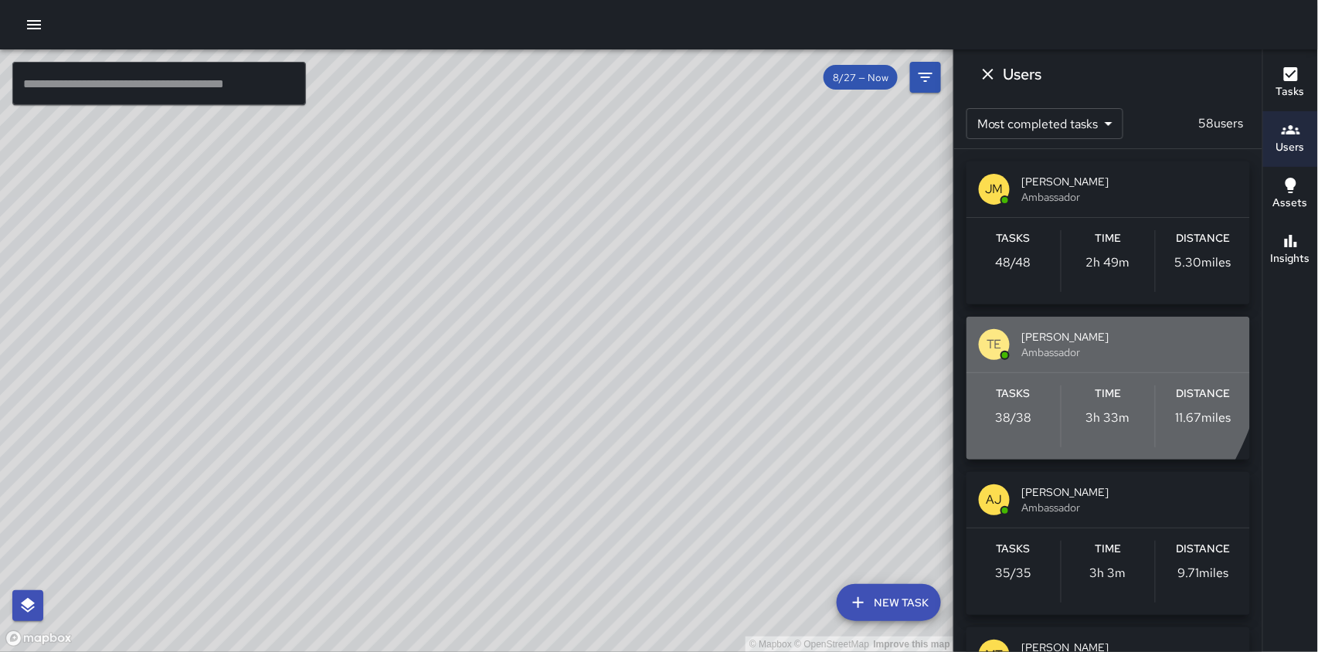
click at [1020, 342] on div "TE [PERSON_NAME] Ambassador" at bounding box center [1108, 345] width 284 height 56
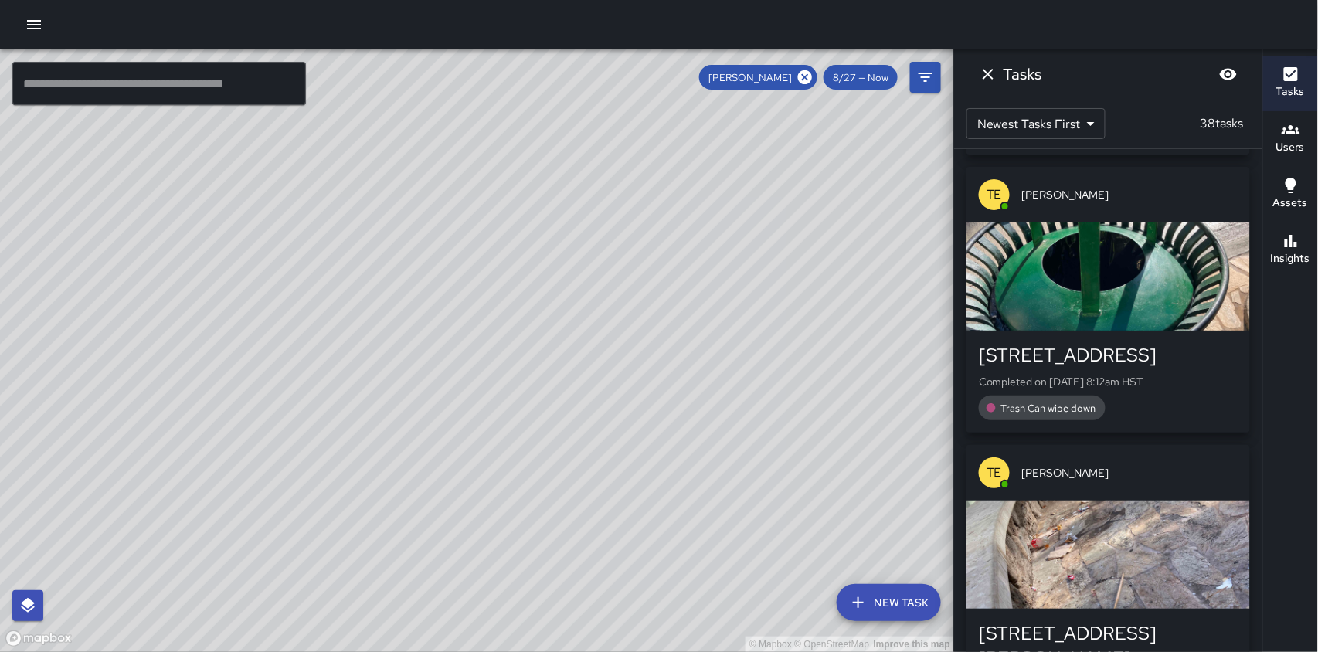
scroll to position [1208, 0]
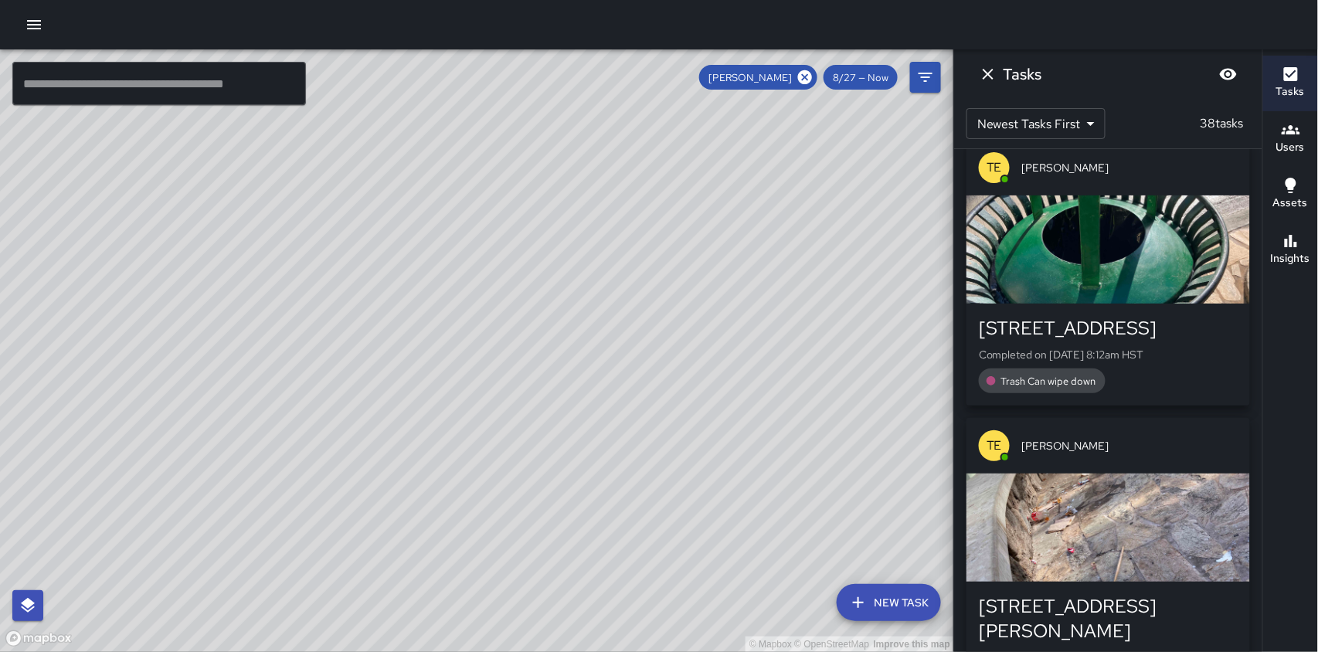
drag, startPoint x: 611, startPoint y: 390, endPoint x: 363, endPoint y: 147, distance: 347.4
click at [363, 150] on div "© Mapbox © OpenStreetMap Improve this map" at bounding box center [477, 350] width 954 height 603
drag, startPoint x: 498, startPoint y: 343, endPoint x: 623, endPoint y: 467, distance: 176.4
click at [623, 467] on div "© Mapbox © OpenStreetMap Improve this map" at bounding box center [477, 350] width 954 height 603
drag, startPoint x: 271, startPoint y: 249, endPoint x: 567, endPoint y: 496, distance: 385.5
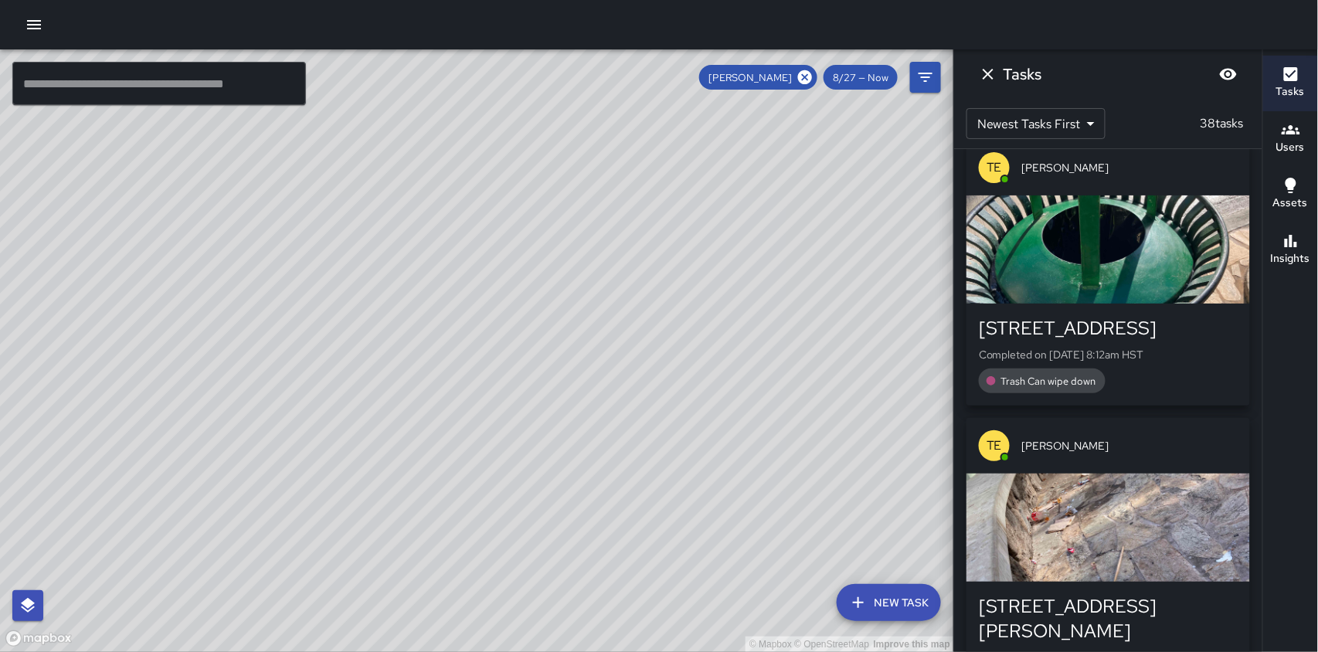
click at [567, 496] on div "© Mapbox © OpenStreetMap Improve this map" at bounding box center [477, 350] width 954 height 603
drag, startPoint x: 518, startPoint y: 240, endPoint x: 596, endPoint y: 402, distance: 180.0
click at [596, 402] on div "© Mapbox © OpenStreetMap Improve this map" at bounding box center [477, 350] width 954 height 603
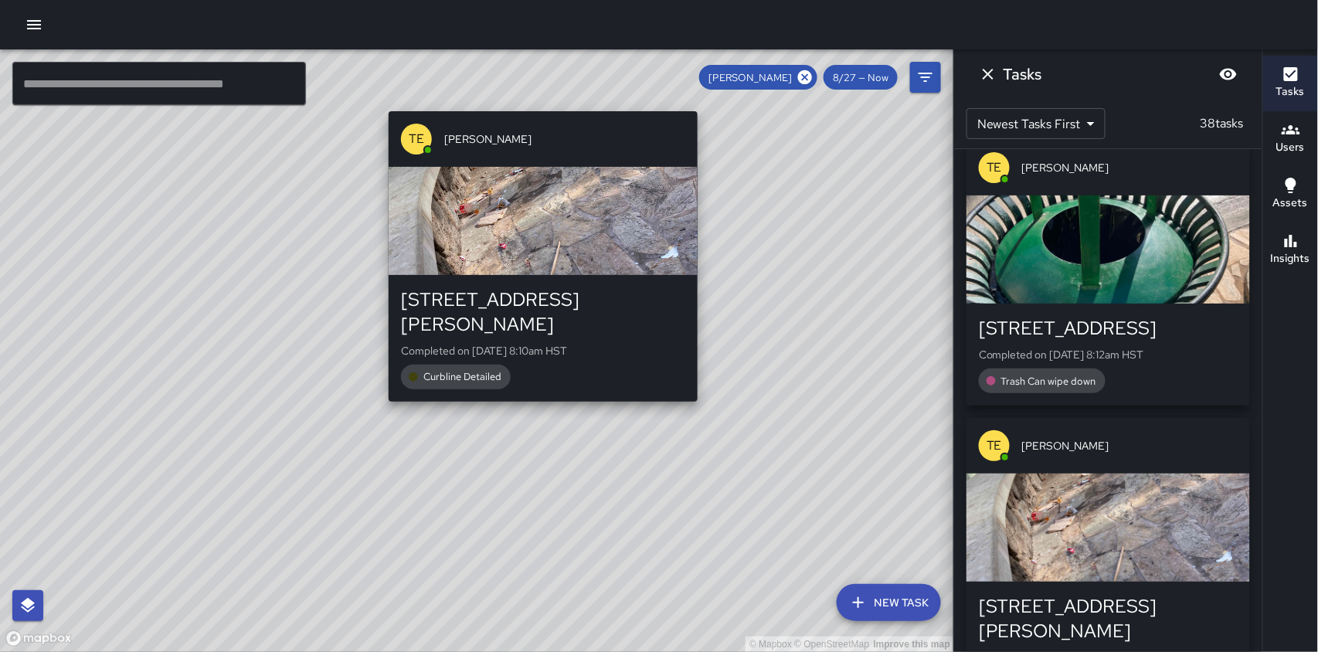
click at [705, 385] on div "© Mapbox © OpenStreetMap Improve this map TE [PERSON_NAME] [STREET_ADDRESS][PER…" at bounding box center [477, 350] width 954 height 603
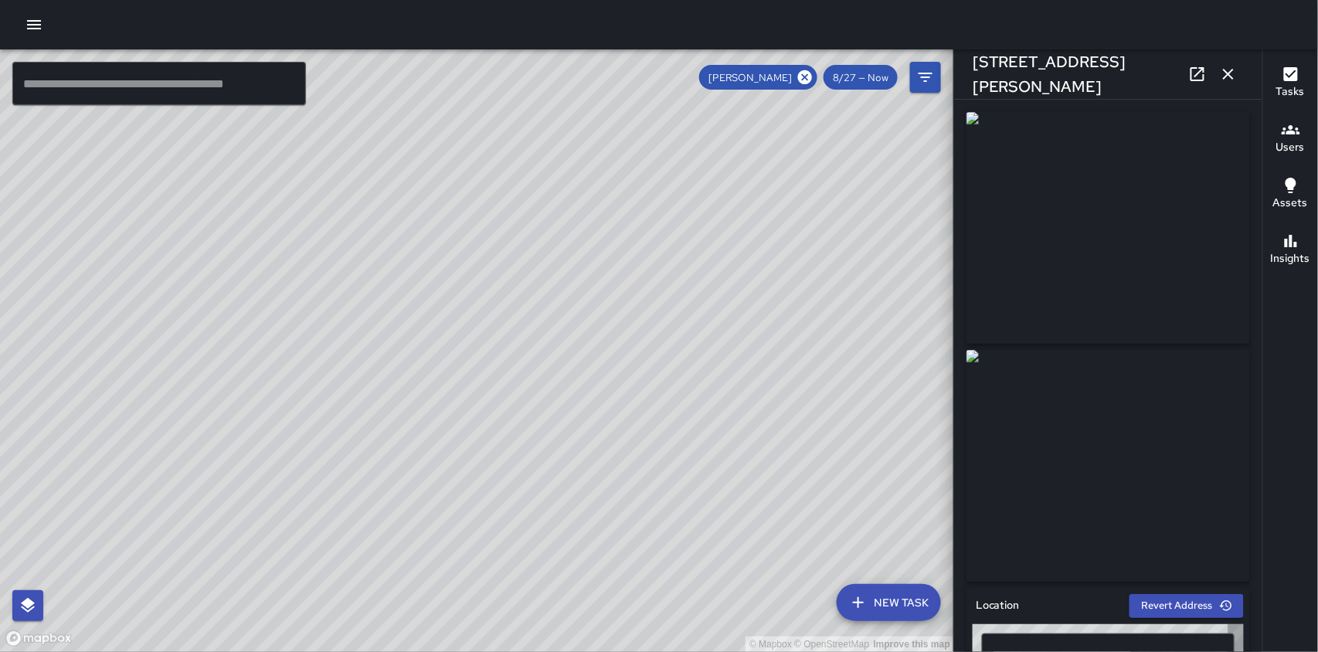
type input "**********"
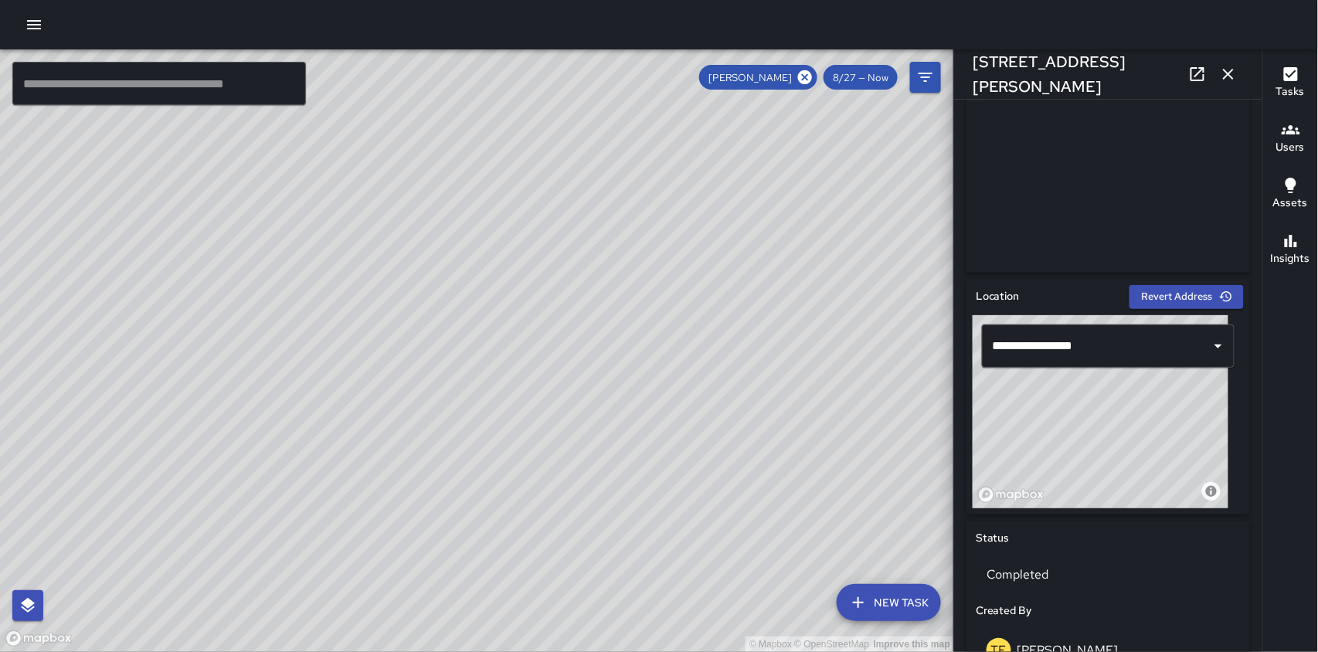
scroll to position [0, 0]
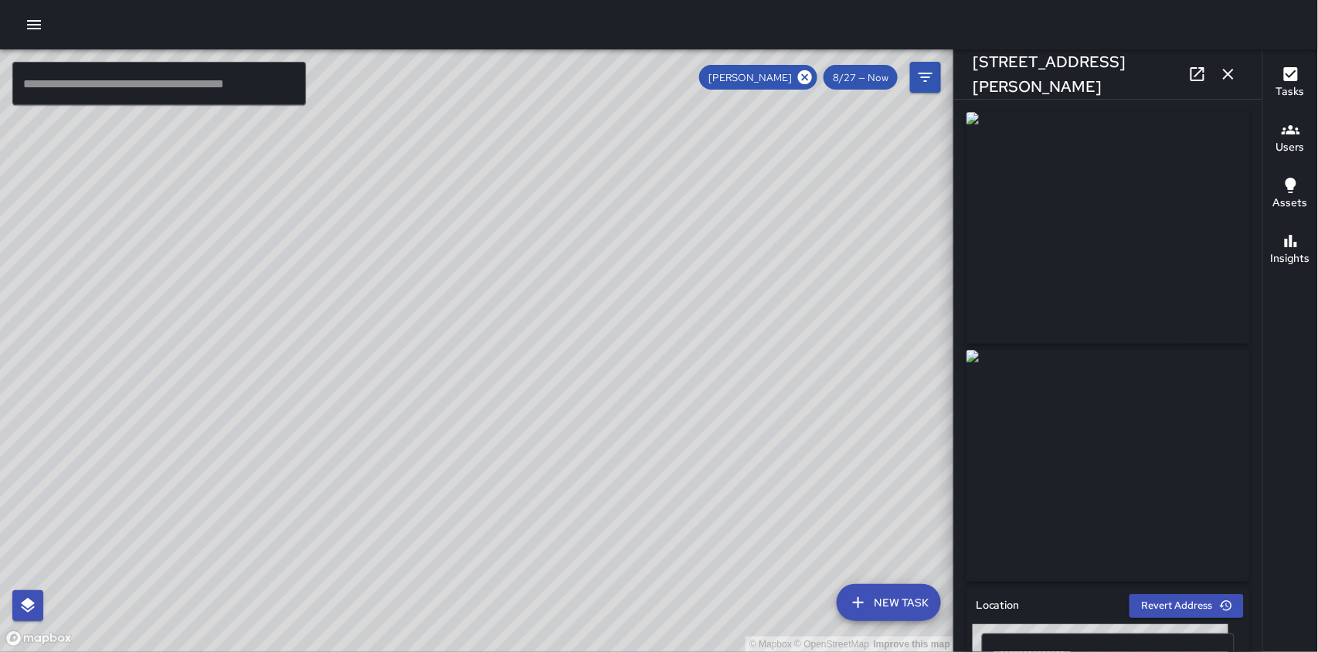
drag, startPoint x: 311, startPoint y: 298, endPoint x: 461, endPoint y: 488, distance: 242.0
click at [461, 488] on div "© Mapbox © OpenStreetMap Improve this map" at bounding box center [477, 350] width 954 height 603
drag, startPoint x: 324, startPoint y: 395, endPoint x: 484, endPoint y: 555, distance: 226.7
click at [487, 577] on div "© Mapbox © OpenStreetMap Improve this map" at bounding box center [477, 350] width 954 height 603
drag, startPoint x: 285, startPoint y: 338, endPoint x: 385, endPoint y: 491, distance: 181.9
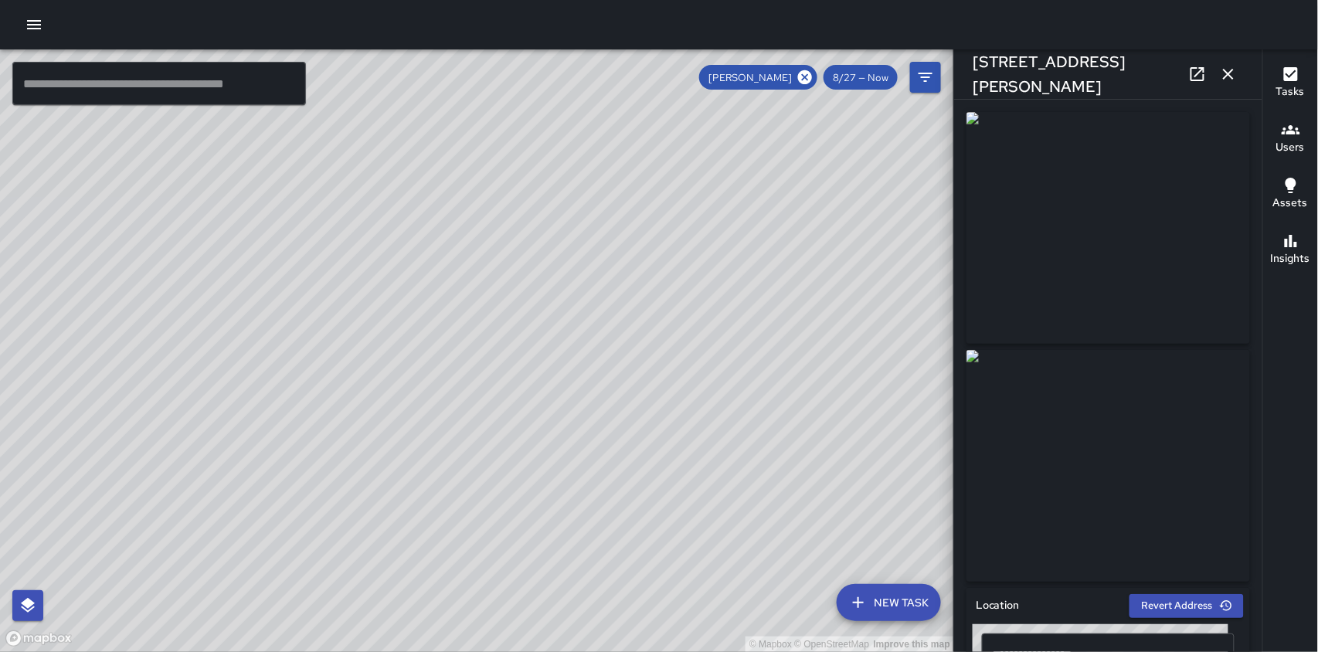
click at [385, 491] on div "© Mapbox © OpenStreetMap Improve this map" at bounding box center [477, 350] width 954 height 603
click at [233, 350] on div "© Mapbox © OpenStreetMap Improve this map TE [PERSON_NAME] [GEOGRAPHIC_DATA] Co…" at bounding box center [477, 350] width 954 height 603
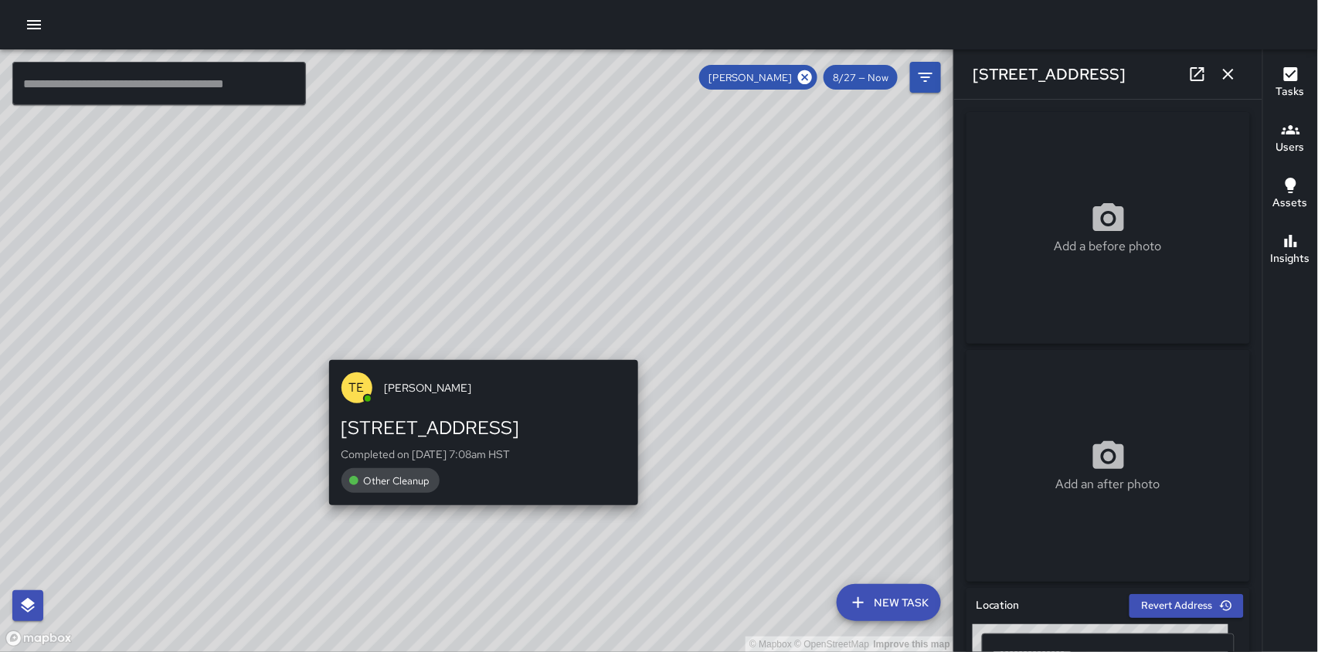
click at [447, 482] on div "Other Cleanup" at bounding box center [483, 480] width 284 height 25
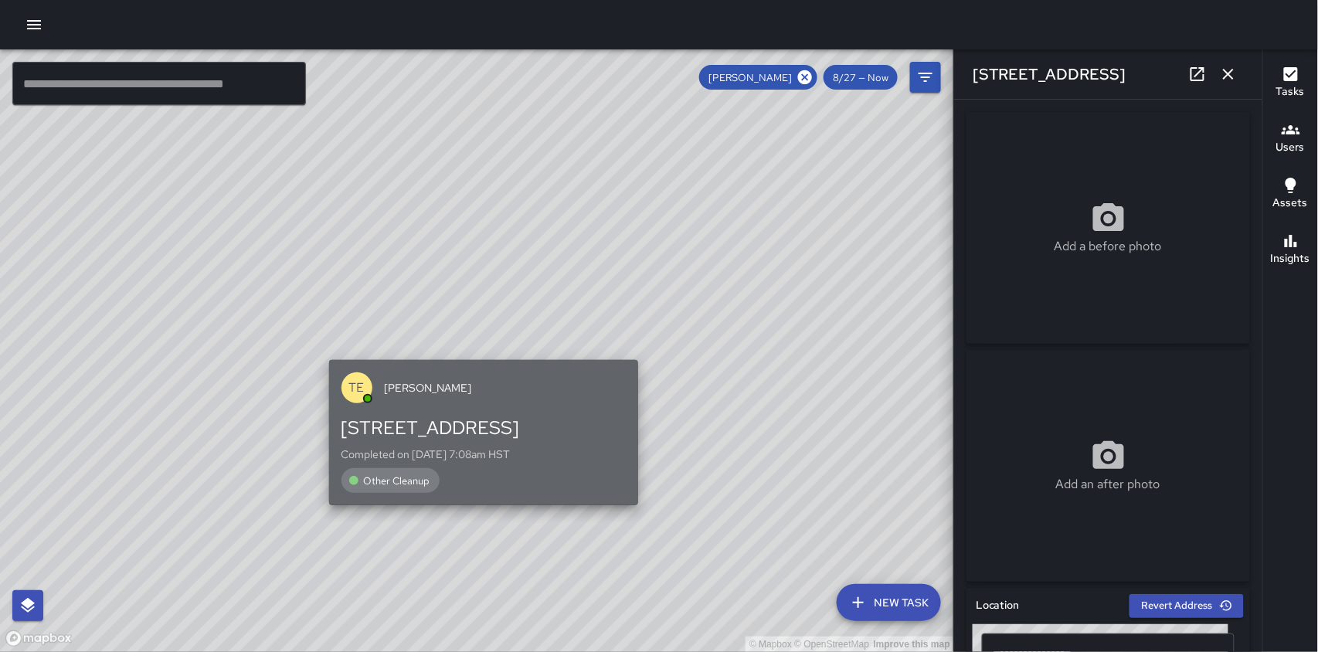
click at [419, 381] on span "[PERSON_NAME]" at bounding box center [505, 387] width 241 height 15
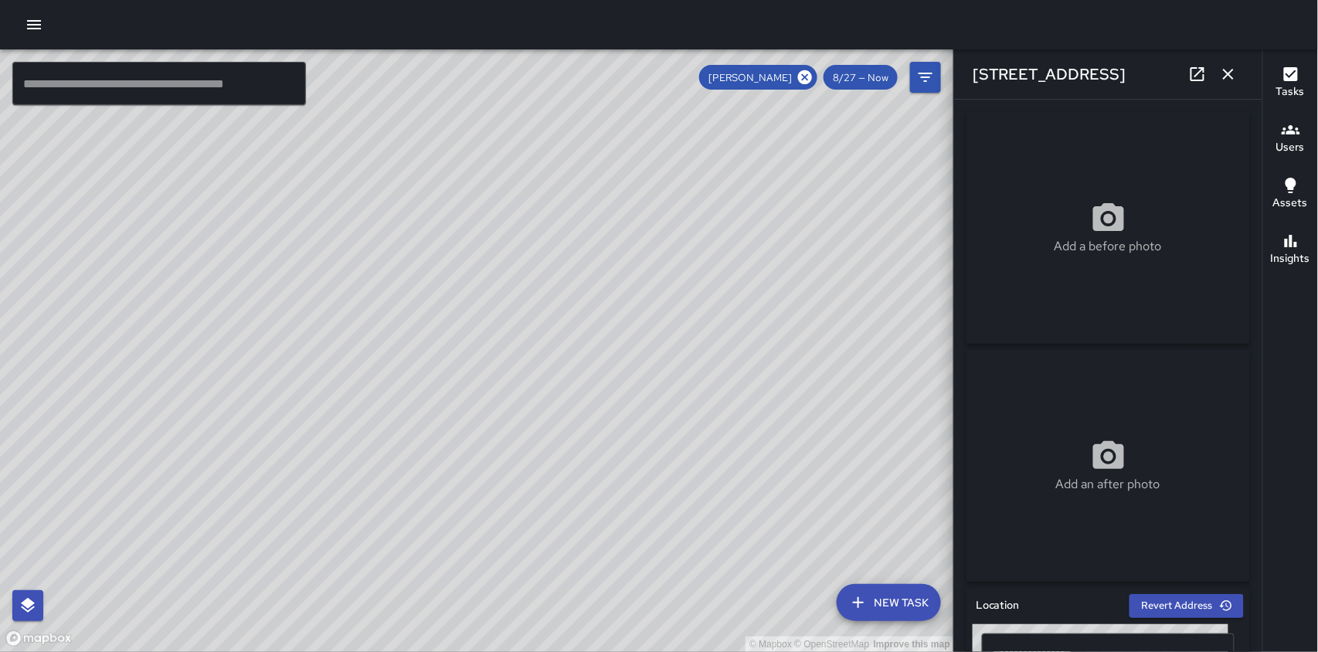
drag, startPoint x: 664, startPoint y: 477, endPoint x: 617, endPoint y: 358, distance: 128.0
click at [617, 358] on div "© Mapbox © OpenStreetMap Improve this map" at bounding box center [477, 350] width 954 height 603
drag, startPoint x: 666, startPoint y: 440, endPoint x: 603, endPoint y: 346, distance: 112.5
click at [603, 346] on div "© Mapbox © OpenStreetMap Improve this map" at bounding box center [477, 350] width 954 height 603
drag, startPoint x: 684, startPoint y: 531, endPoint x: 637, endPoint y: 362, distance: 175.6
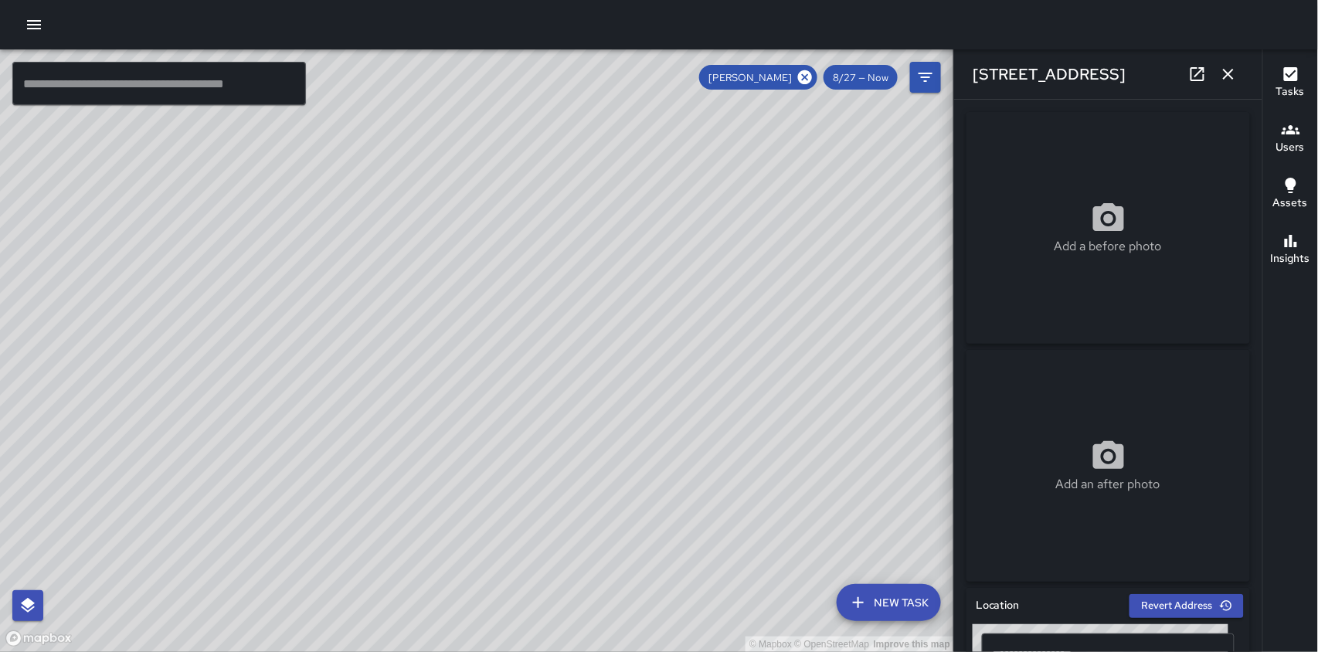
click at [637, 362] on div "© Mapbox © OpenStreetMap Improve this map" at bounding box center [477, 350] width 954 height 603
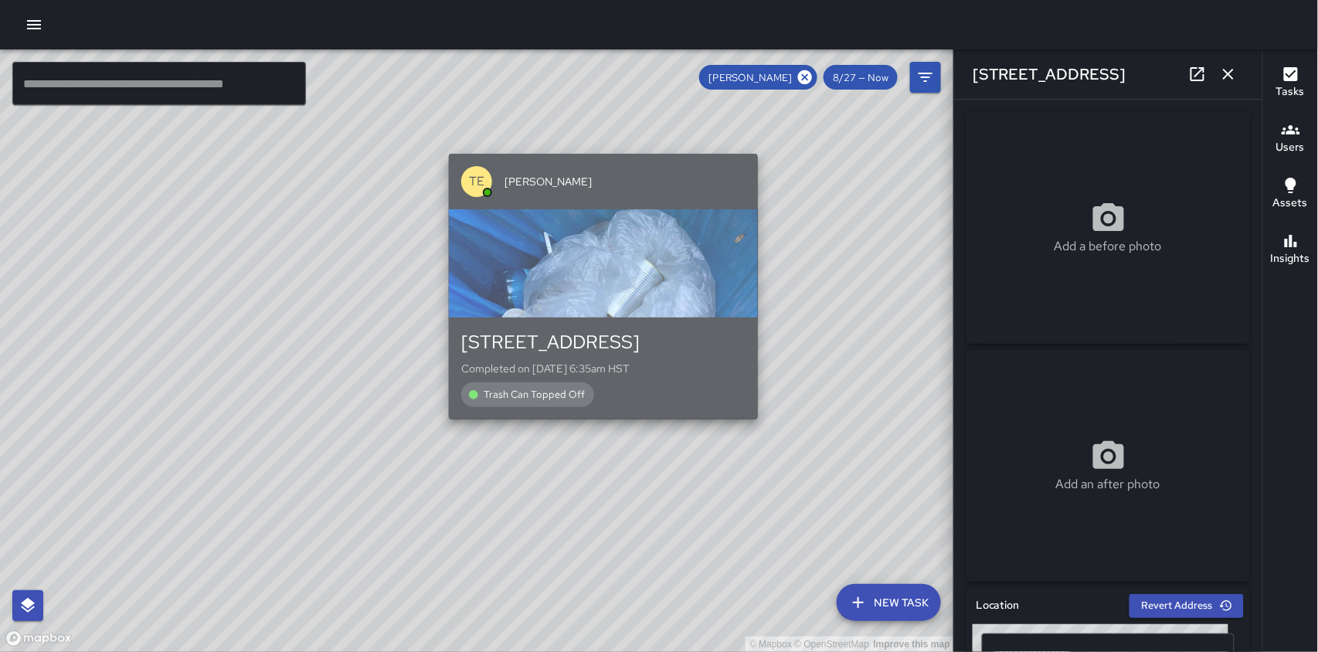
click at [582, 385] on div "Trash Can Topped Off" at bounding box center [527, 394] width 133 height 25
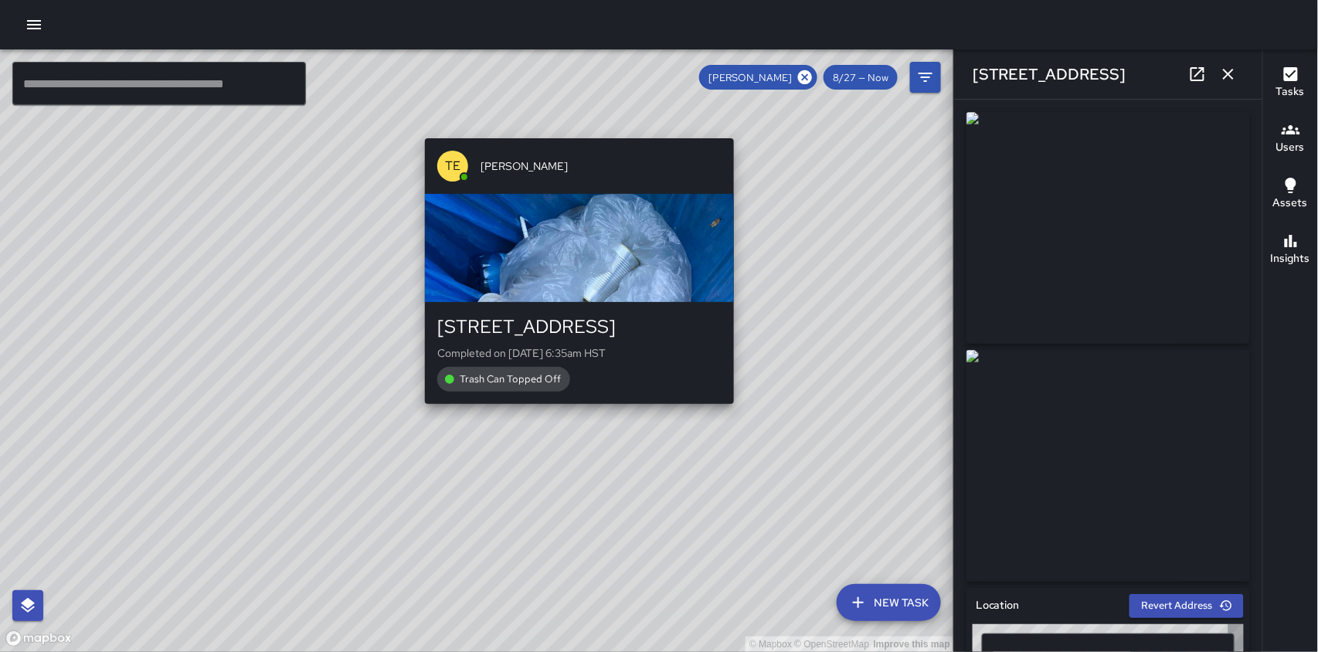
type input "**********"
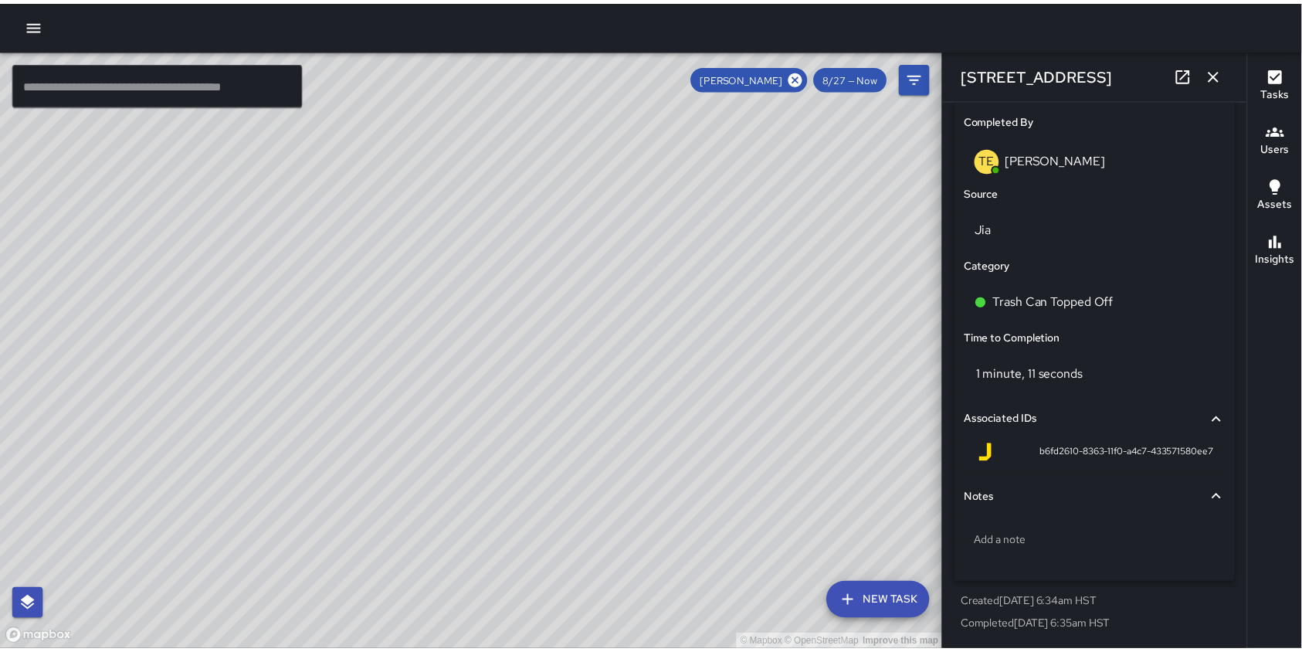
scroll to position [945, 0]
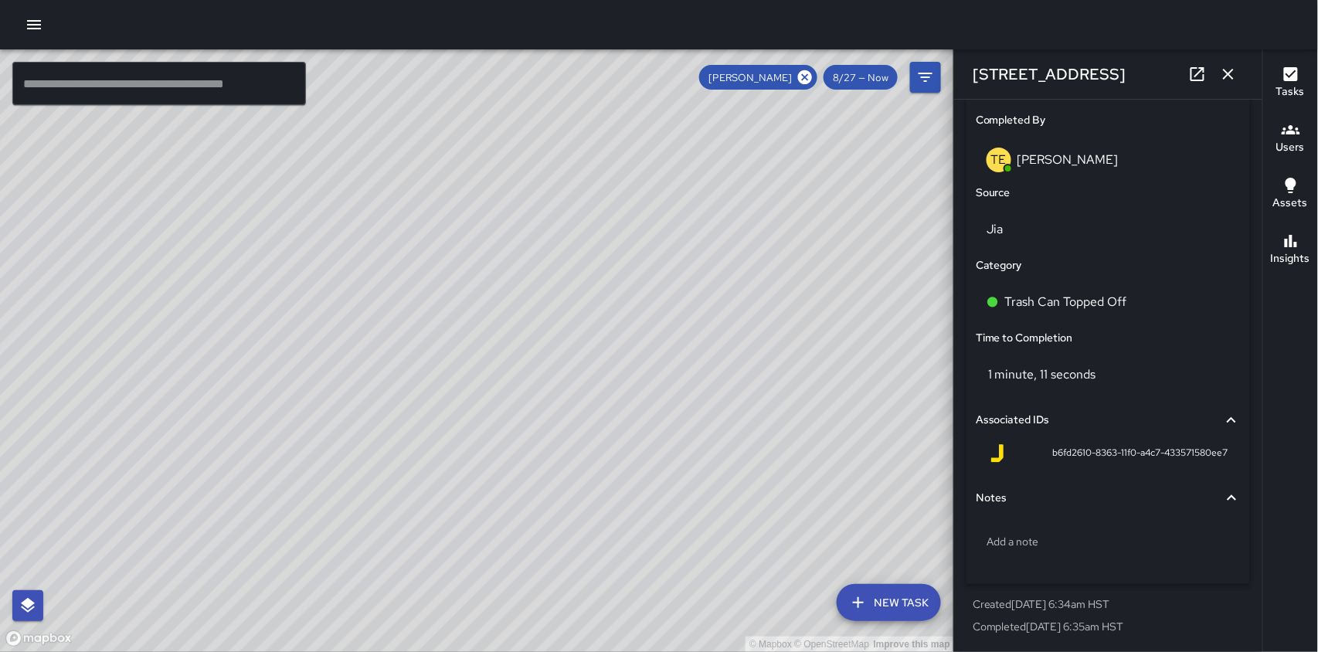
click at [43, 30] on button "button" at bounding box center [34, 24] width 31 height 31
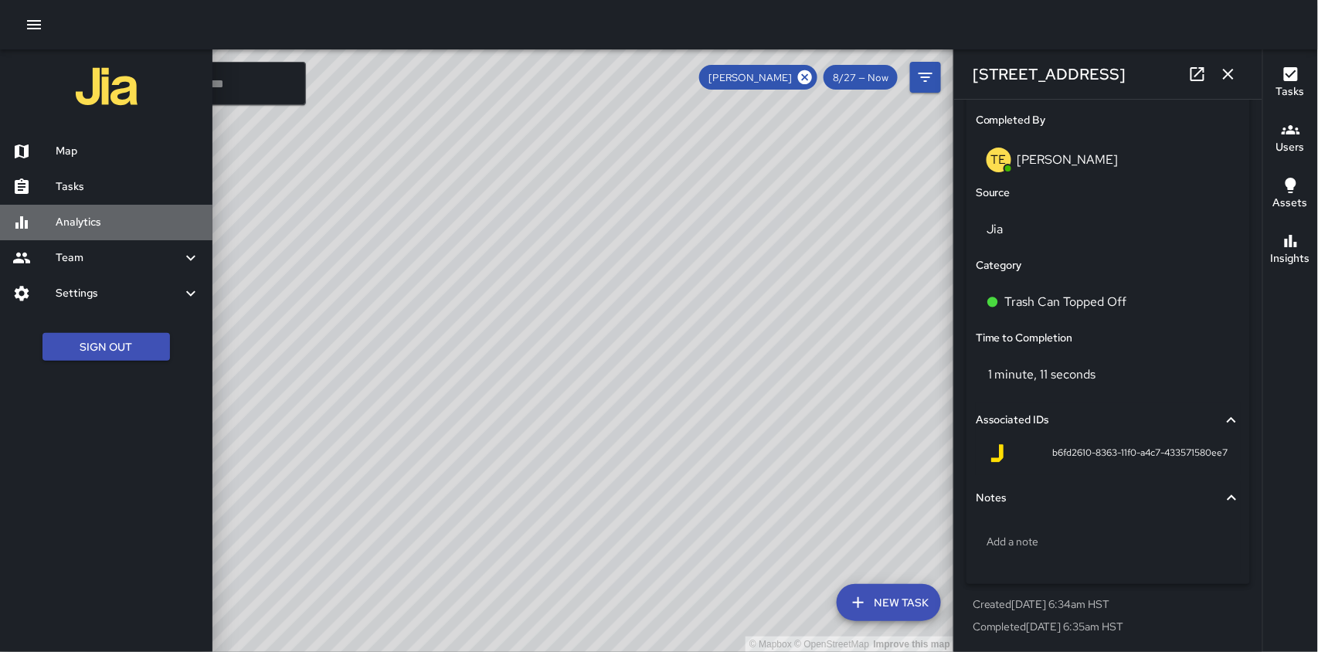
click at [16, 223] on icon at bounding box center [21, 222] width 12 height 12
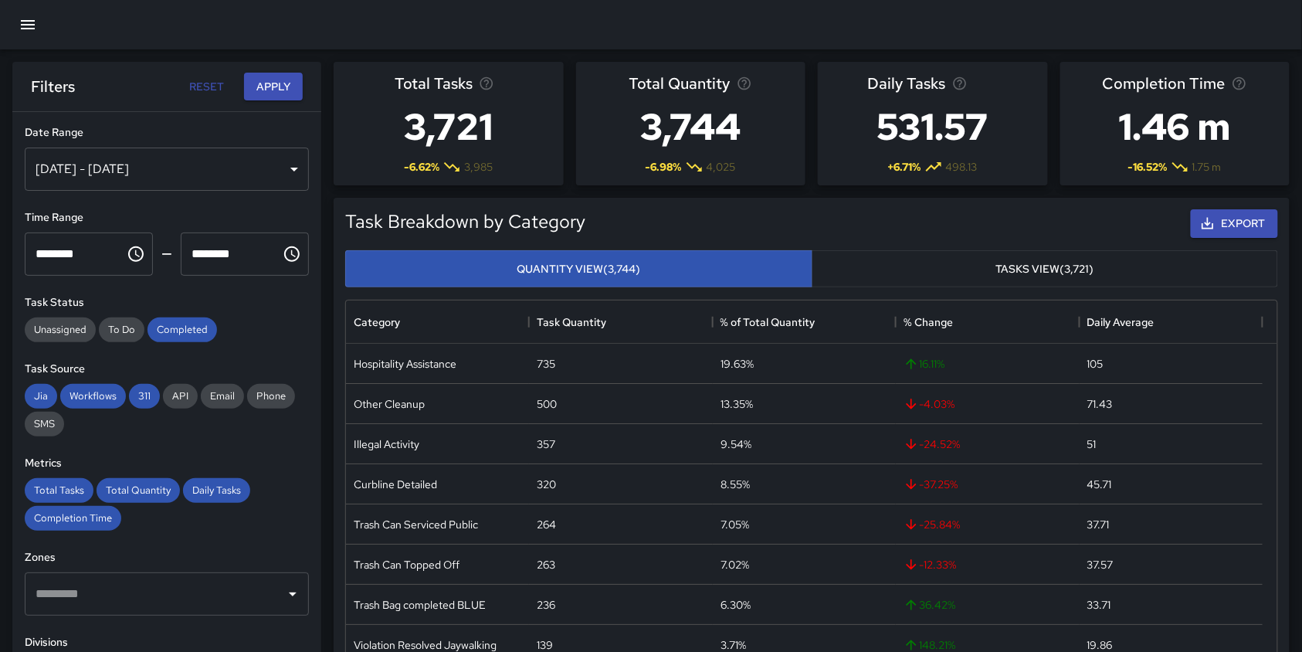
scroll to position [447, 916]
click at [278, 181] on div "[DATE] - [DATE]" at bounding box center [167, 169] width 284 height 43
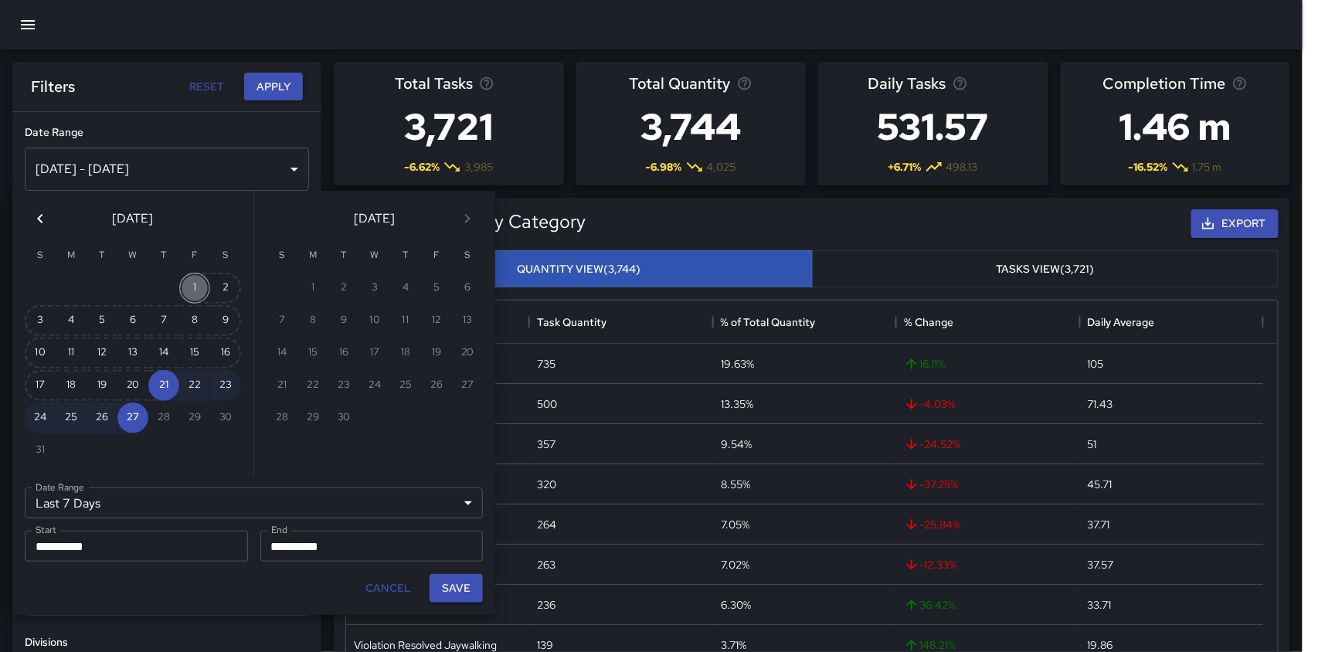
click at [198, 290] on button "1" at bounding box center [194, 288] width 31 height 31
type input "******"
type input "**********"
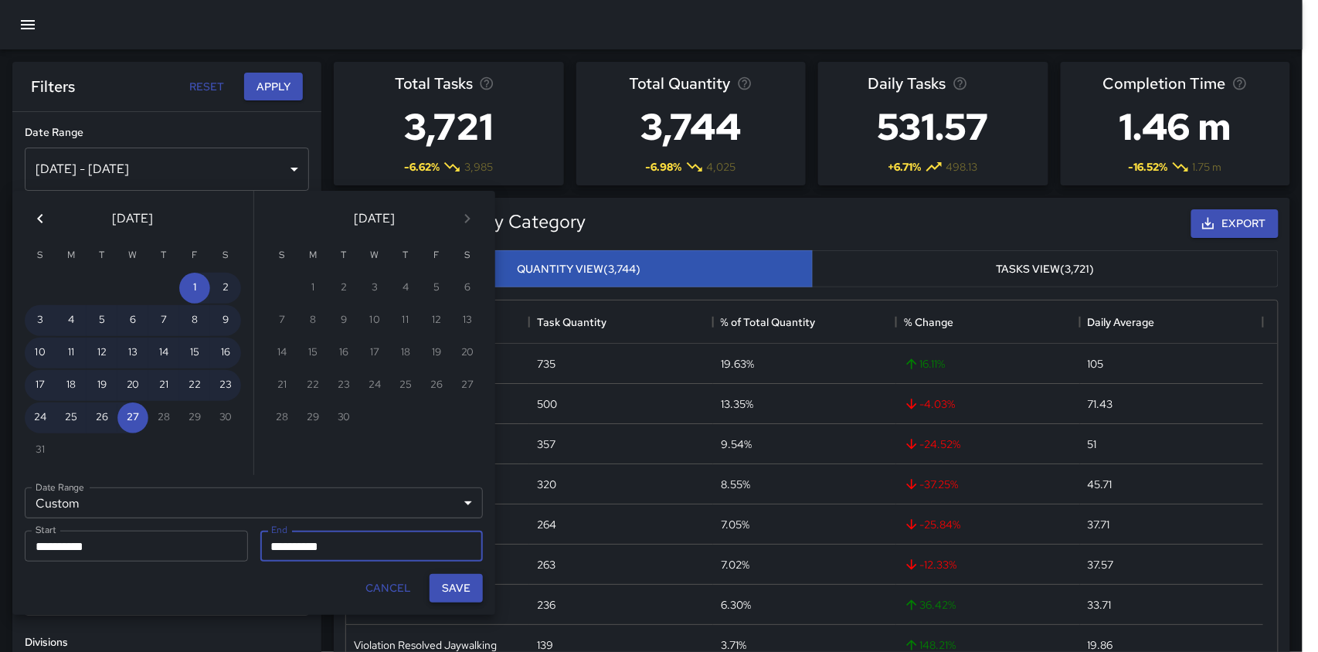
click at [457, 591] on button "Save" at bounding box center [456, 588] width 53 height 29
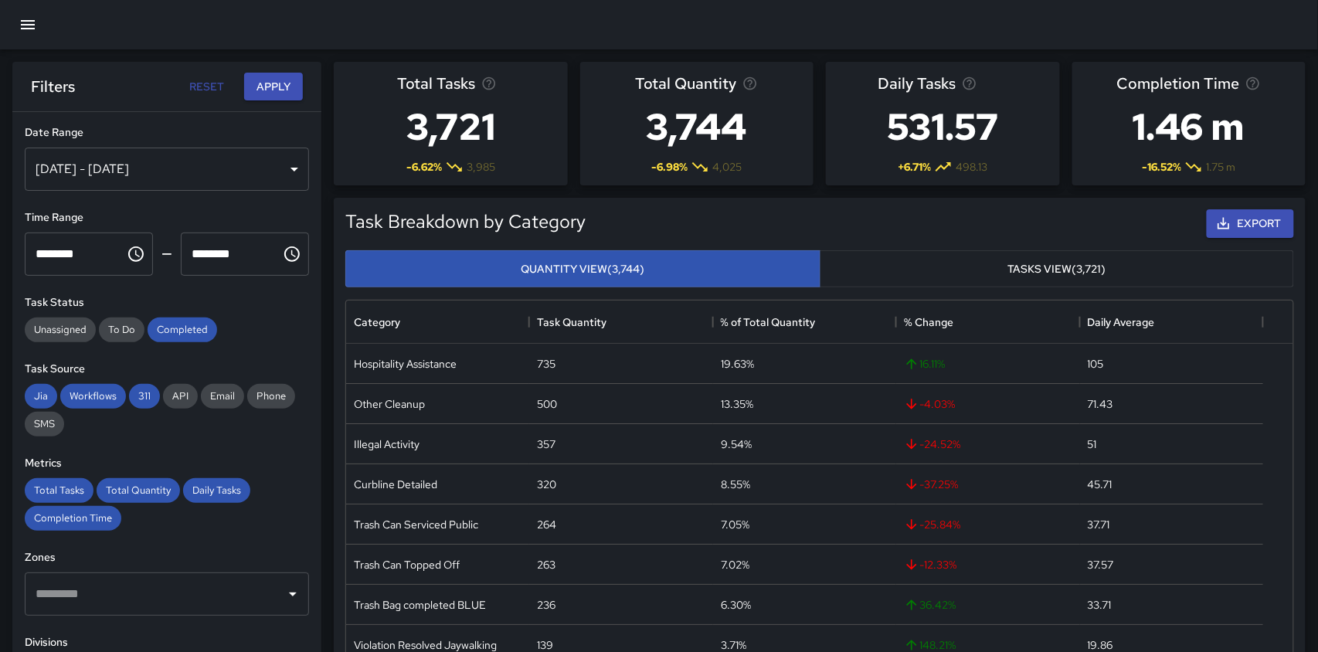
type input "**********"
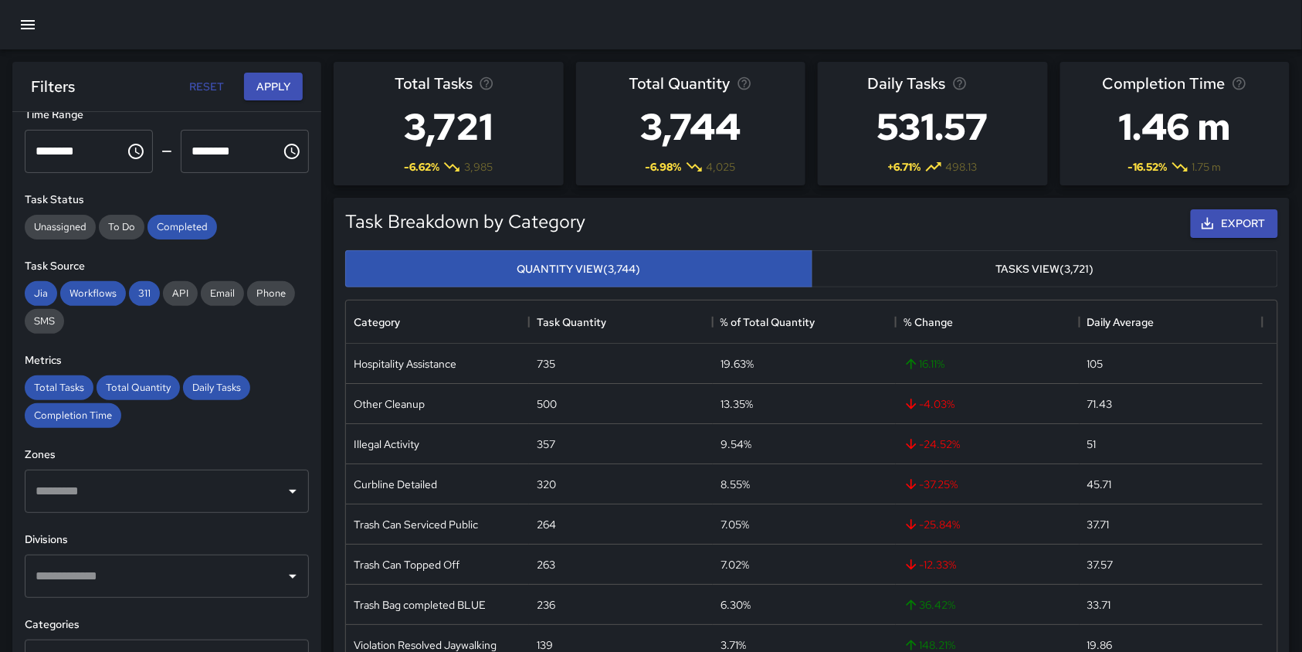
scroll to position [205, 0]
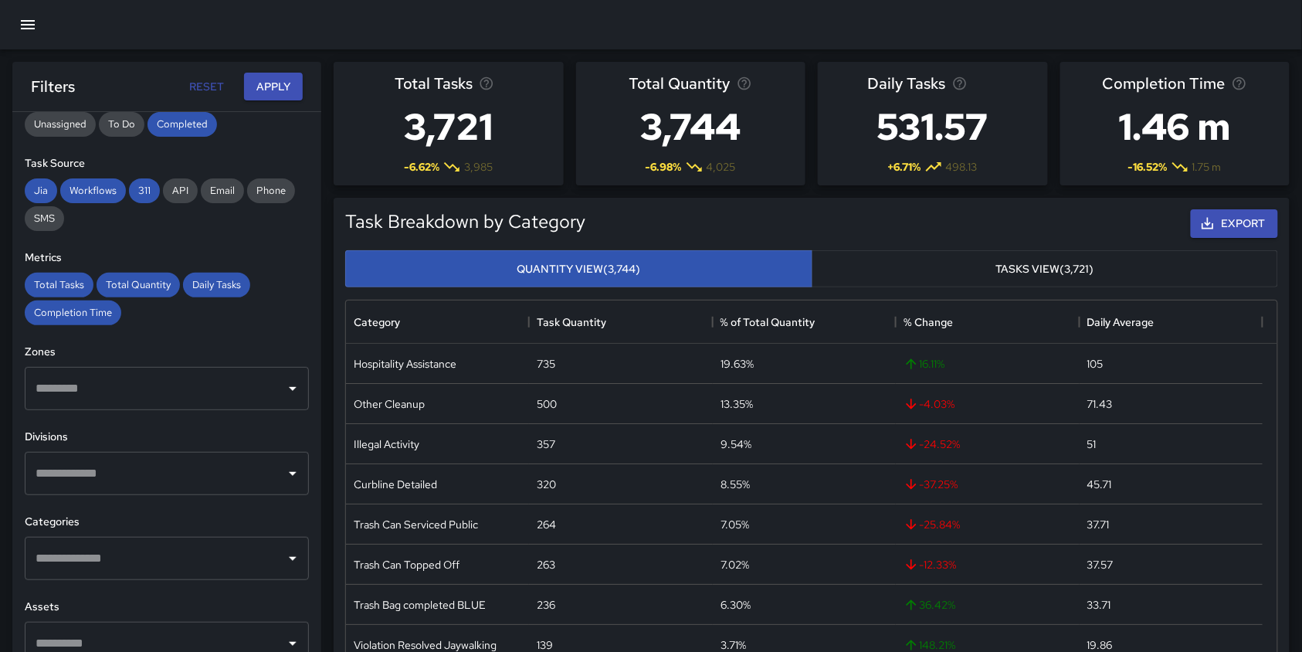
click at [284, 473] on icon "Open" at bounding box center [293, 473] width 19 height 19
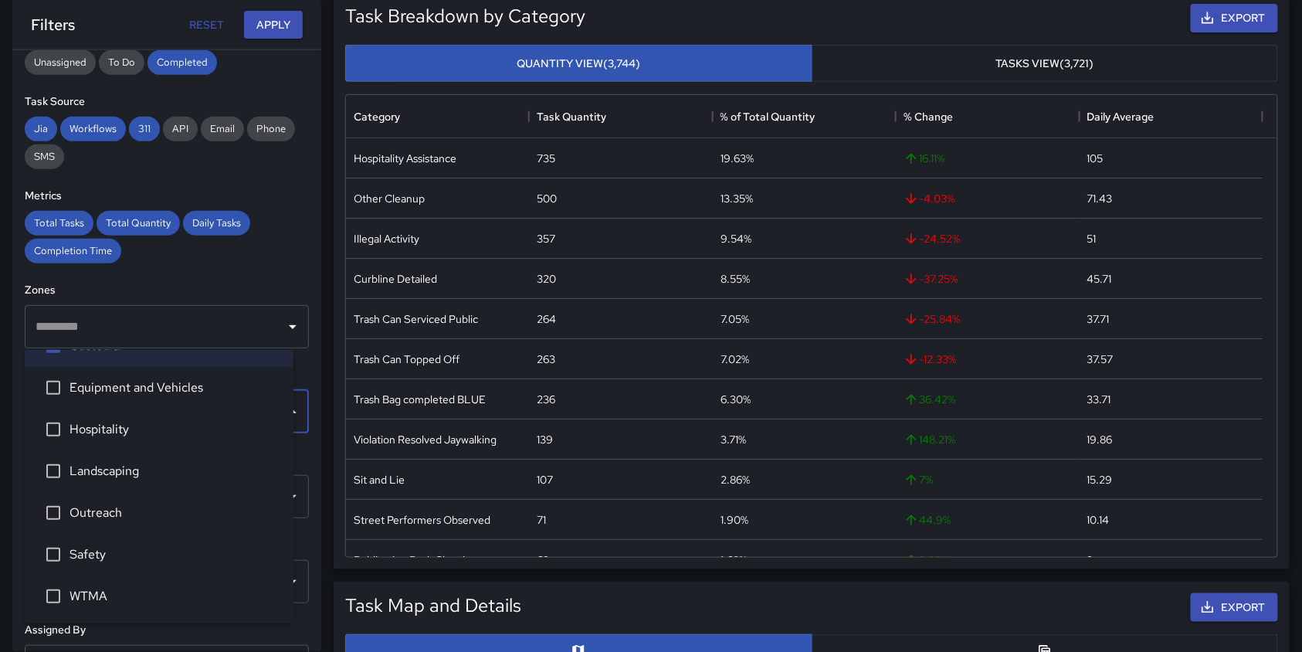
scroll to position [309, 0]
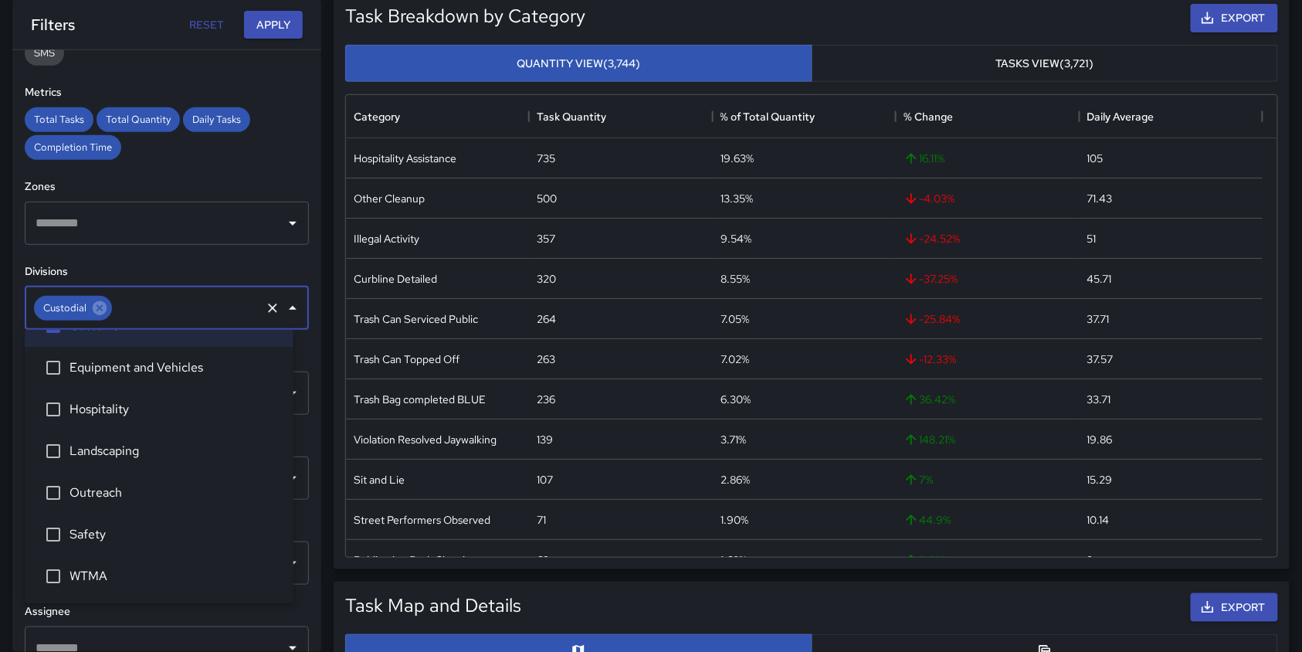
click at [281, 245] on div "**********" at bounding box center [166, 351] width 309 height 602
click at [284, 273] on h6 "Divisions" at bounding box center [167, 271] width 284 height 17
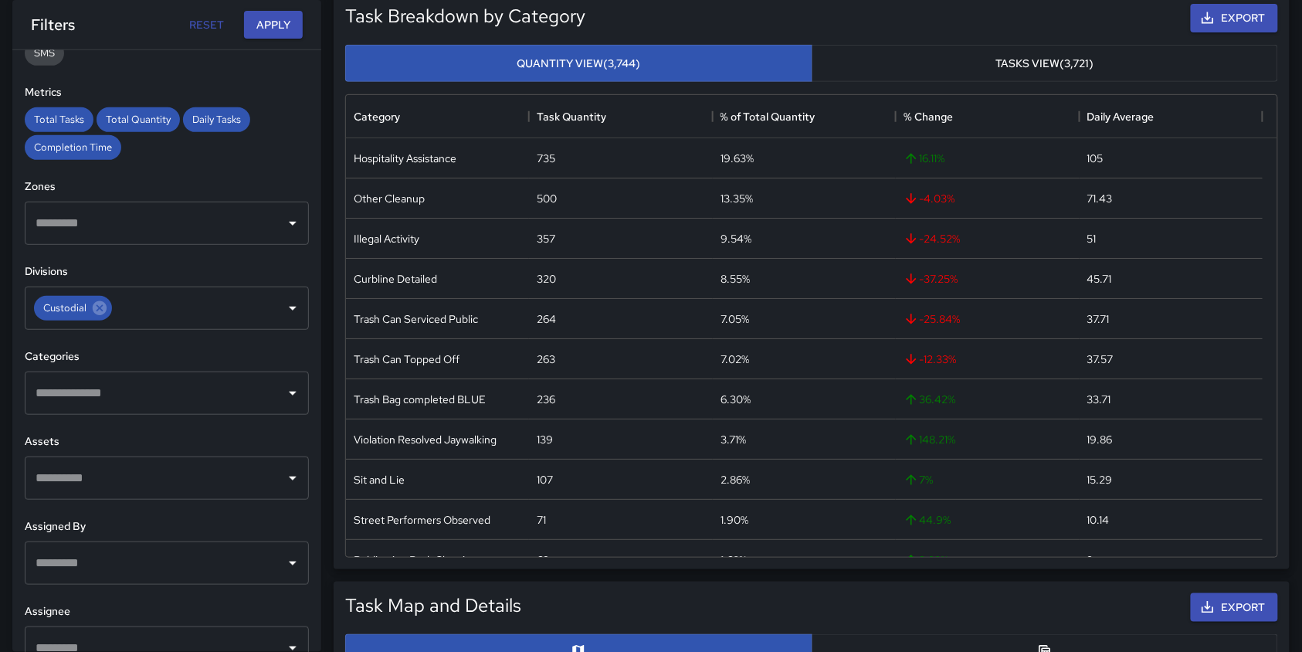
click at [289, 392] on icon "Open" at bounding box center [293, 394] width 8 height 4
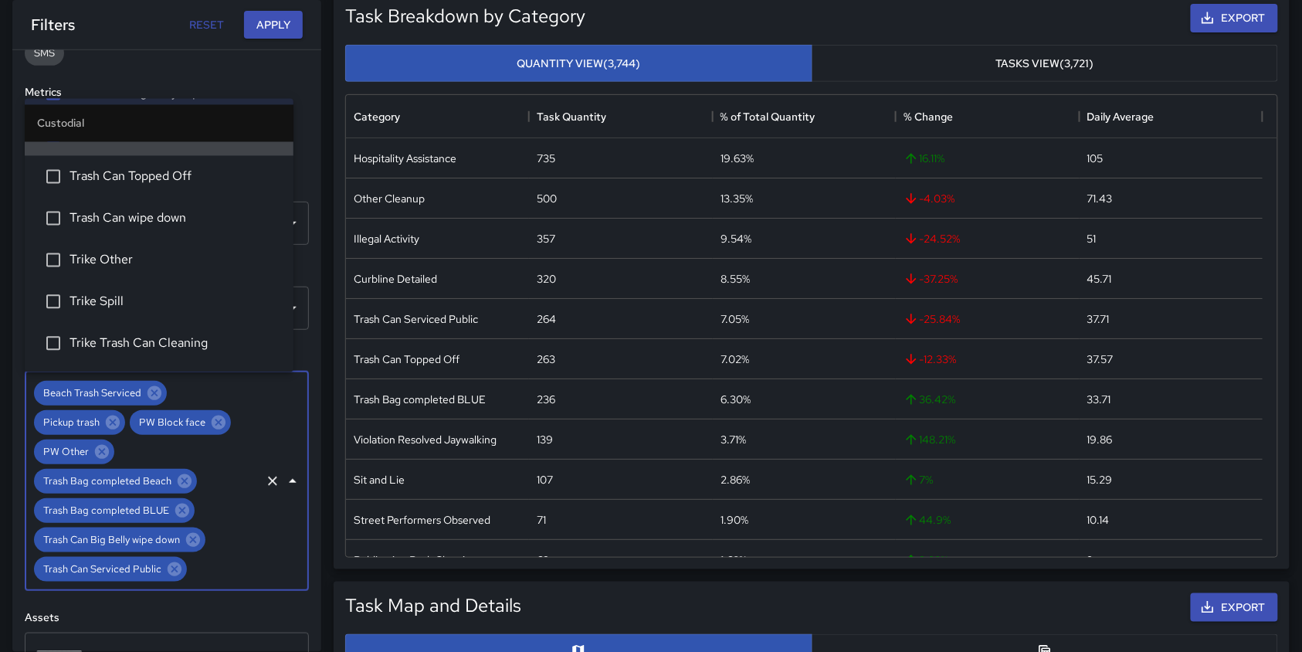
scroll to position [1030, 0]
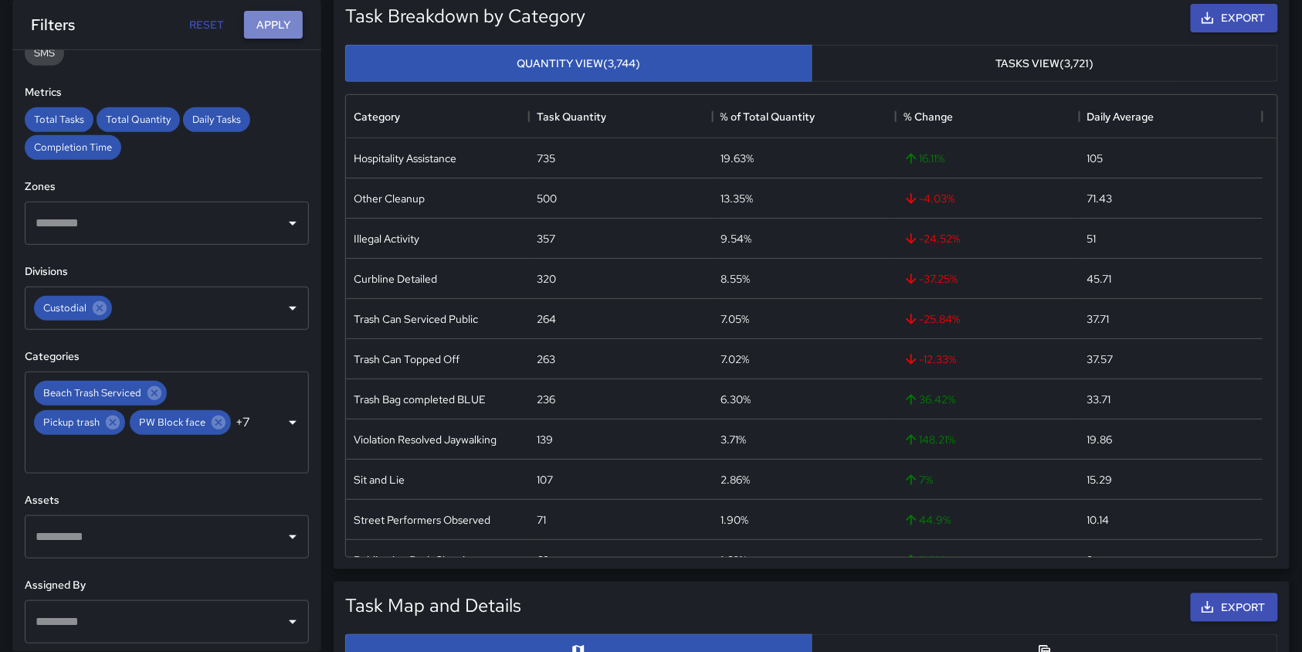
click at [288, 28] on button "Apply" at bounding box center [273, 25] width 59 height 29
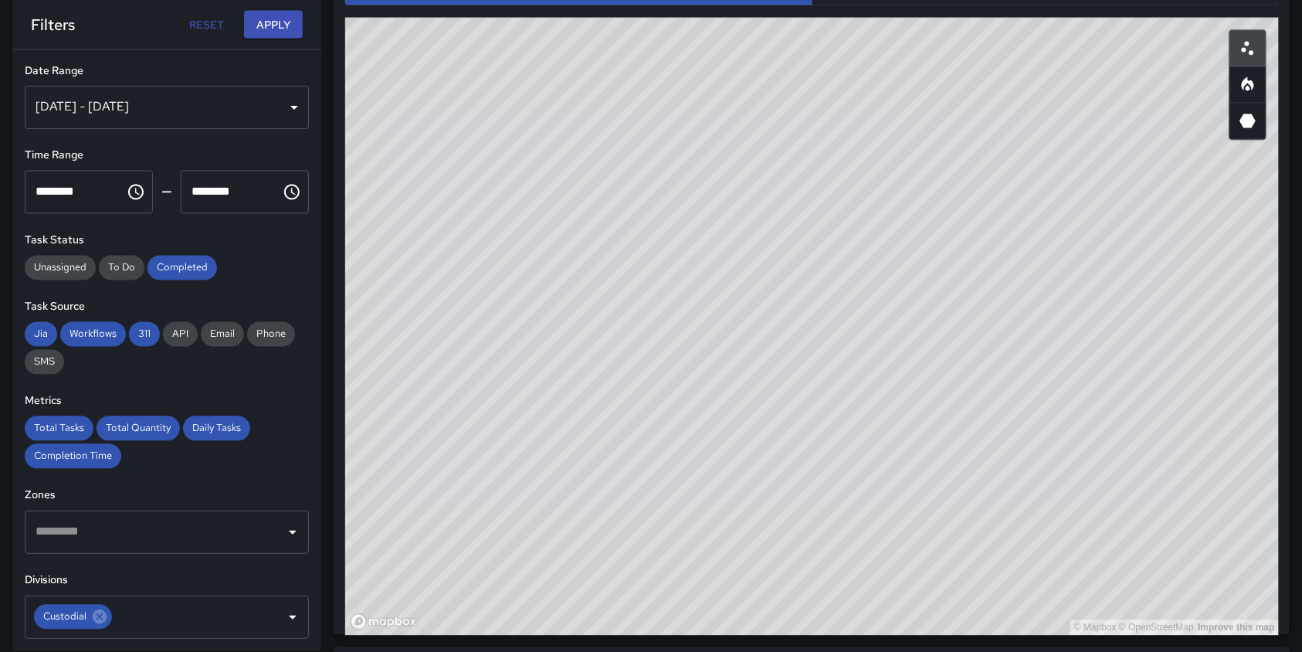
scroll to position [866, 0]
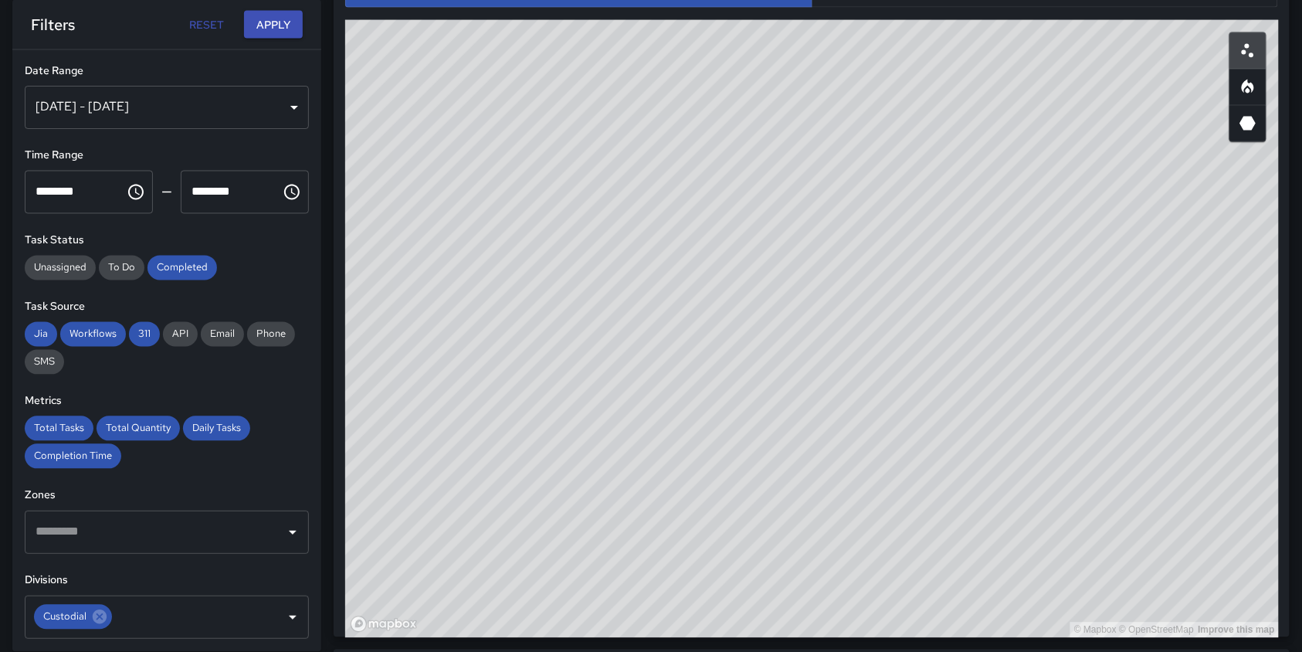
drag, startPoint x: 878, startPoint y: 491, endPoint x: 365, endPoint y: 593, distance: 522.8
click at [365, 593] on div "© Mapbox © OpenStreetMap Improve this map" at bounding box center [812, 329] width 934 height 618
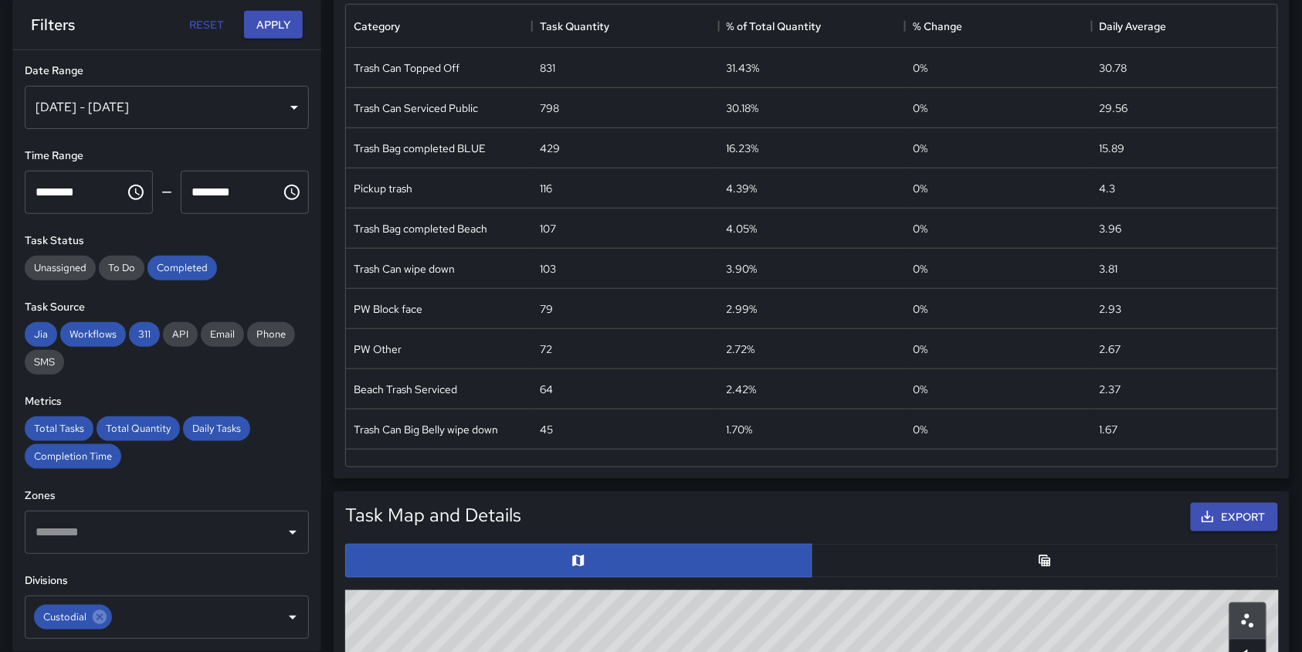
click at [1068, 548] on button "button" at bounding box center [1045, 561] width 467 height 34
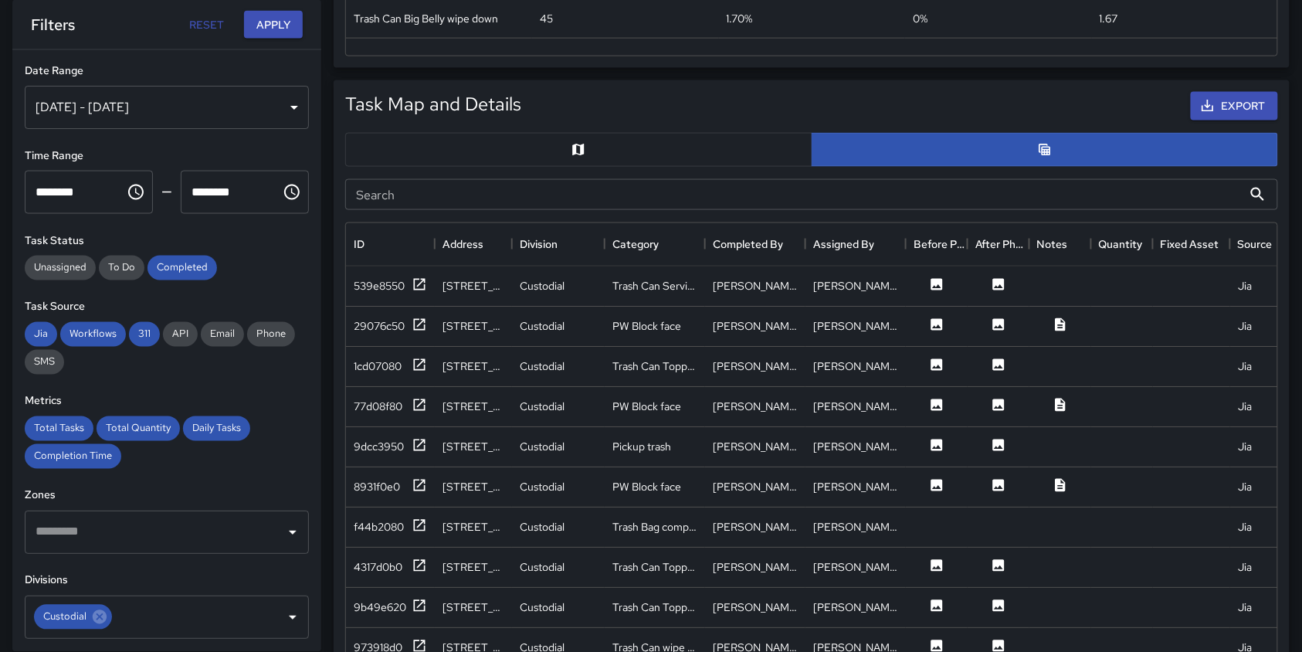
scroll to position [708, 0]
click at [936, 283] on icon at bounding box center [938, 283] width 12 height 12
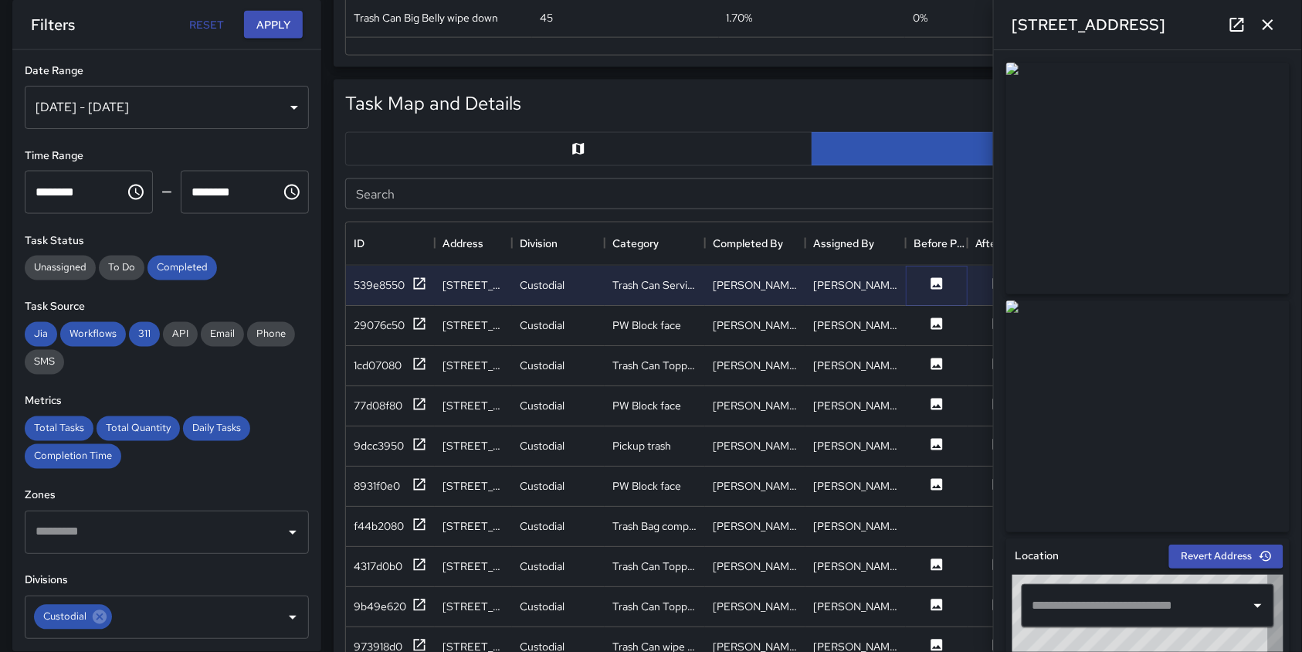
type input "**********"
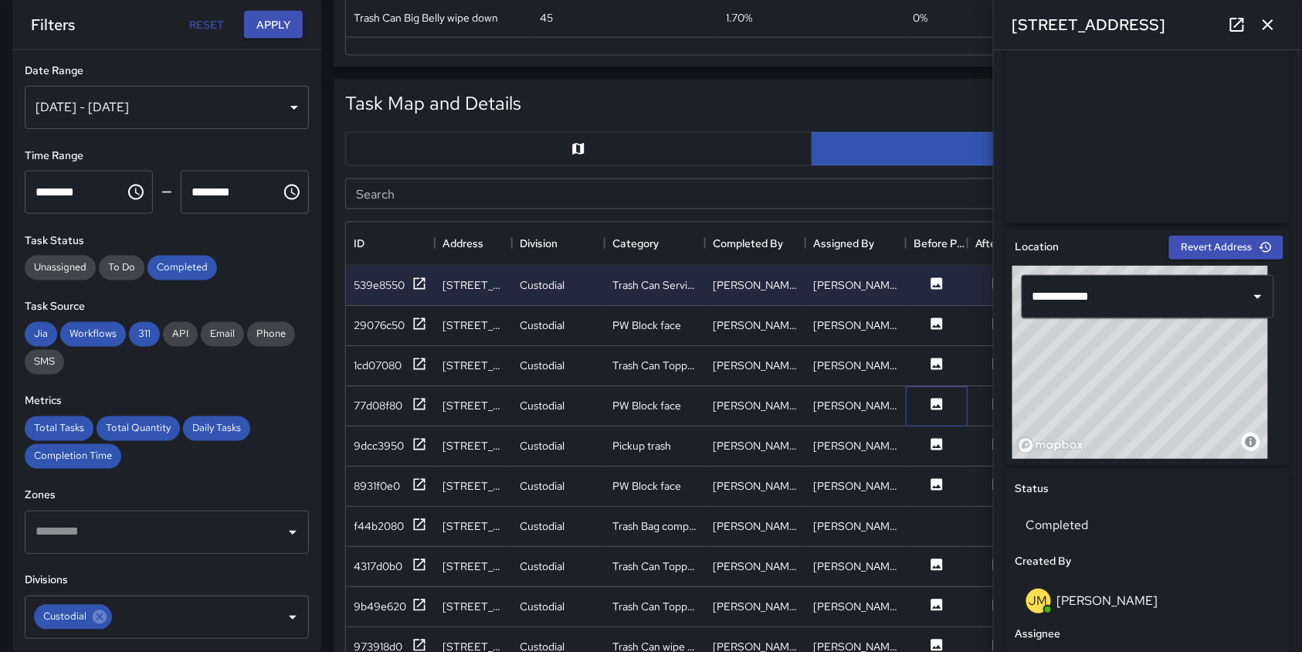
click at [937, 394] on div at bounding box center [937, 406] width 62 height 40
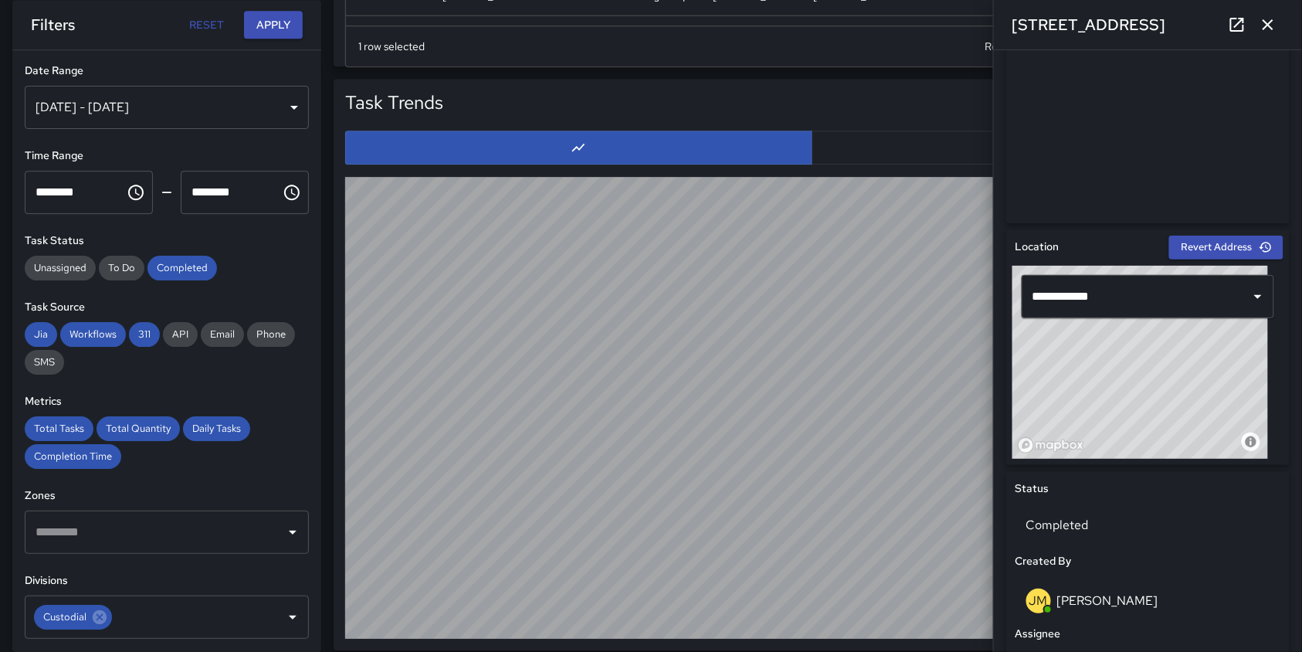
scroll to position [1483, 0]
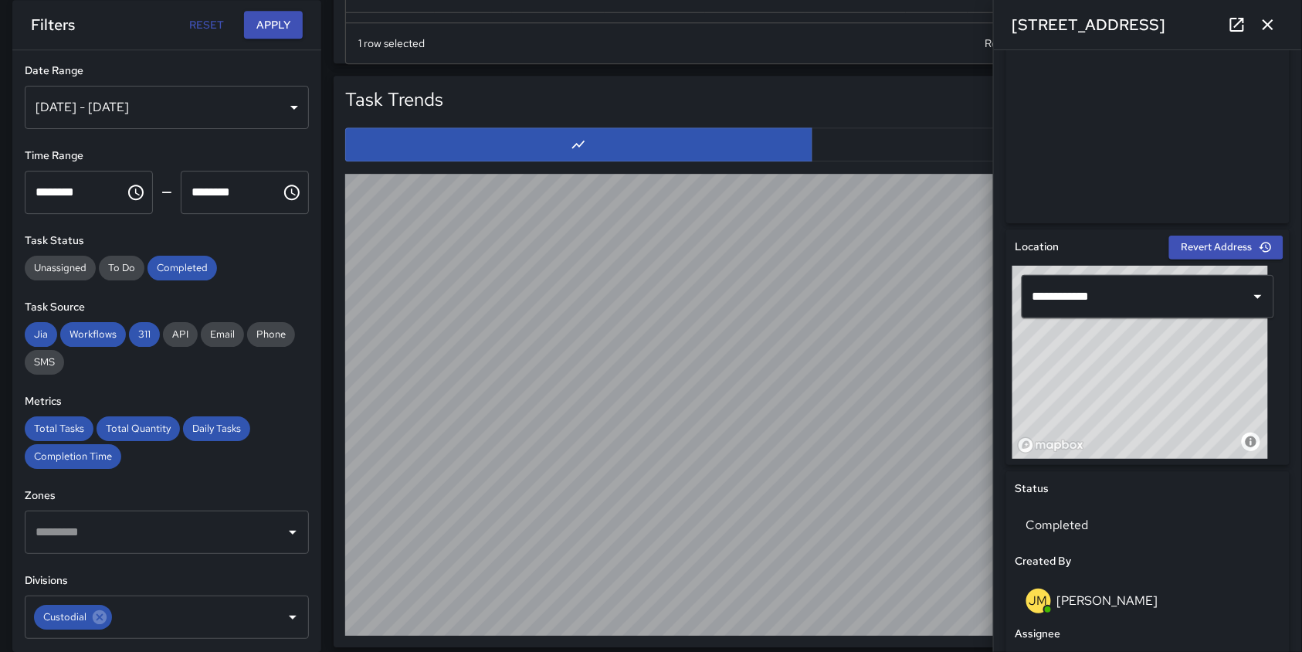
click at [1267, 31] on icon "button" at bounding box center [1268, 24] width 19 height 19
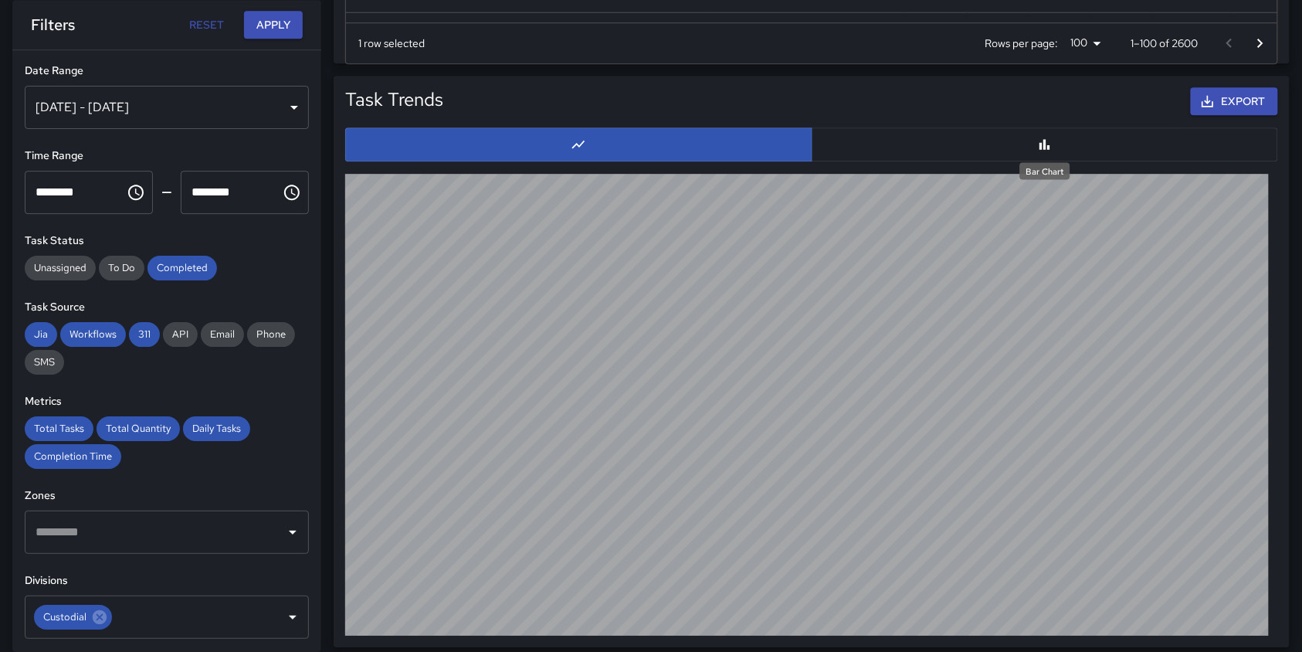
click at [1047, 144] on icon "Bar Chart" at bounding box center [1044, 144] width 15 height 15
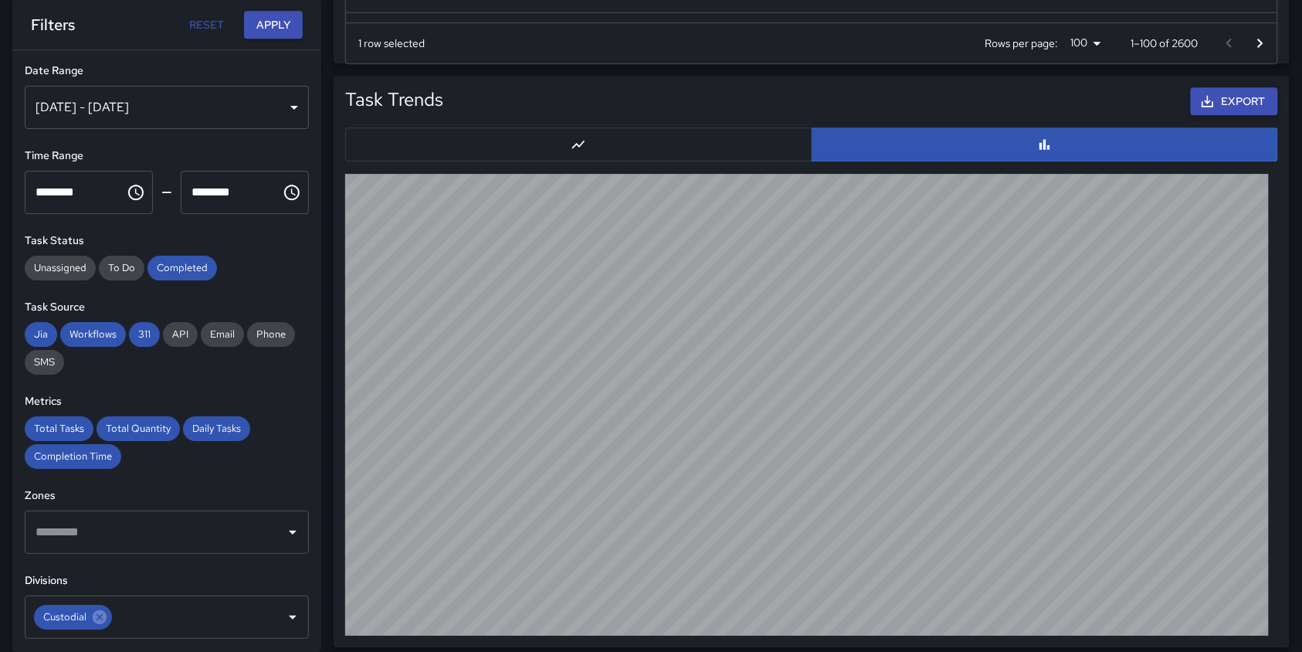
click at [1221, 97] on button "Export" at bounding box center [1234, 101] width 87 height 29
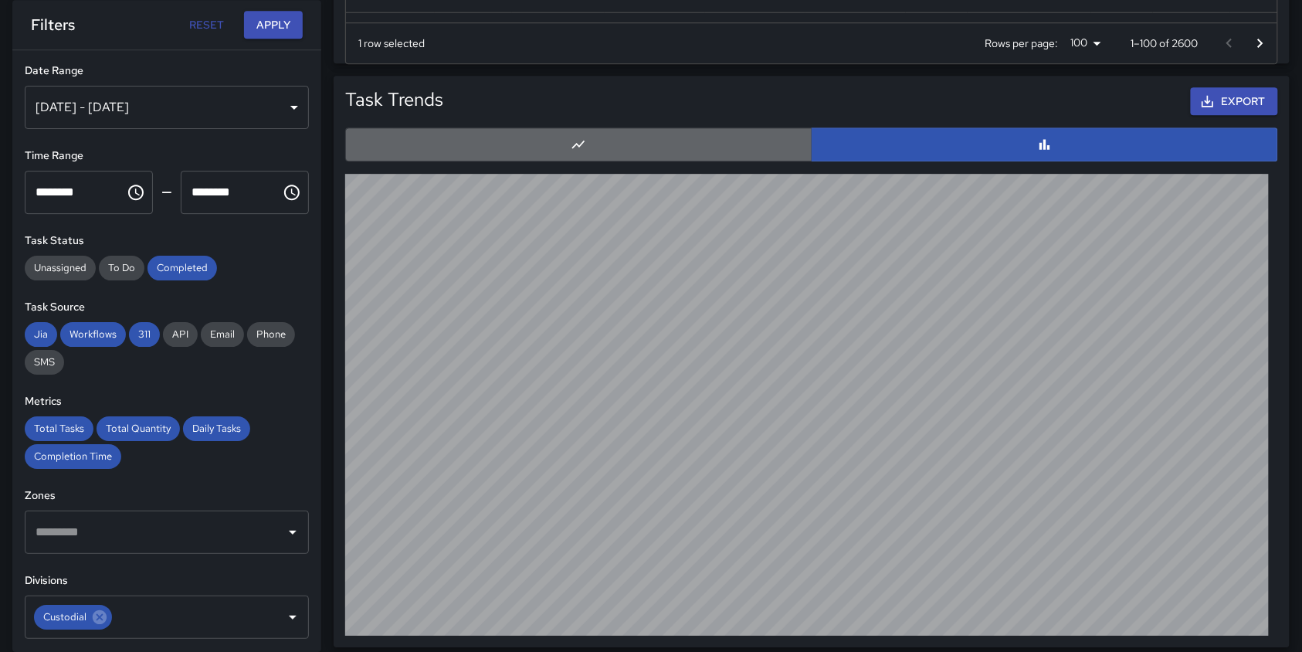
click at [634, 141] on button "button" at bounding box center [578, 144] width 467 height 34
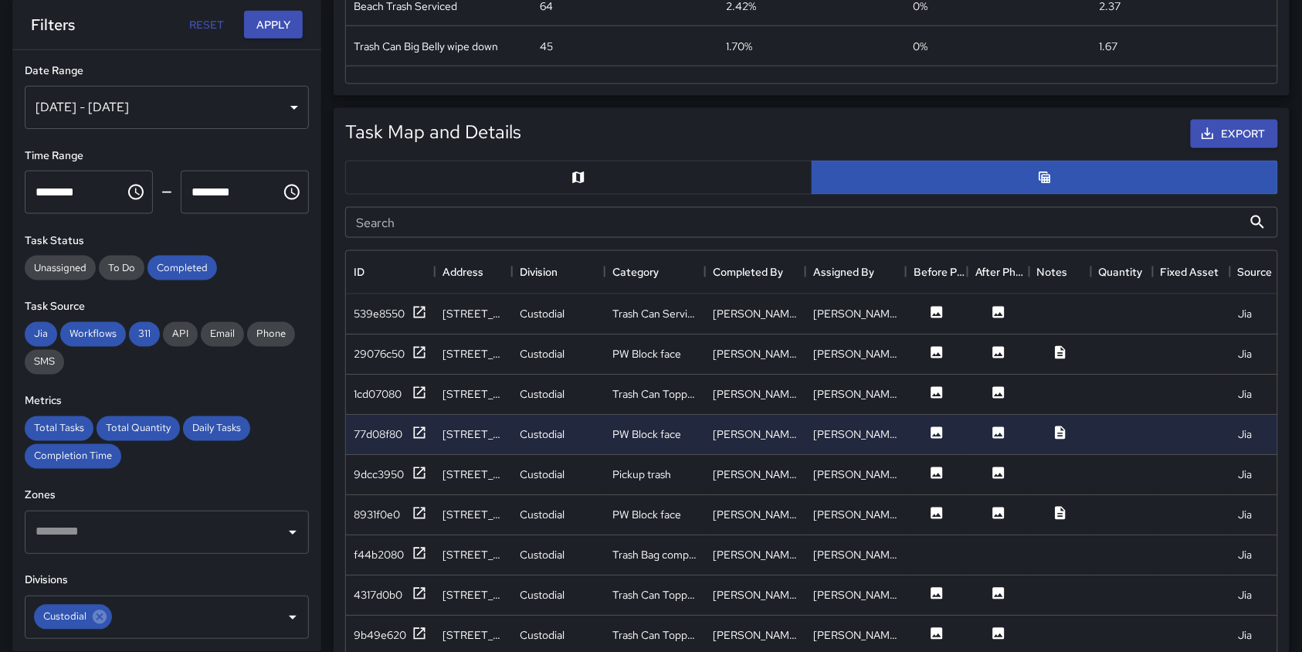
scroll to position [659, 0]
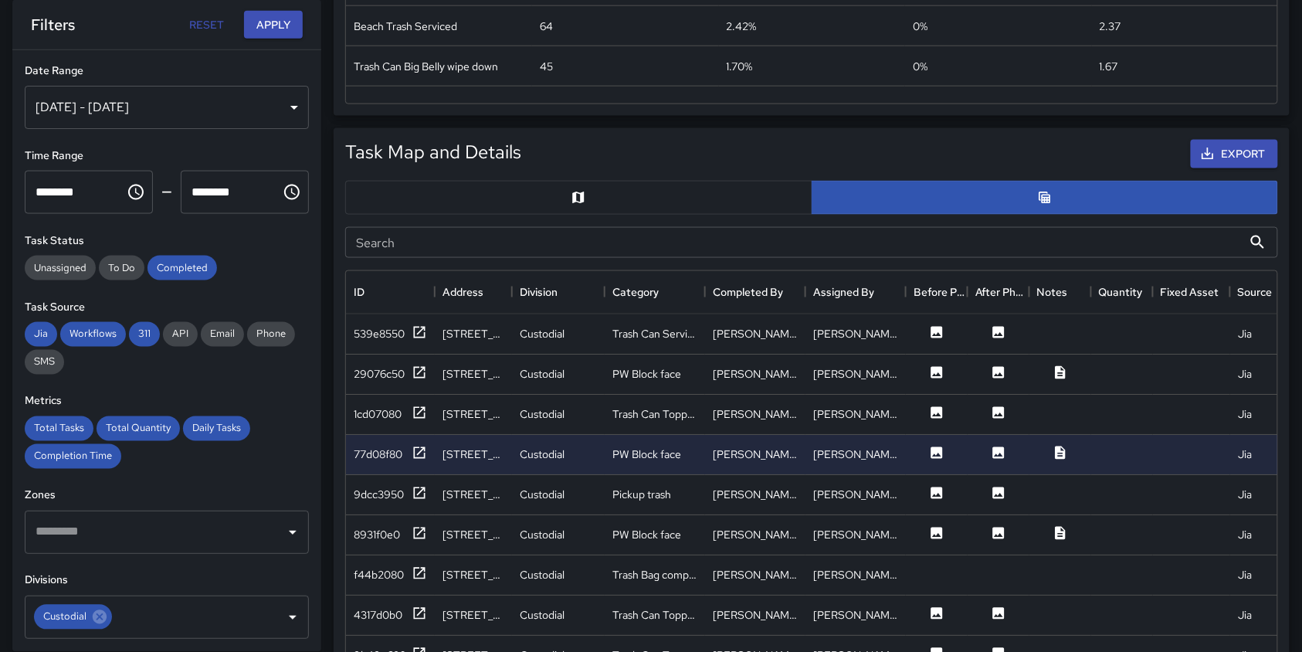
drag, startPoint x: 654, startPoint y: 197, endPoint x: 715, endPoint y: 202, distance: 60.4
click at [655, 197] on button "button" at bounding box center [578, 198] width 467 height 34
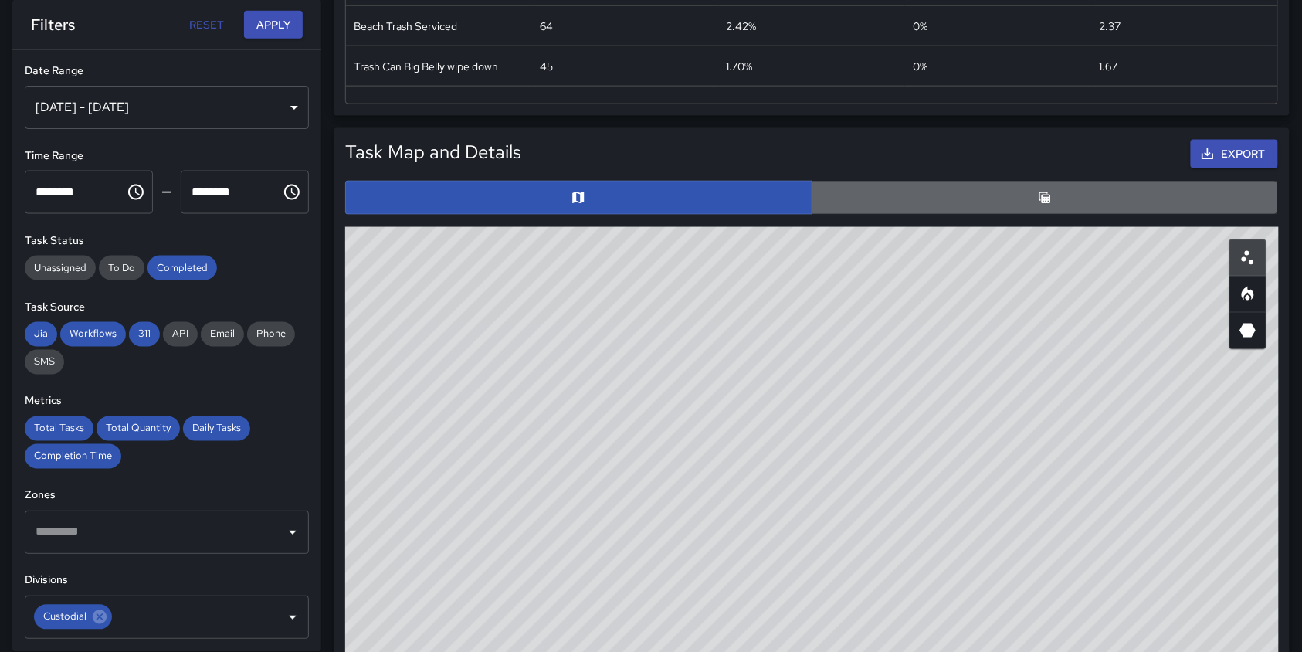
click at [1020, 188] on button "button" at bounding box center [1045, 198] width 467 height 34
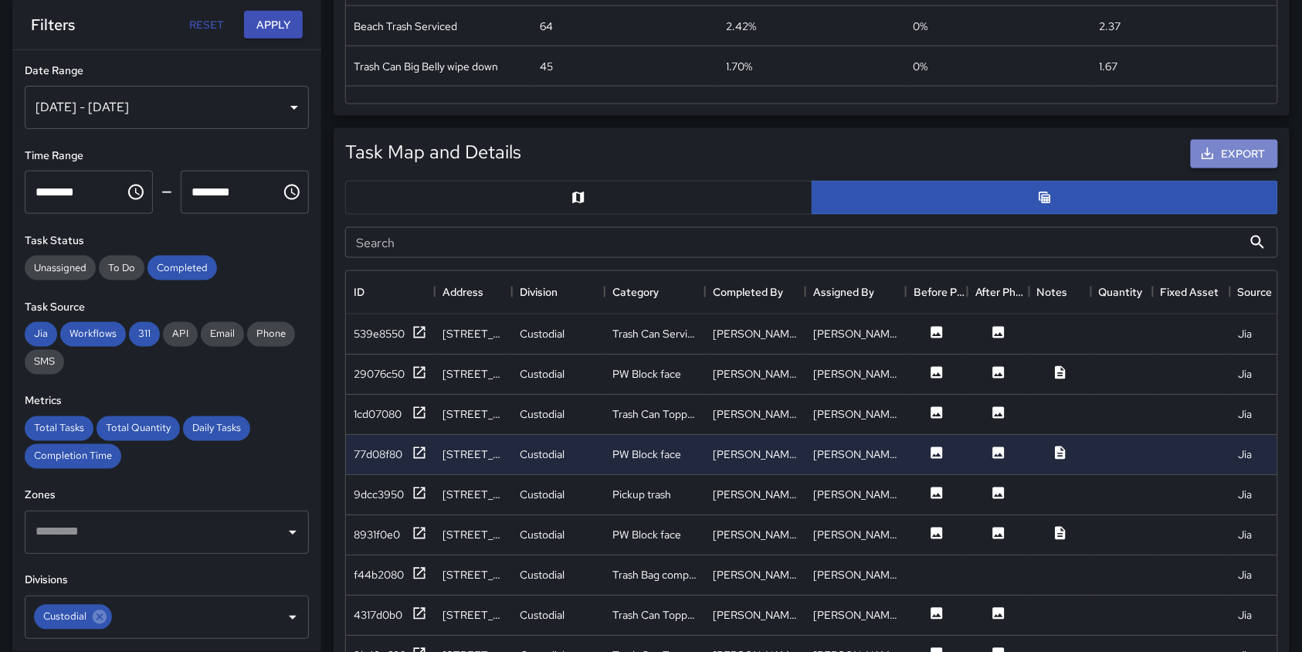
click at [1234, 154] on button "Export" at bounding box center [1234, 154] width 87 height 29
click at [589, 239] on input "Search" at bounding box center [794, 242] width 898 height 31
click at [1206, 331] on div at bounding box center [1191, 334] width 77 height 40
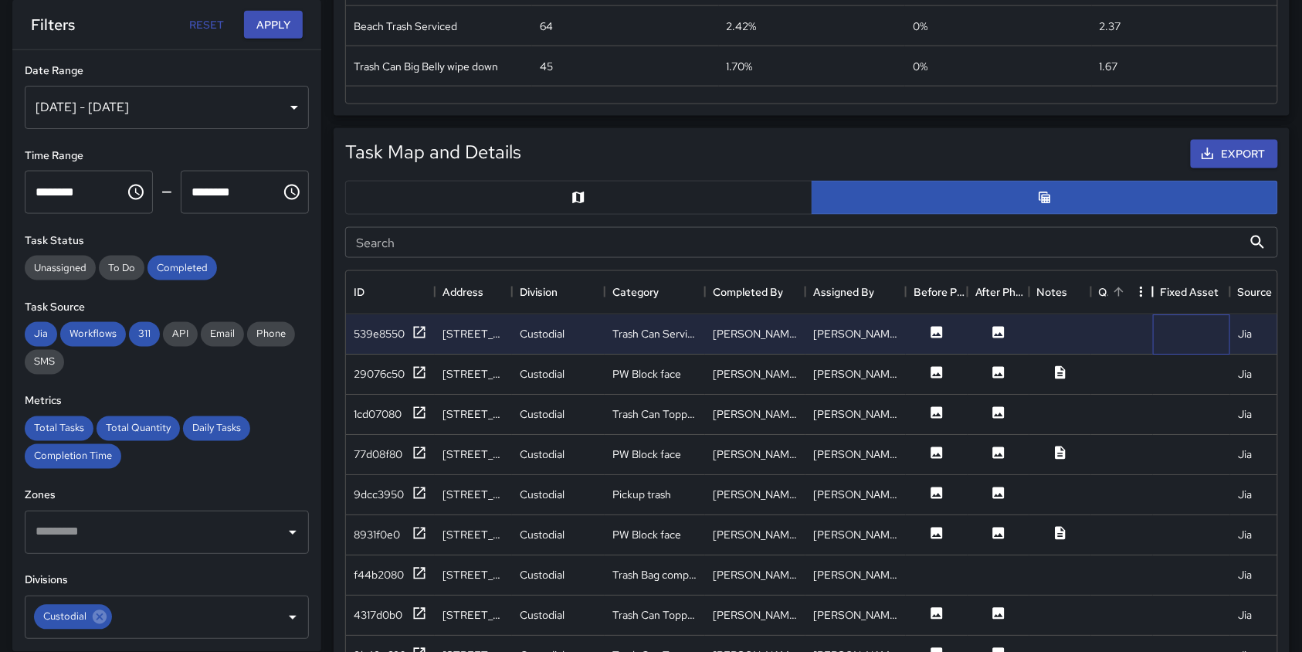
click at [1149, 296] on div "Quantity" at bounding box center [1153, 291] width 19 height 43
click at [1162, 253] on input "Search" at bounding box center [794, 242] width 898 height 31
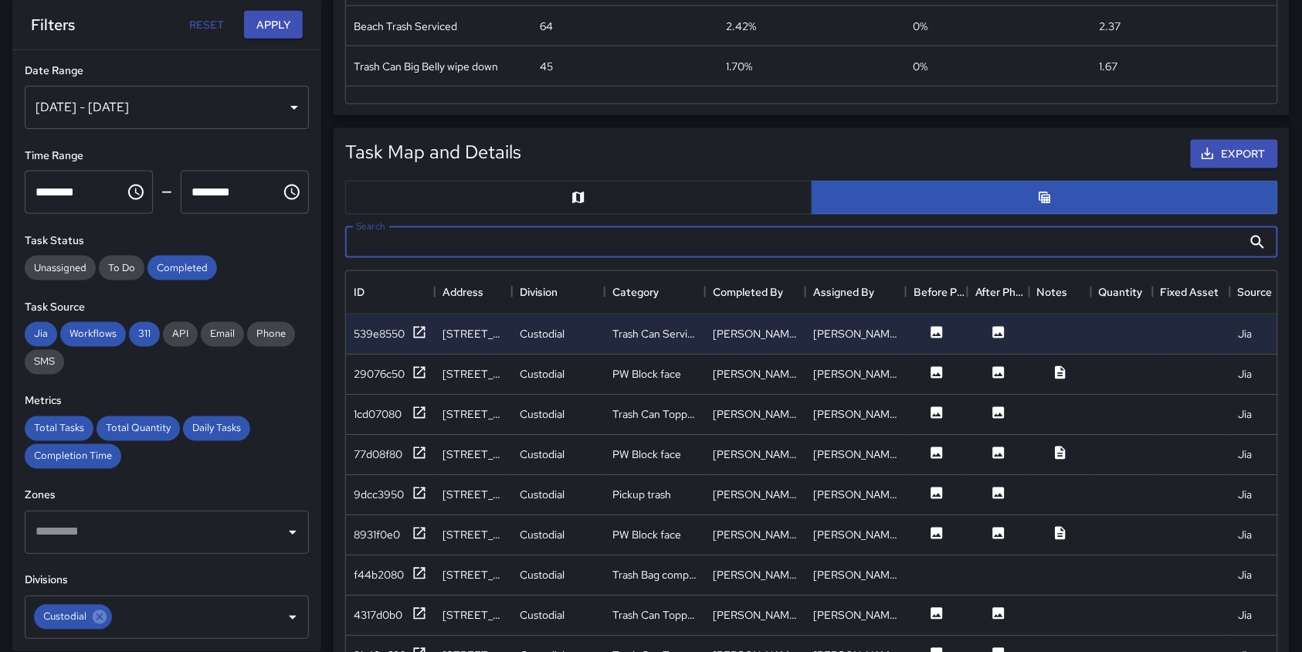
click at [614, 251] on input "Search" at bounding box center [794, 242] width 898 height 31
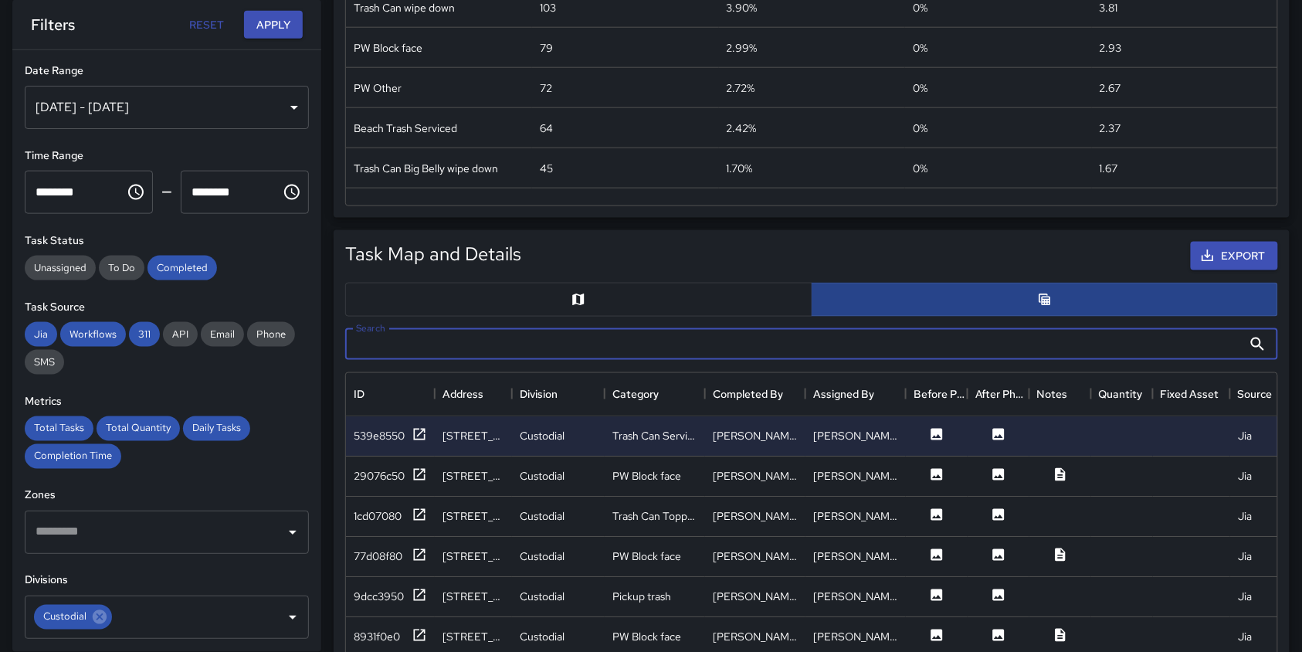
scroll to position [618, 0]
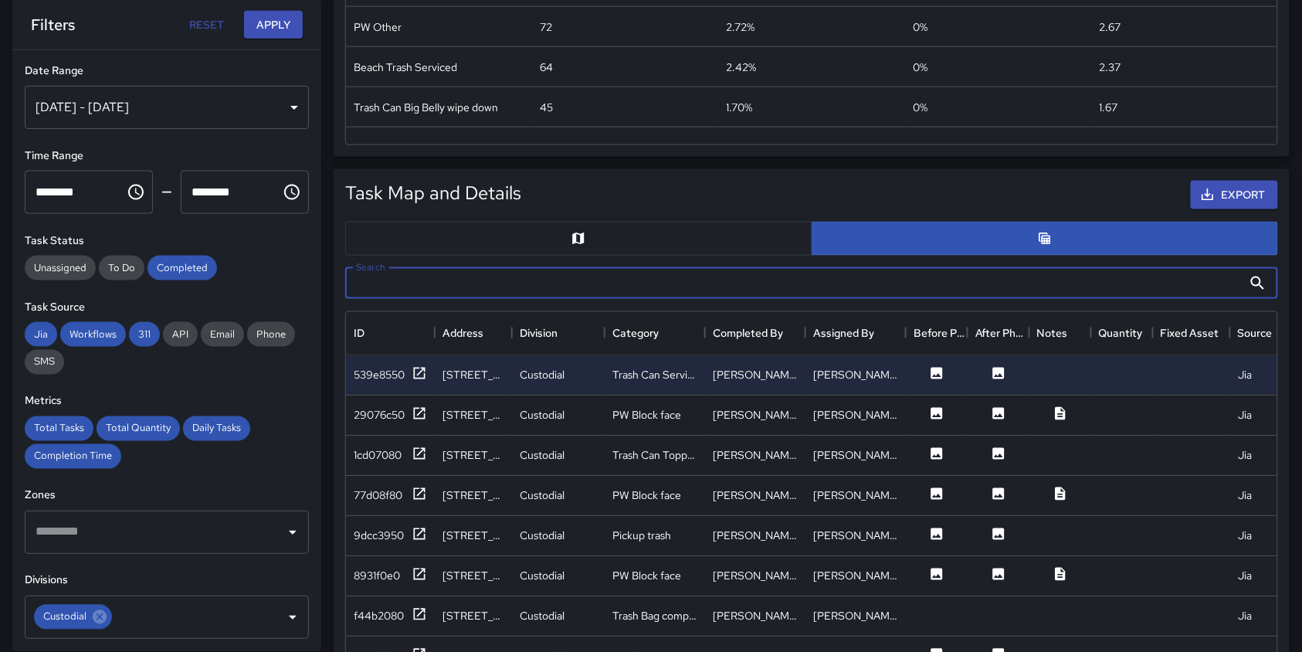
click at [643, 234] on button "button" at bounding box center [578, 239] width 467 height 34
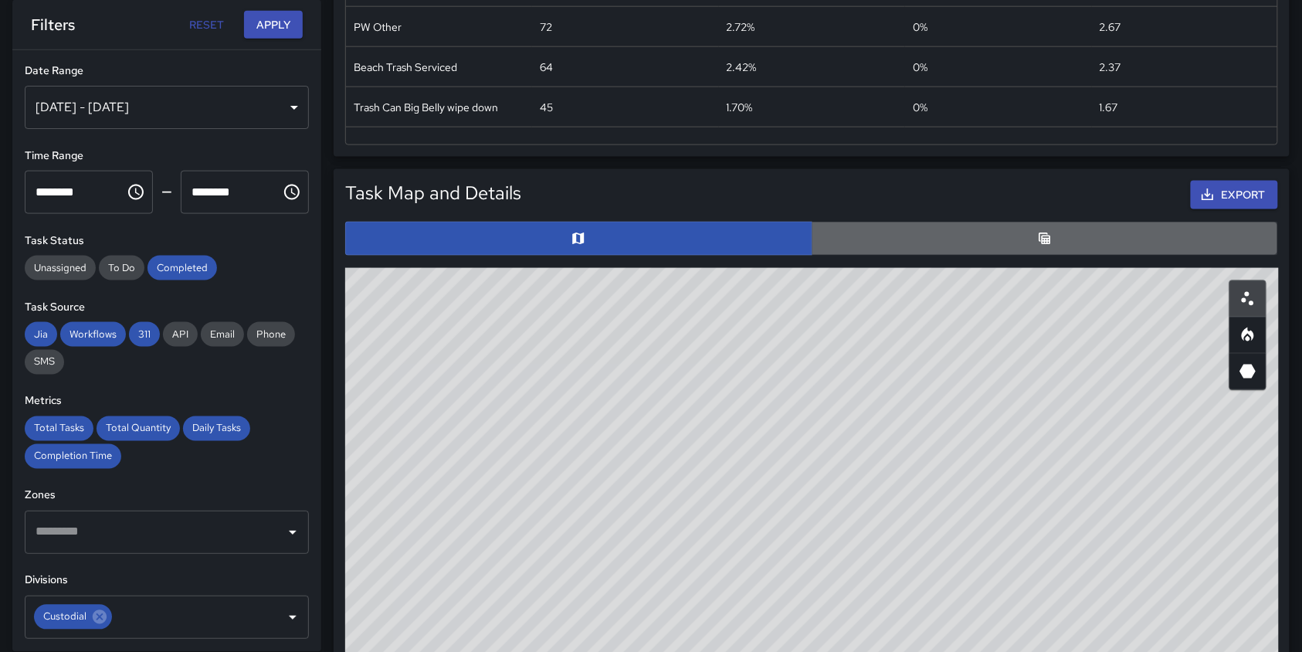
click at [1032, 235] on button "button" at bounding box center [1045, 239] width 467 height 34
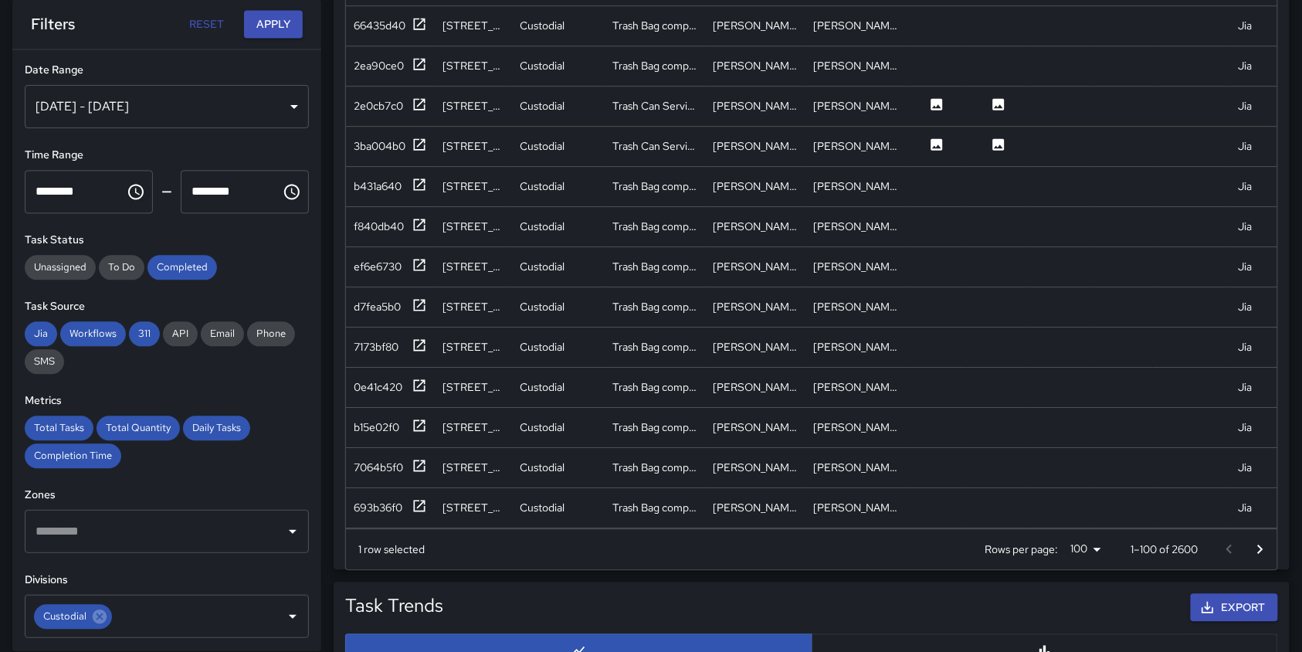
scroll to position [1030, 0]
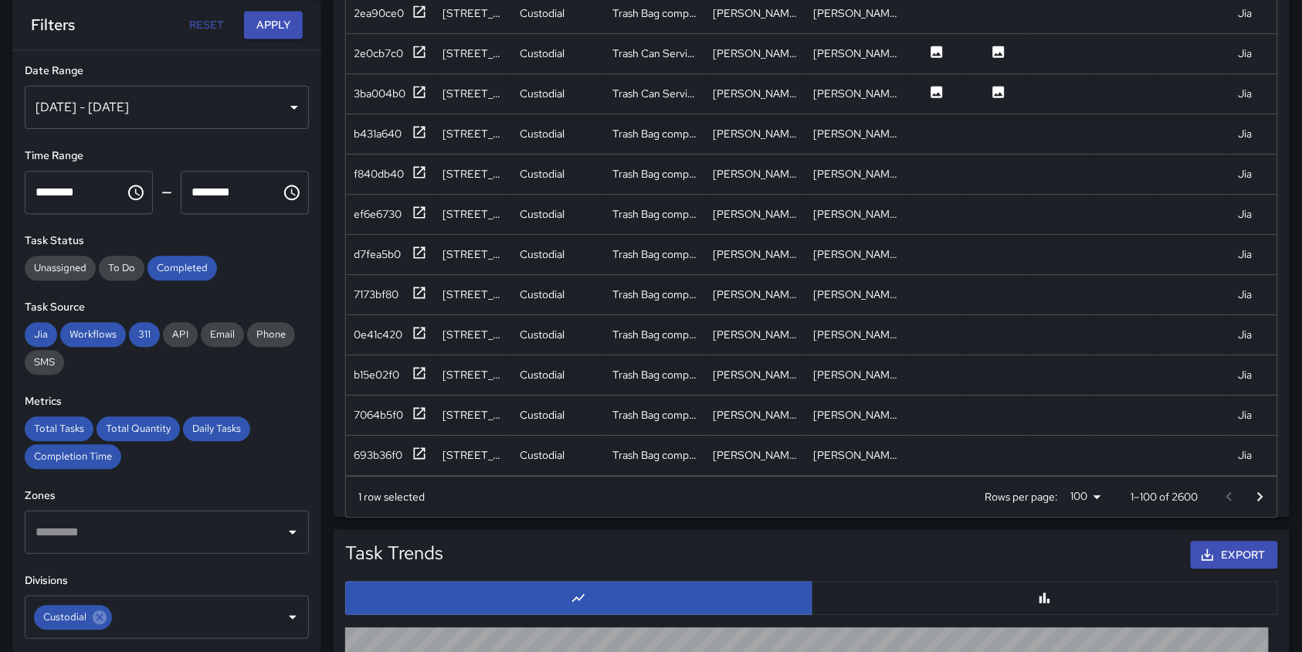
click at [371, 501] on div "1 row selected" at bounding box center [391, 496] width 66 height 15
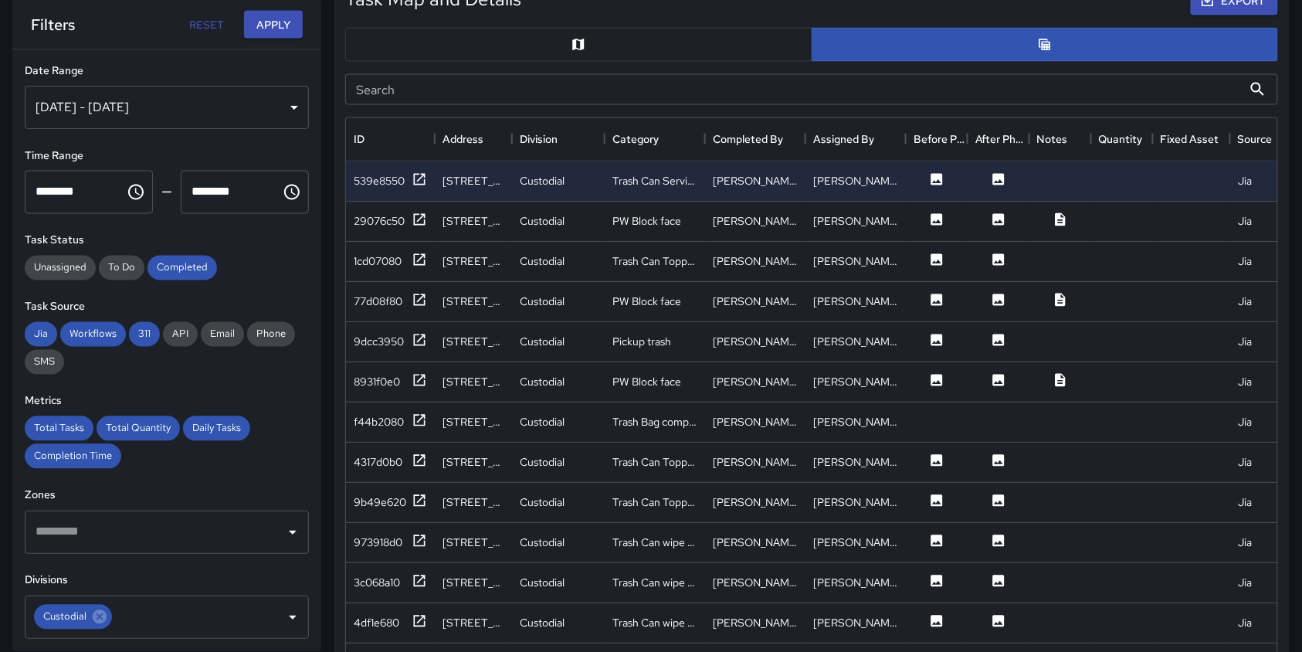
scroll to position [823, 0]
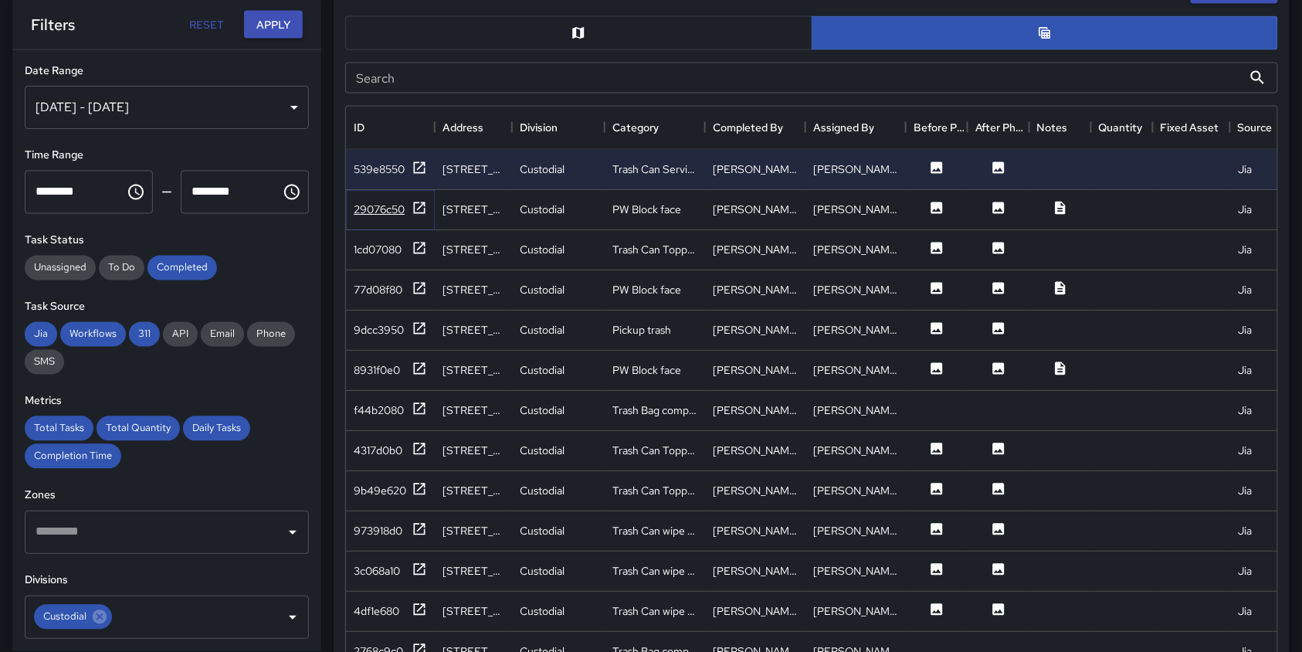
click at [402, 209] on div "29076c50" at bounding box center [379, 209] width 51 height 15
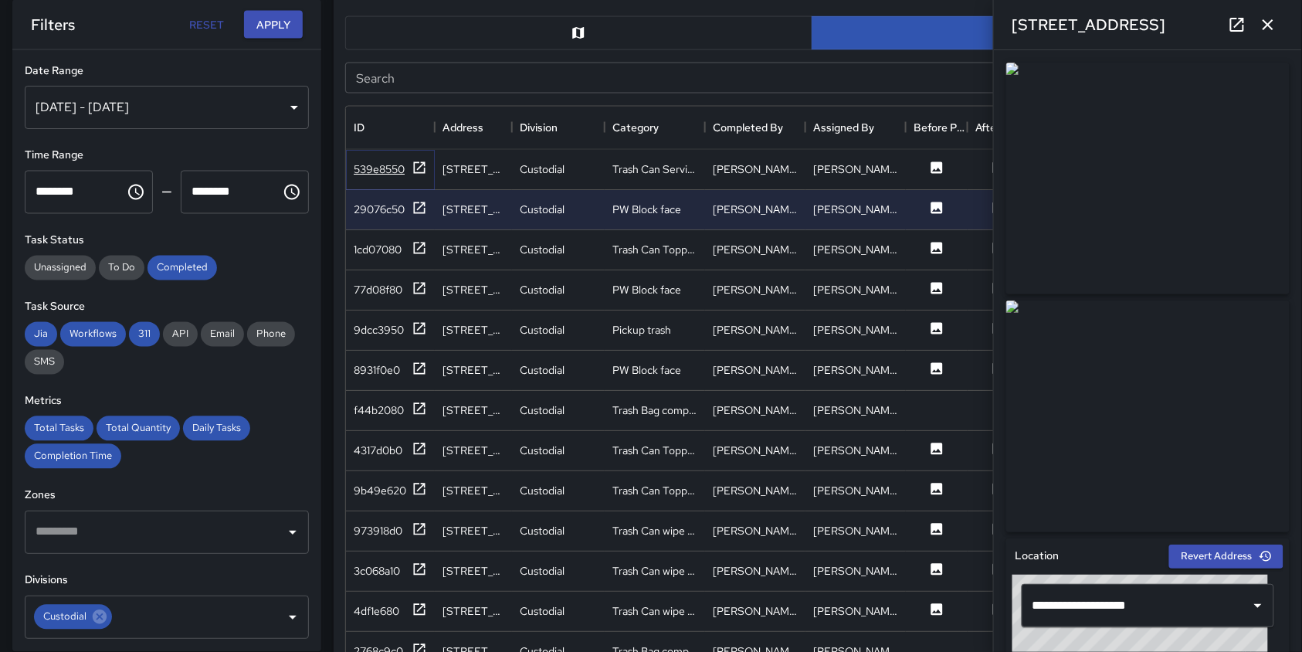
click at [419, 161] on icon at bounding box center [419, 167] width 15 height 15
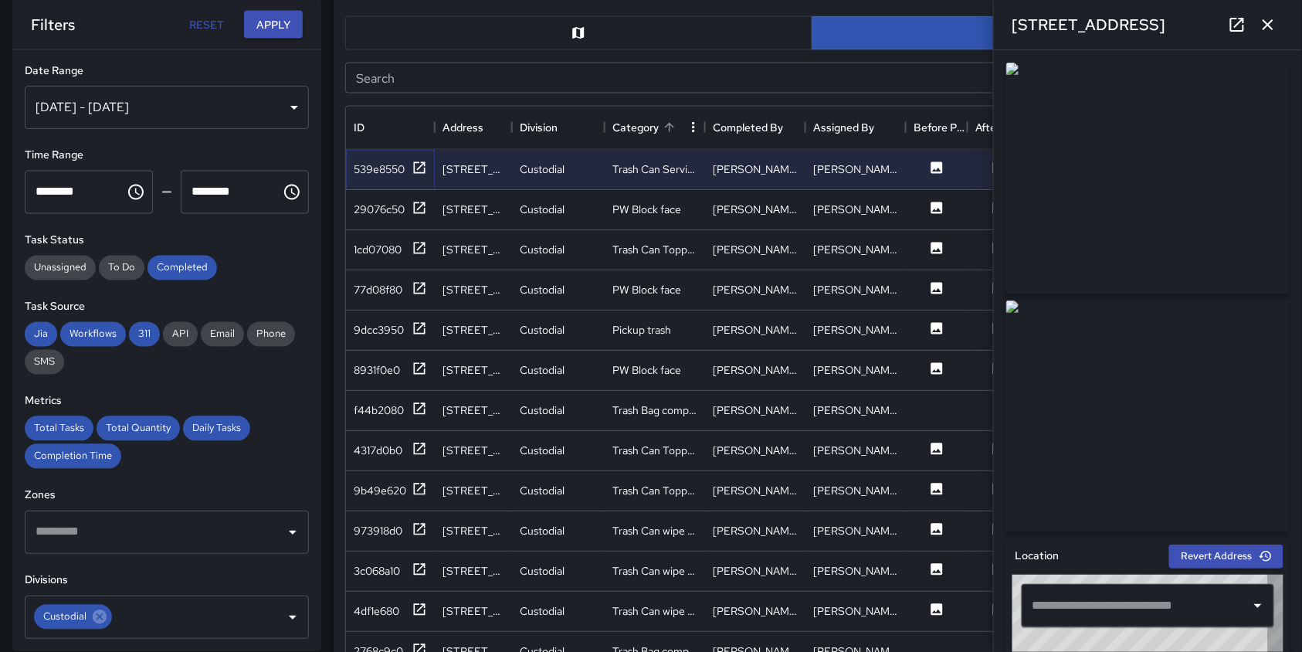
type input "**********"
click at [1270, 25] on icon "button" at bounding box center [1268, 24] width 11 height 11
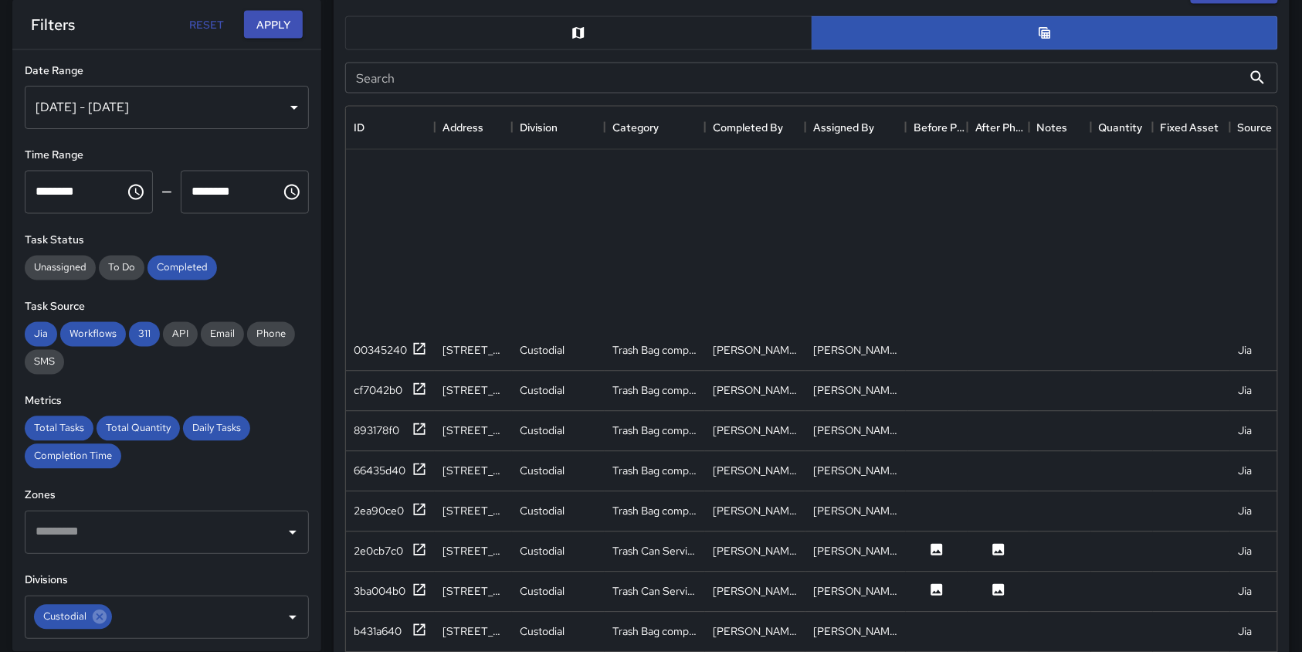
scroll to position [3500, 0]
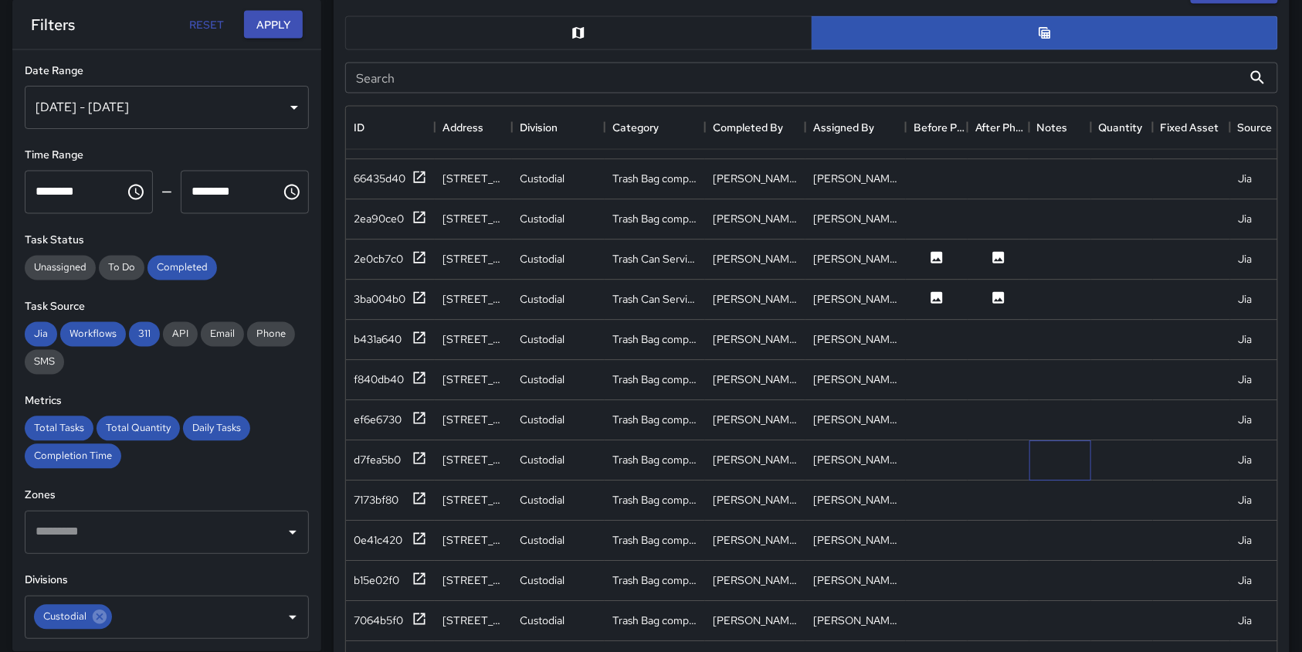
drag, startPoint x: 1161, startPoint y: 397, endPoint x: 1052, endPoint y: 447, distance: 119.9
click at [1052, 447] on div at bounding box center [1061, 461] width 62 height 40
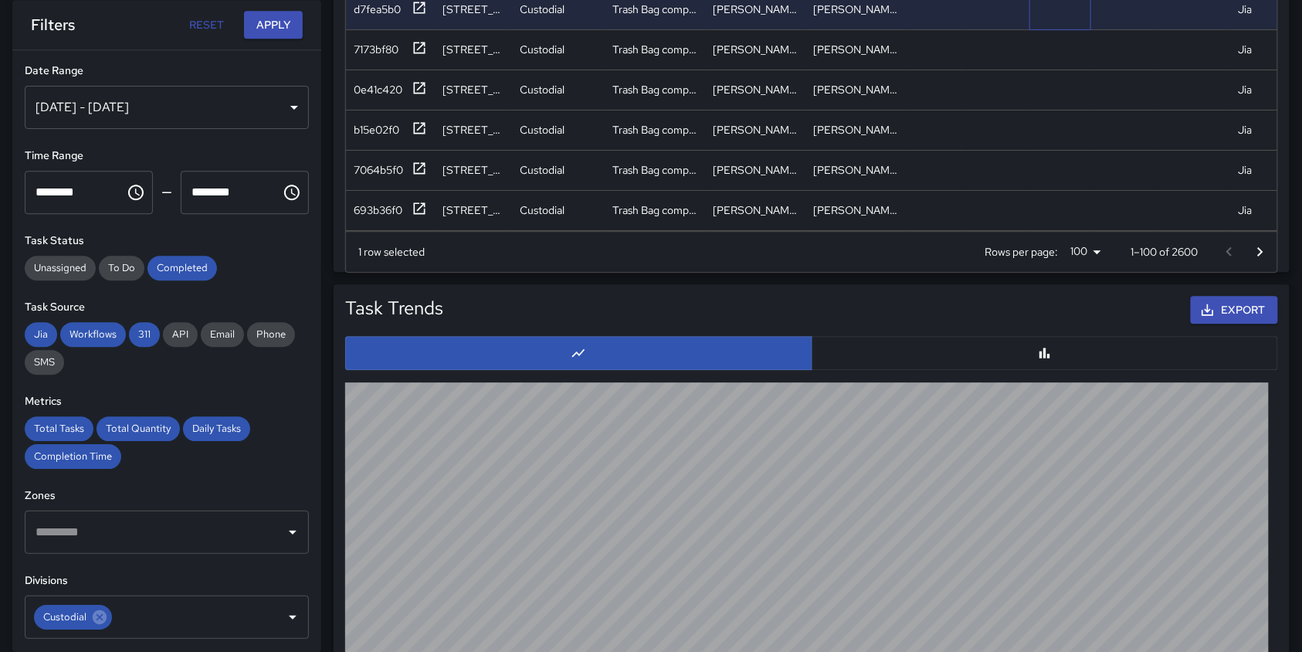
scroll to position [1339, 0]
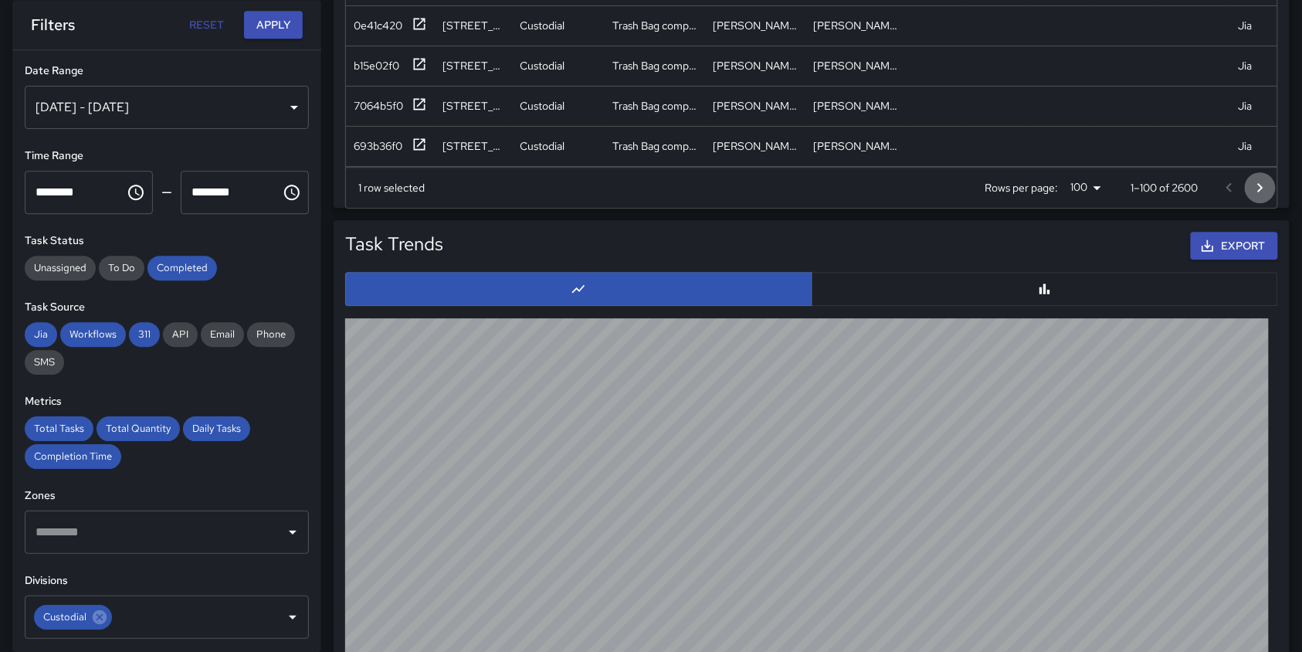
click at [1263, 183] on icon "Go to next page" at bounding box center [1260, 187] width 19 height 19
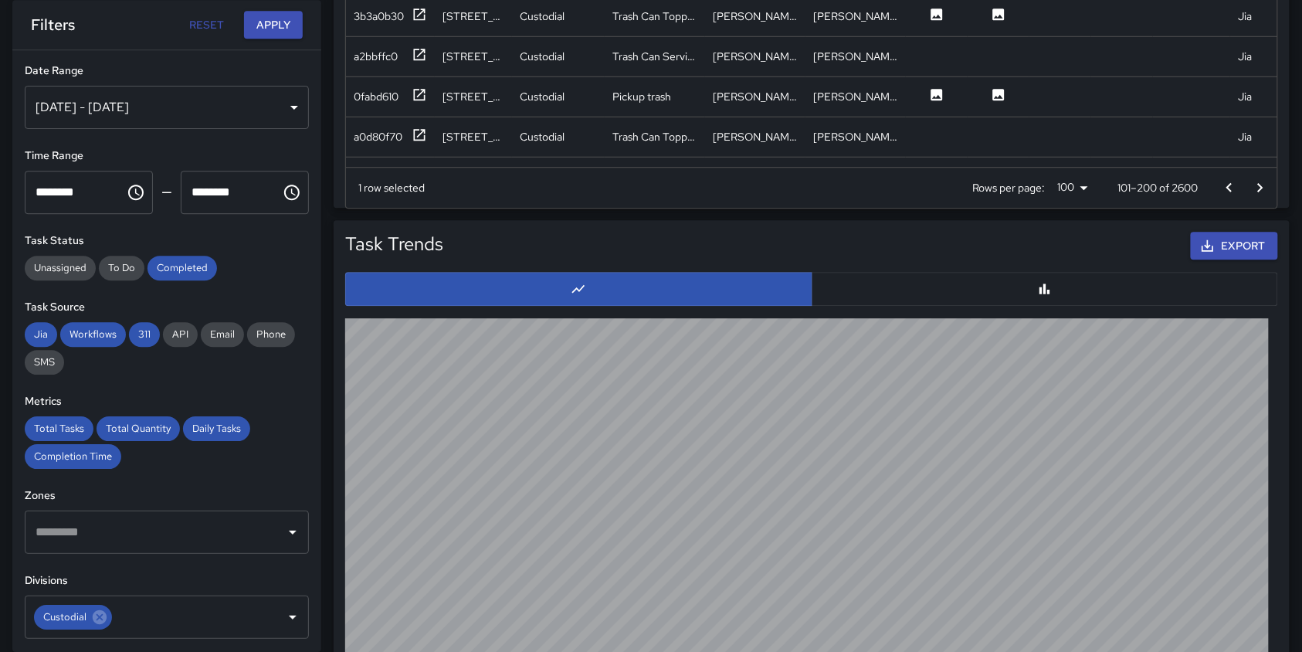
click at [1261, 188] on icon "Go to next page" at bounding box center [1260, 186] width 5 height 9
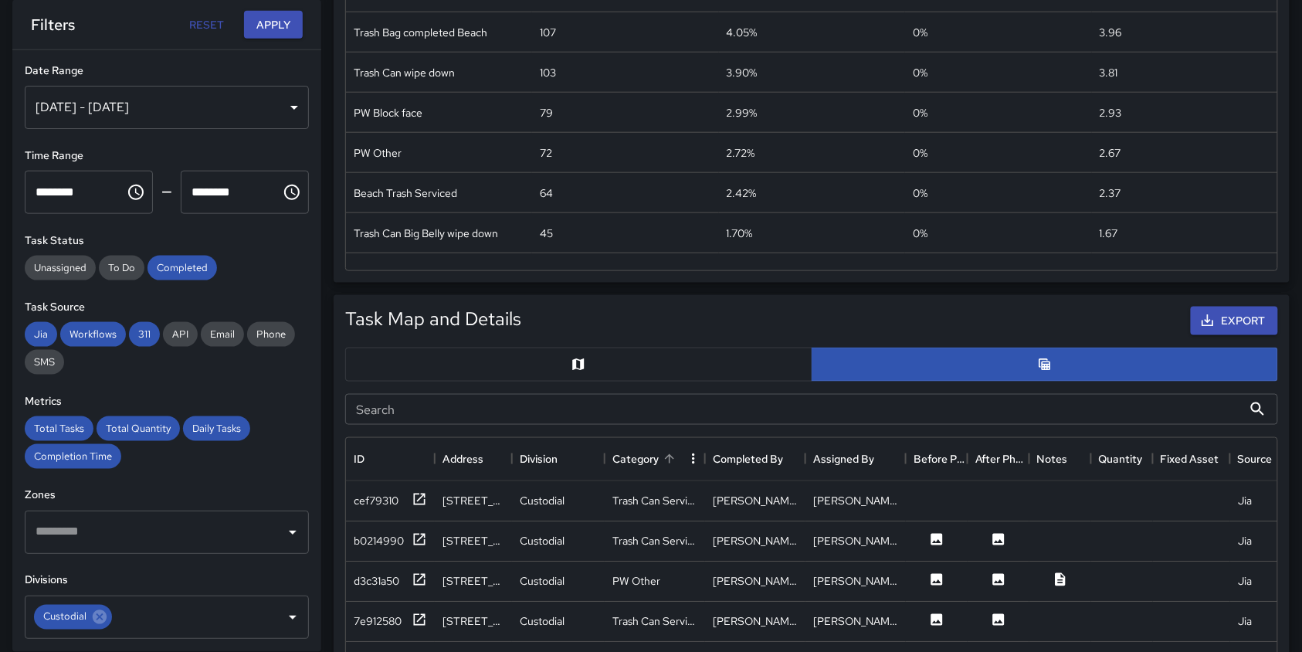
scroll to position [618, 0]
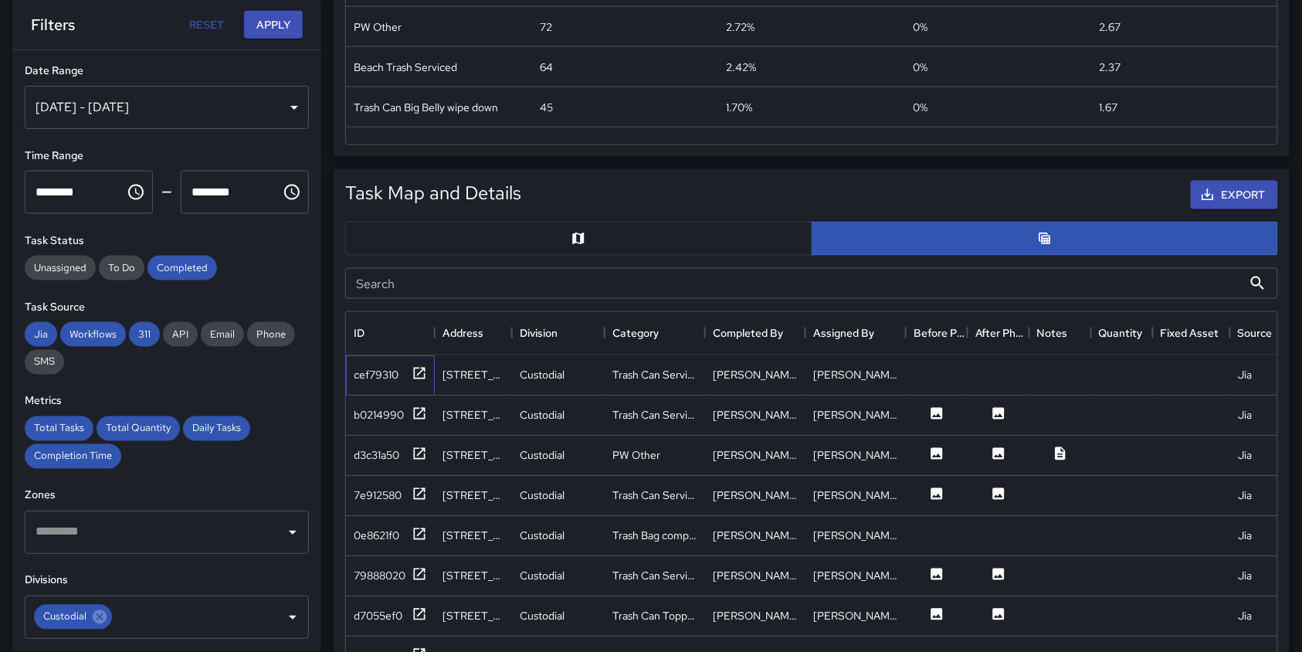
drag, startPoint x: 351, startPoint y: 362, endPoint x: 600, endPoint y: 604, distance: 348.0
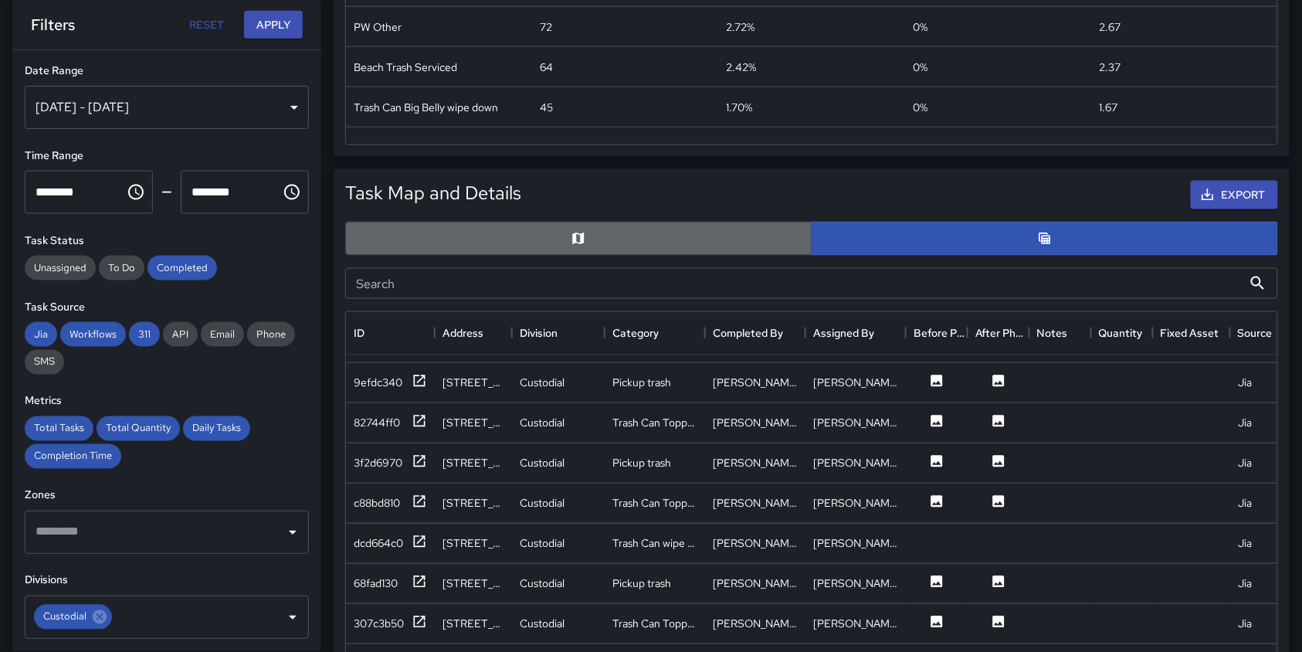
click at [601, 241] on button "button" at bounding box center [578, 239] width 467 height 34
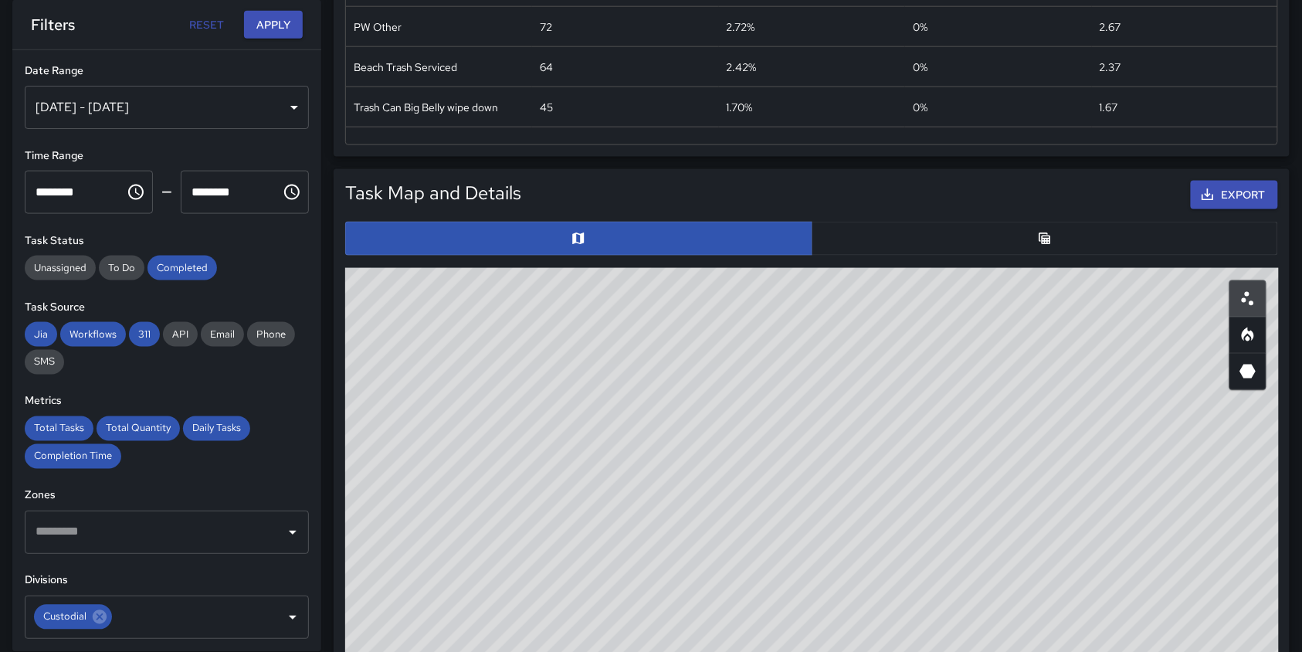
click at [1041, 238] on icon "Table" at bounding box center [1045, 239] width 12 height 12
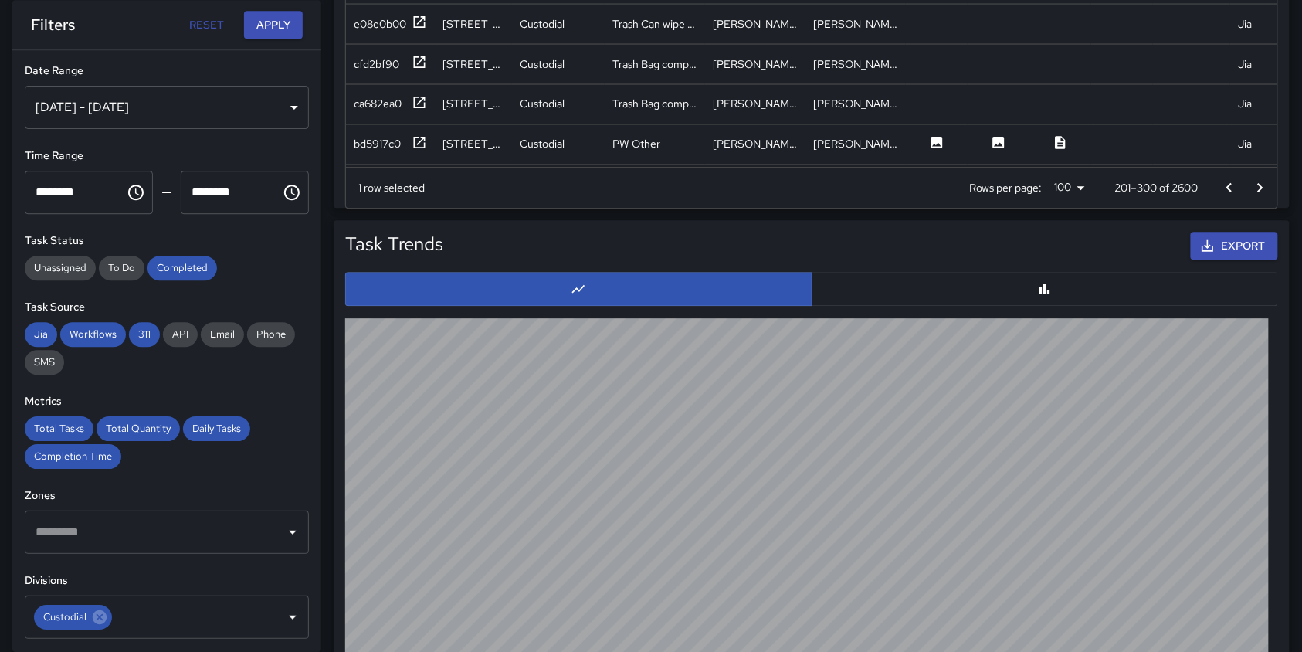
scroll to position [1490, 0]
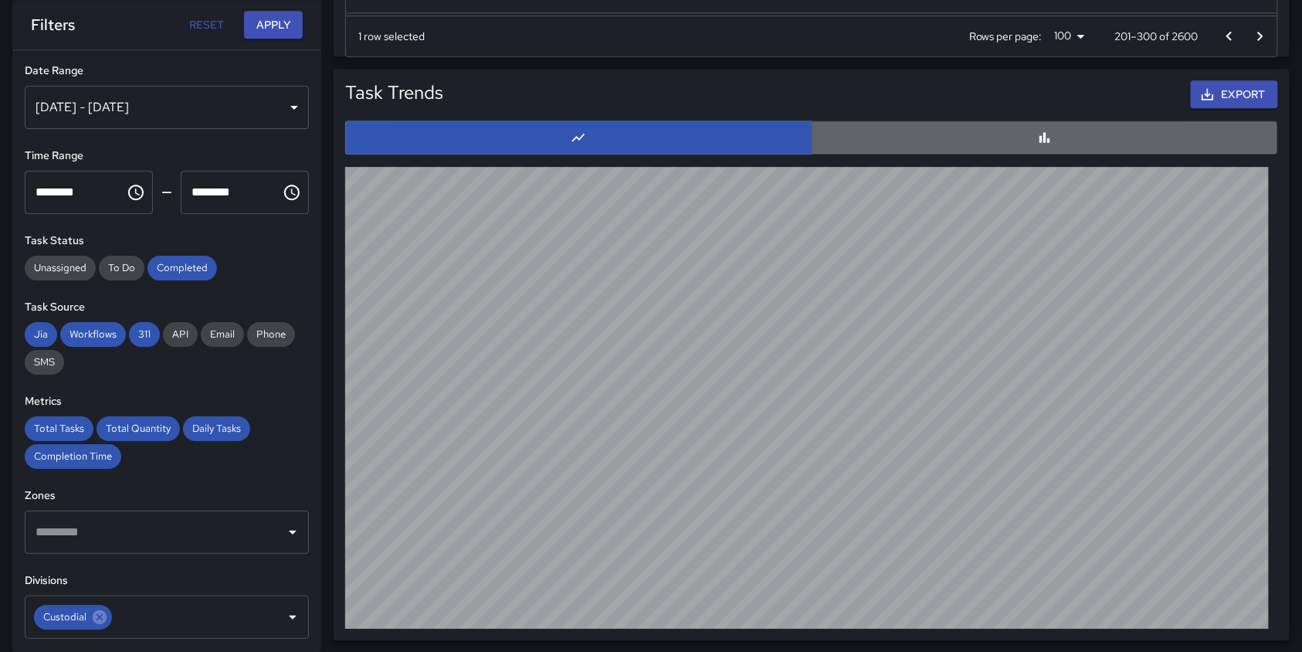
click at [1007, 134] on button "button" at bounding box center [1045, 138] width 467 height 34
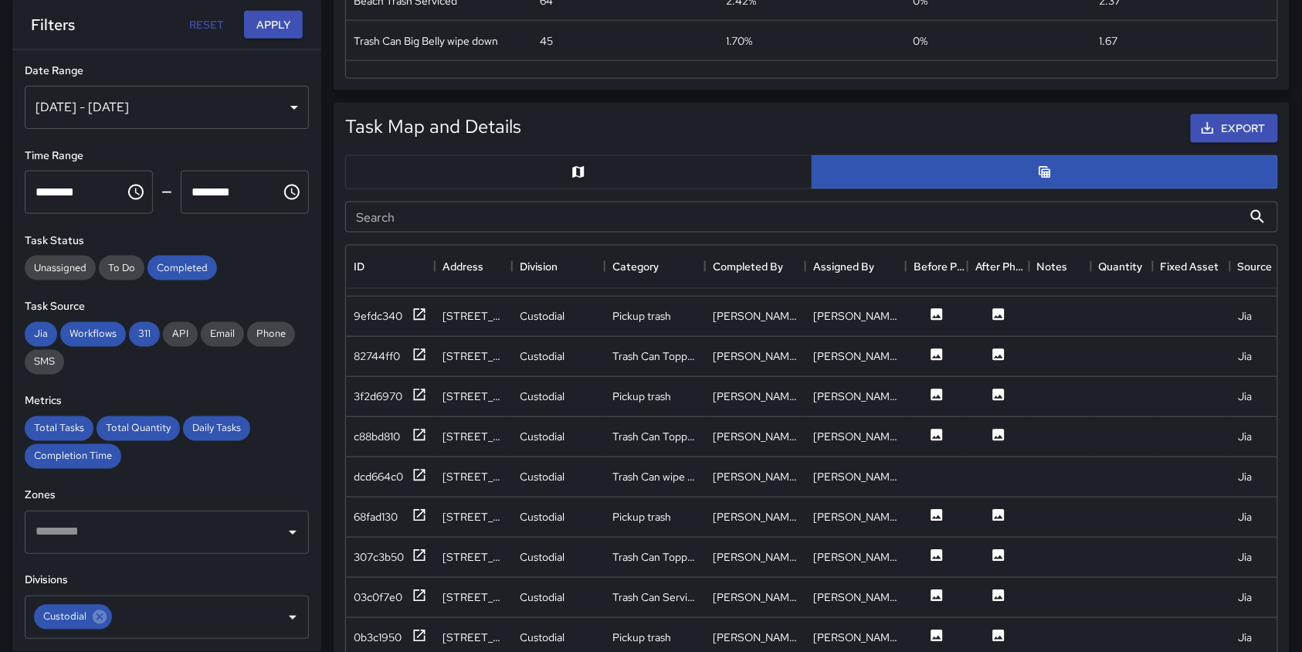
scroll to position [563, 0]
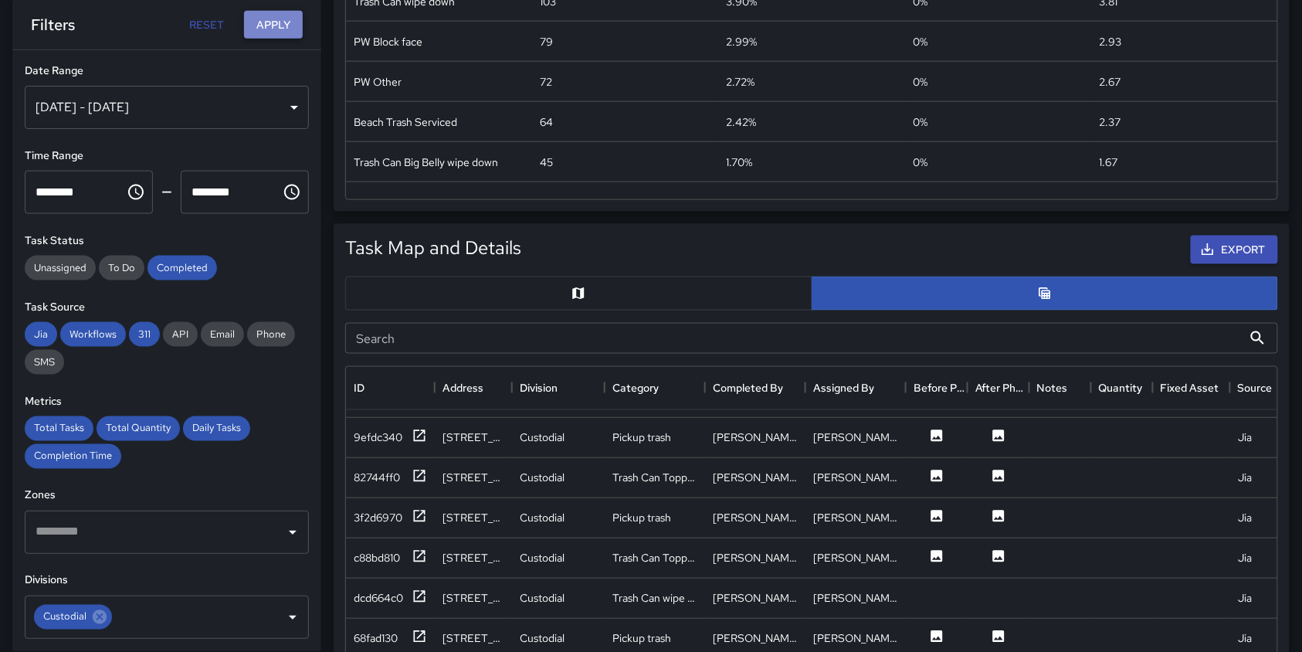
click at [283, 24] on button "Apply" at bounding box center [273, 25] width 59 height 29
click at [1231, 240] on button "Export" at bounding box center [1234, 250] width 87 height 29
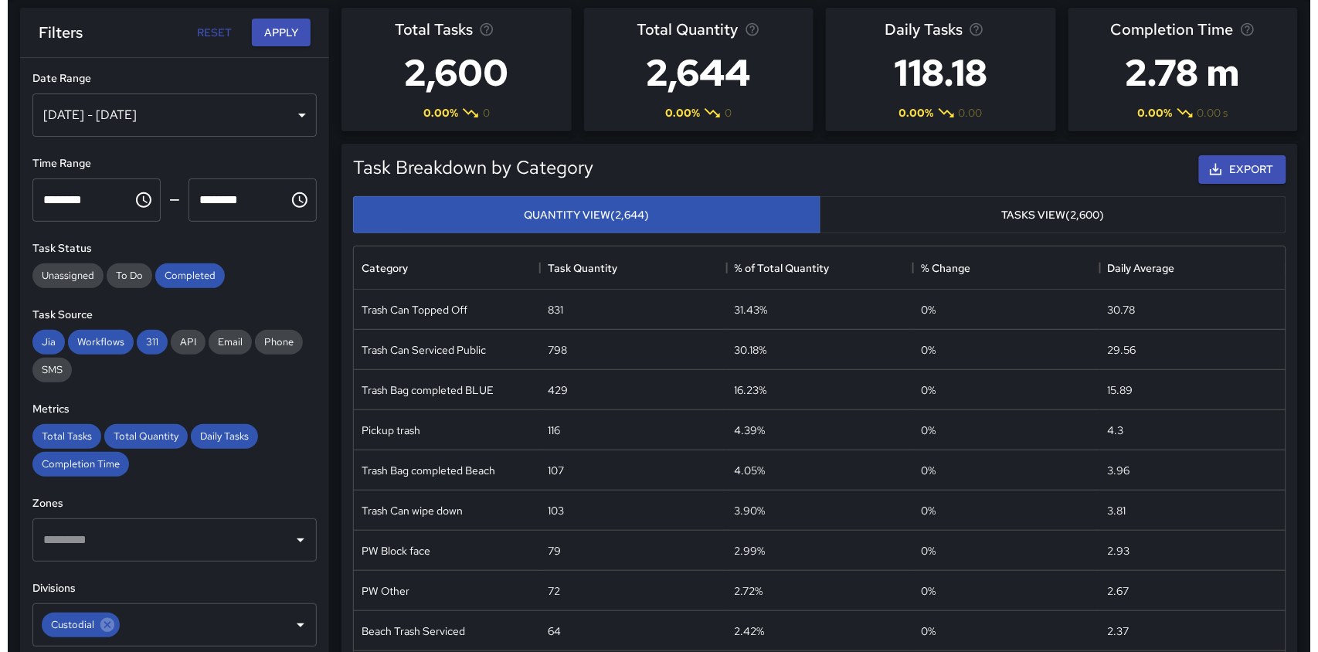
scroll to position [0, 0]
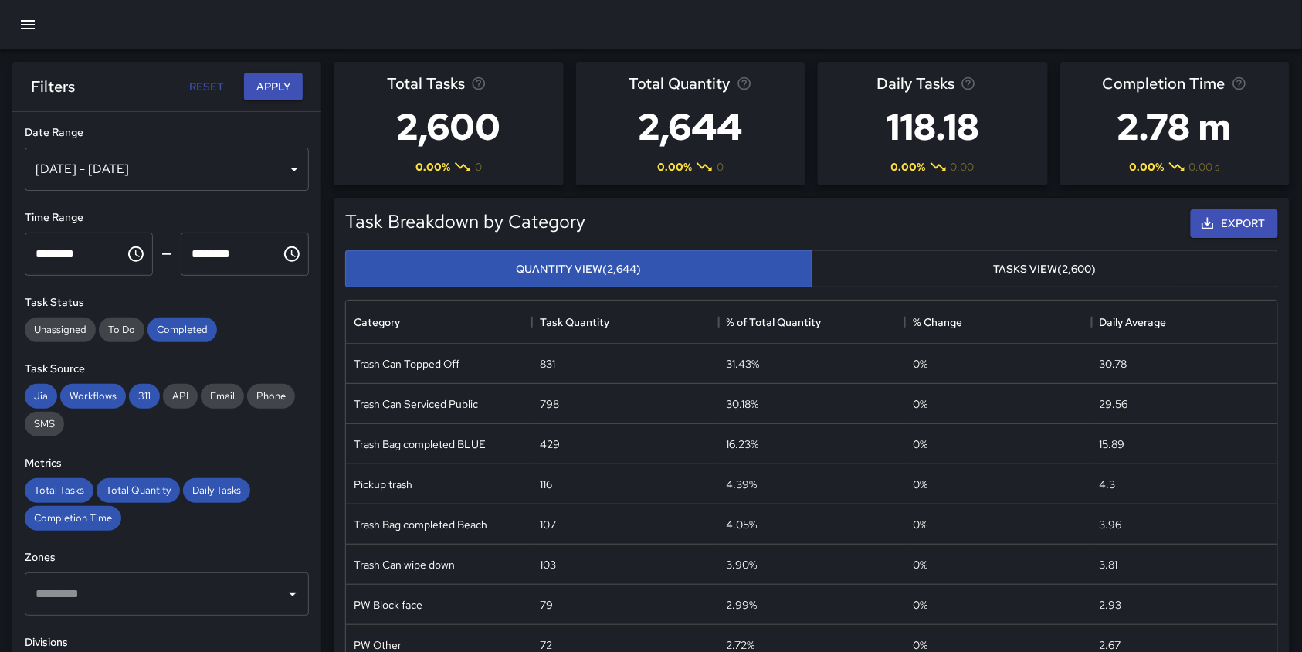
click at [46, 15] on div at bounding box center [651, 24] width 1302 height 49
click at [24, 19] on icon "button" at bounding box center [28, 24] width 19 height 19
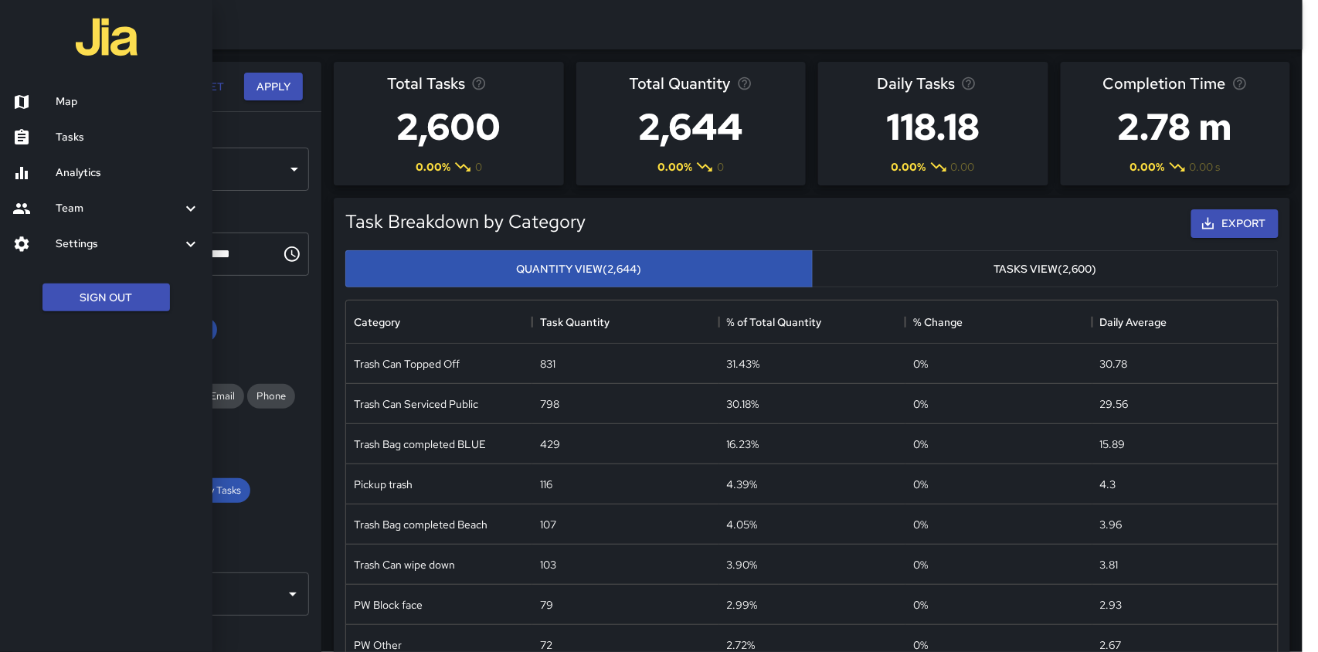
click at [64, 102] on h6 "Map" at bounding box center [128, 101] width 144 height 17
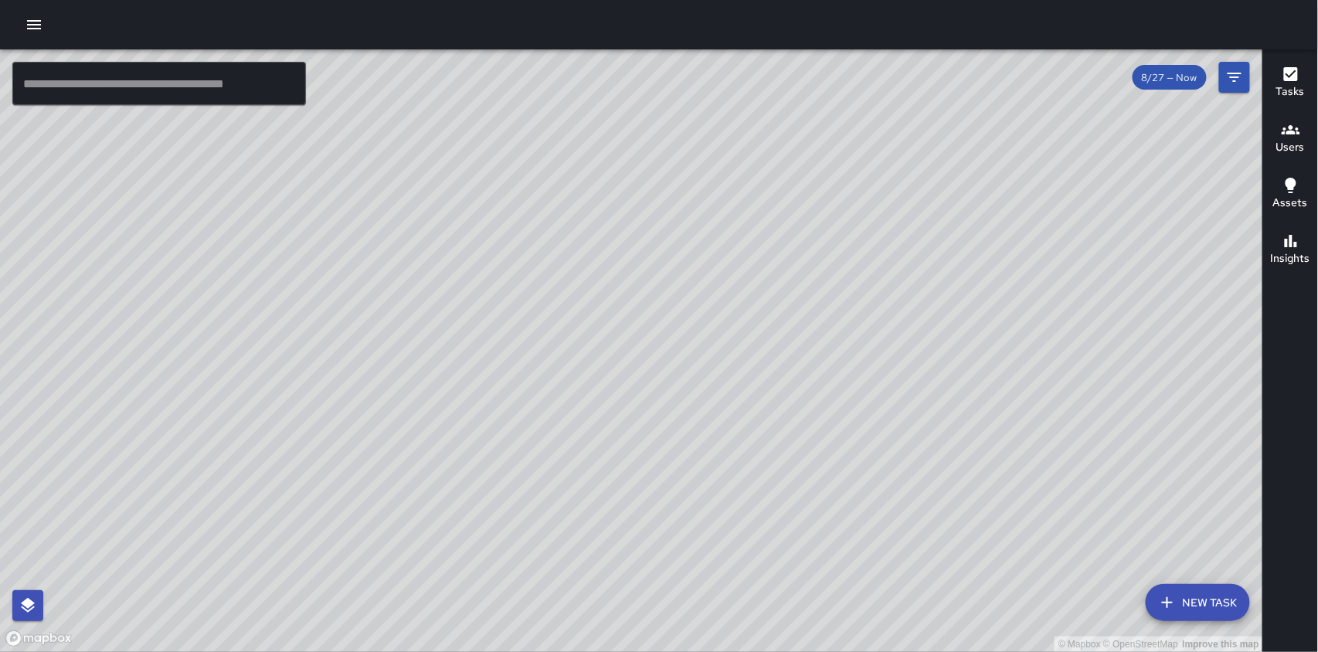
drag, startPoint x: 630, startPoint y: 266, endPoint x: 692, endPoint y: 645, distance: 384.3
click at [692, 645] on div "© Mapbox © OpenStreetMap Improve this map" at bounding box center [631, 350] width 1263 height 603
drag, startPoint x: 553, startPoint y: 390, endPoint x: 665, endPoint y: 538, distance: 185.9
click at [665, 538] on div "© Mapbox © OpenStreetMap Improve this map" at bounding box center [631, 350] width 1263 height 603
click at [571, 306] on div "© Mapbox © OpenStreetMap Improve this map" at bounding box center [631, 350] width 1263 height 603
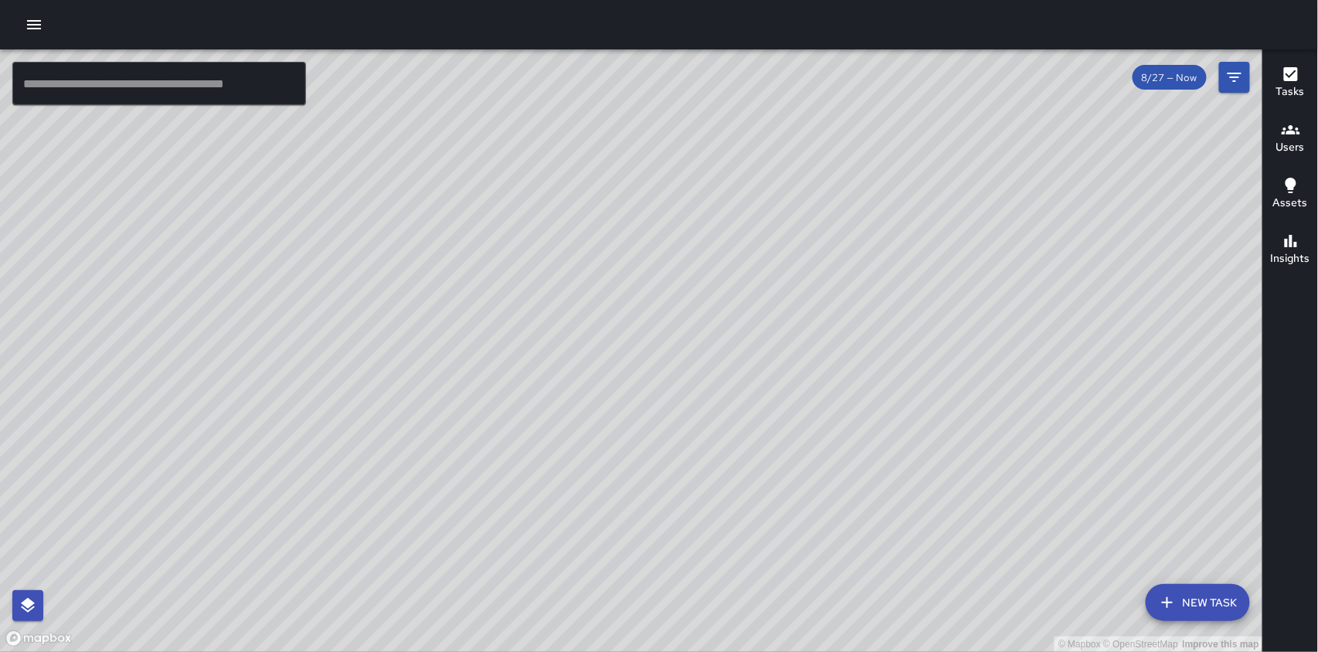
click at [552, 320] on div "© Mapbox © OpenStreetMap Improve this map" at bounding box center [631, 350] width 1263 height 603
click at [562, 312] on div "© Mapbox © OpenStreetMap Improve this map" at bounding box center [631, 350] width 1263 height 603
click at [559, 311] on div "© Mapbox © OpenStreetMap Improve this map" at bounding box center [631, 350] width 1263 height 603
click at [559, 312] on div "© Mapbox © OpenStreetMap Improve this map" at bounding box center [631, 350] width 1263 height 603
